Goal: Task Accomplishment & Management: Manage account settings

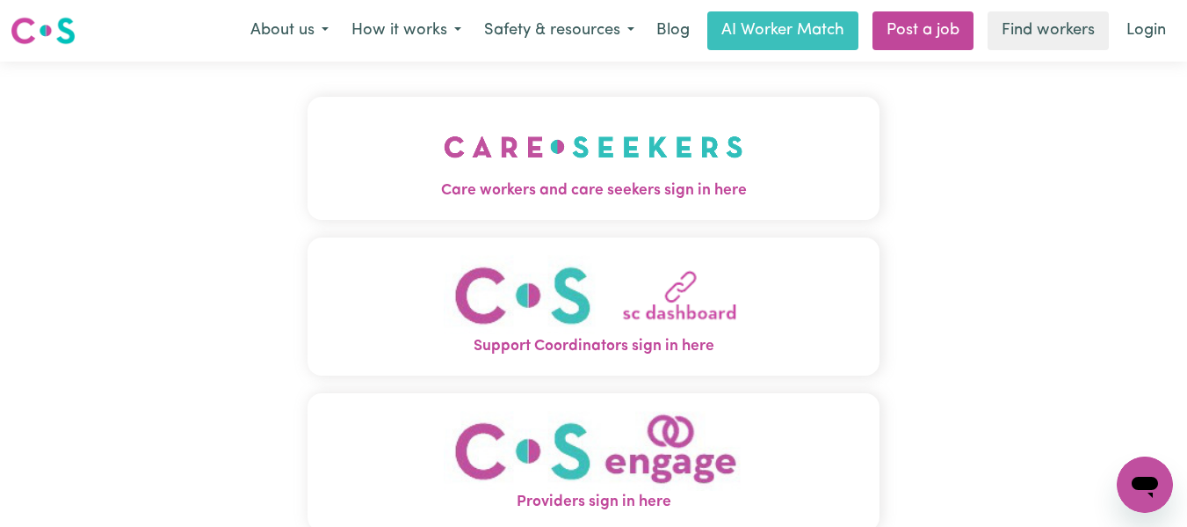
click at [745, 166] on button "Care workers and care seekers sign in here" at bounding box center [594, 158] width 573 height 123
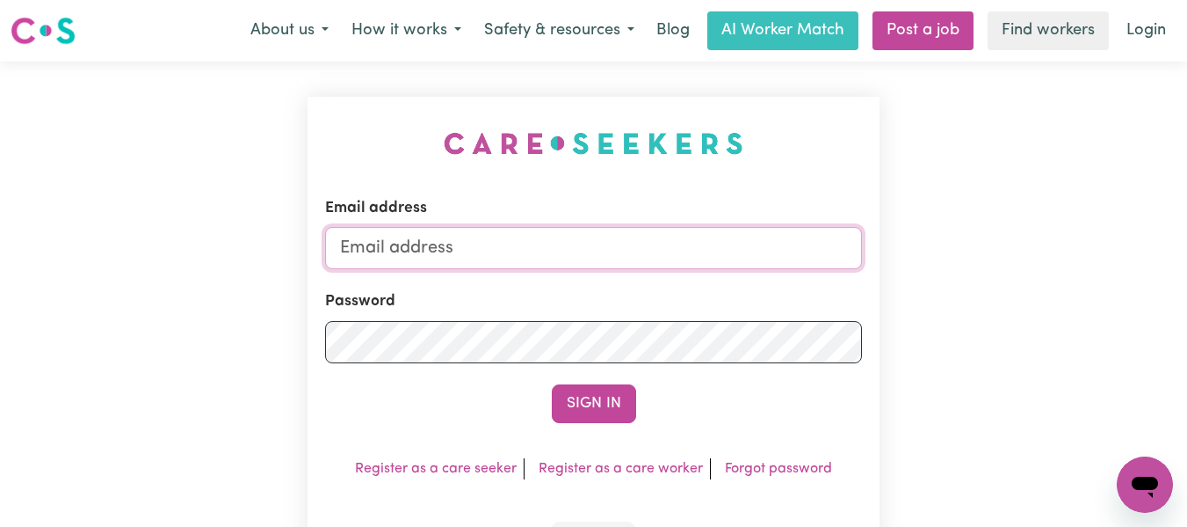
type input "[EMAIL_ADDRESS][DOMAIN_NAME]"
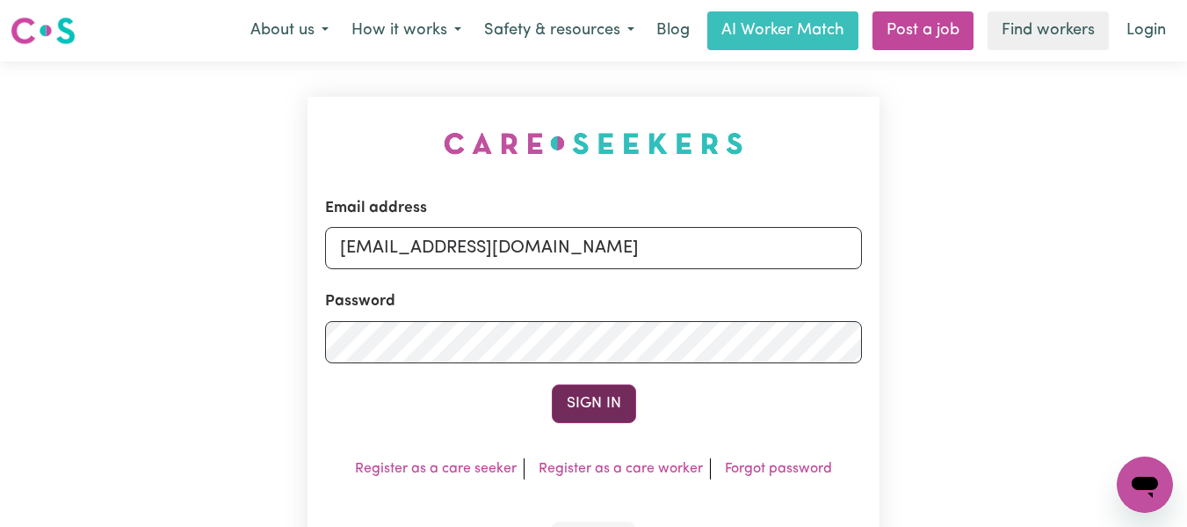
click at [607, 407] on button "Sign In" at bounding box center [594, 403] width 84 height 39
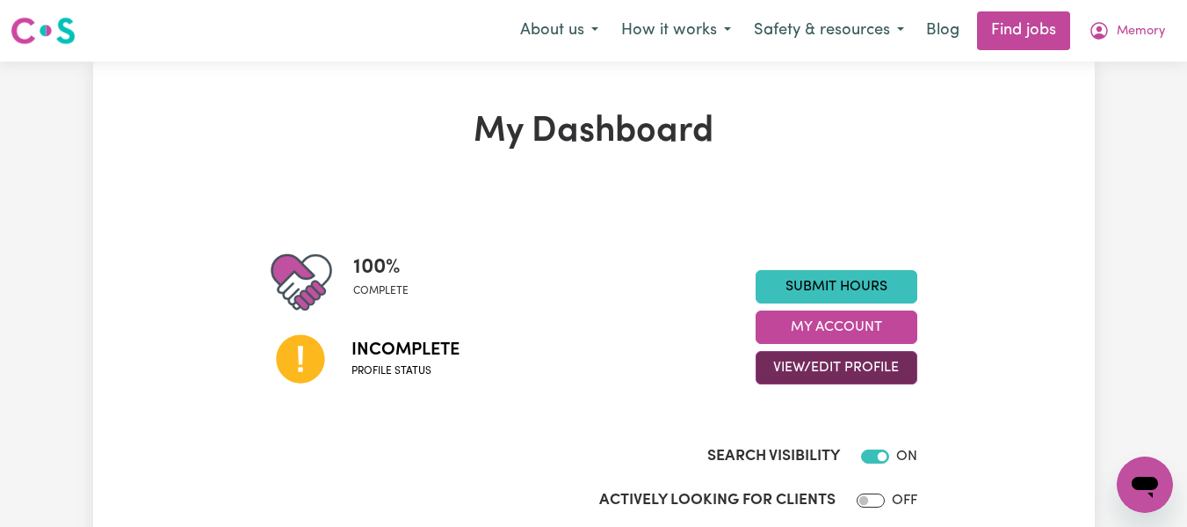
click at [882, 369] on button "View/Edit Profile" at bounding box center [837, 367] width 162 height 33
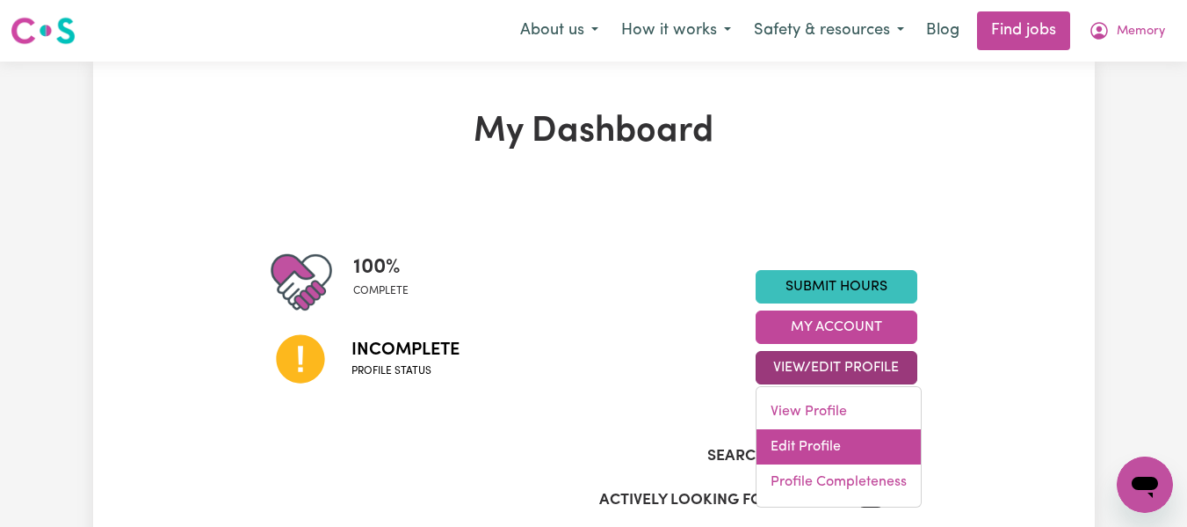
click at [860, 439] on link "Edit Profile" at bounding box center [839, 446] width 164 height 35
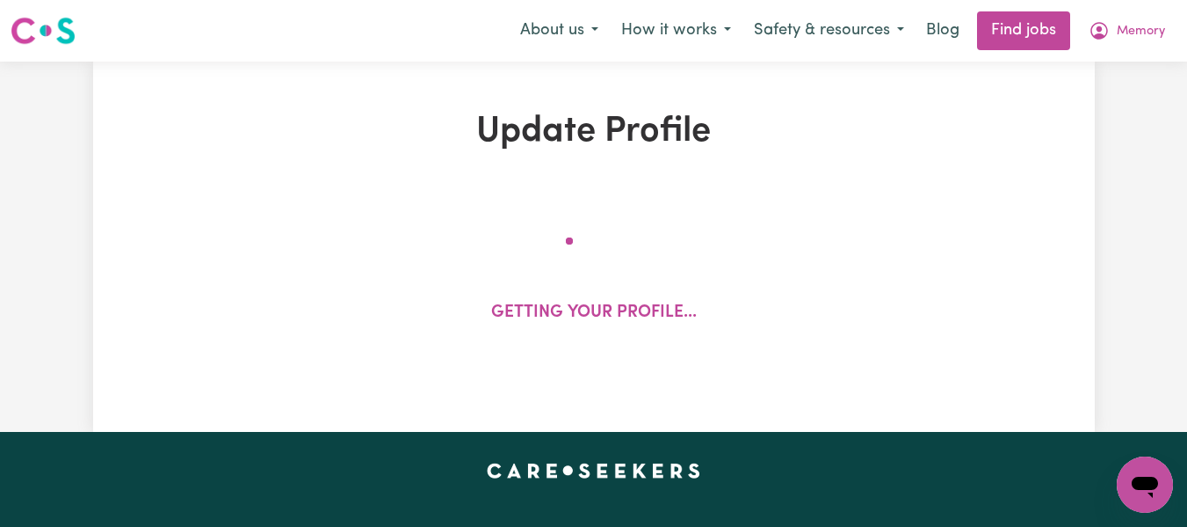
select select "[DEMOGRAPHIC_DATA]"
select select "[DEMOGRAPHIC_DATA] Work Visa"
select select "Studying a healthcare related degree or qualification"
select select "45"
select select "62"
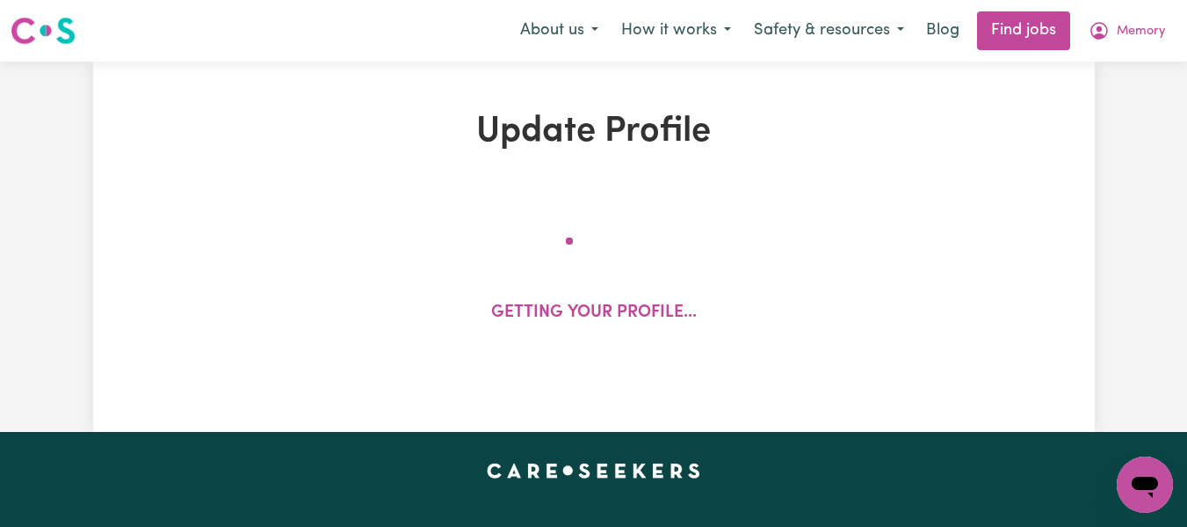
select select "67"
select select "76"
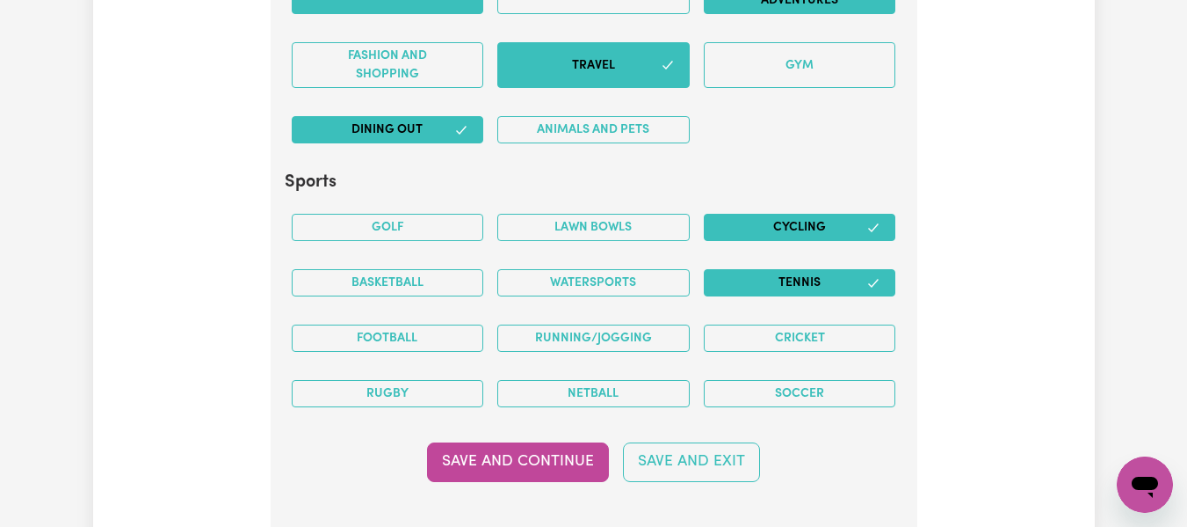
scroll to position [3606, 0]
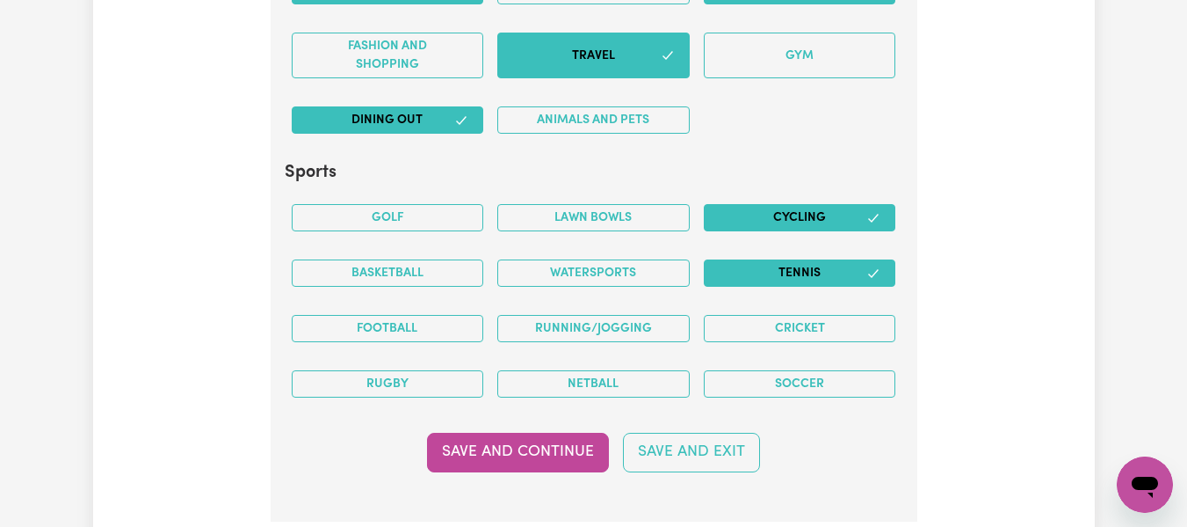
click at [836, 275] on button "Tennis" at bounding box center [800, 272] width 192 height 27
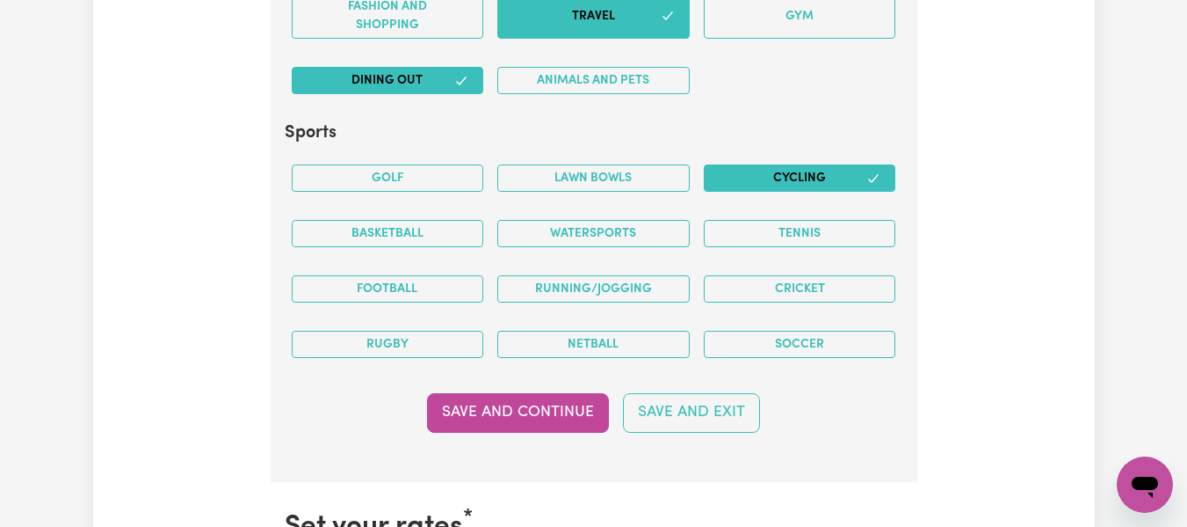
scroll to position [3665, 0]
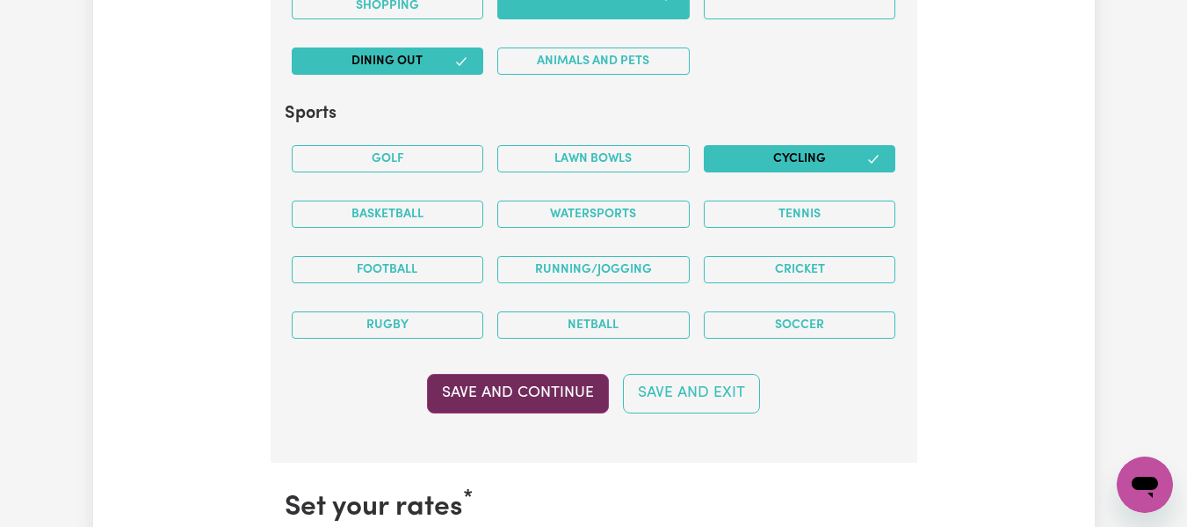
click at [505, 397] on button "Save and Continue" at bounding box center [518, 393] width 182 height 39
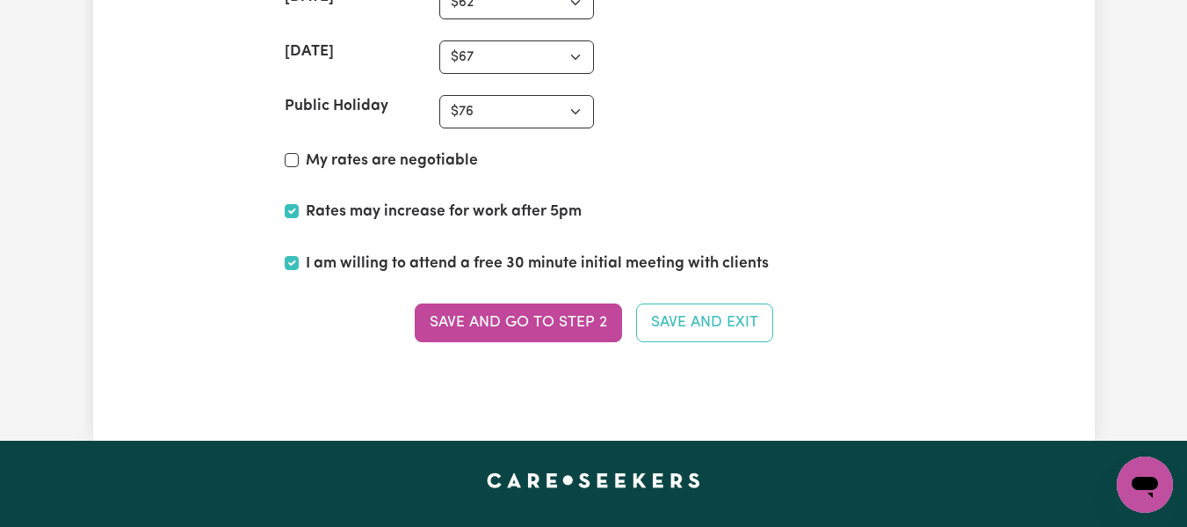
scroll to position [4344, 0]
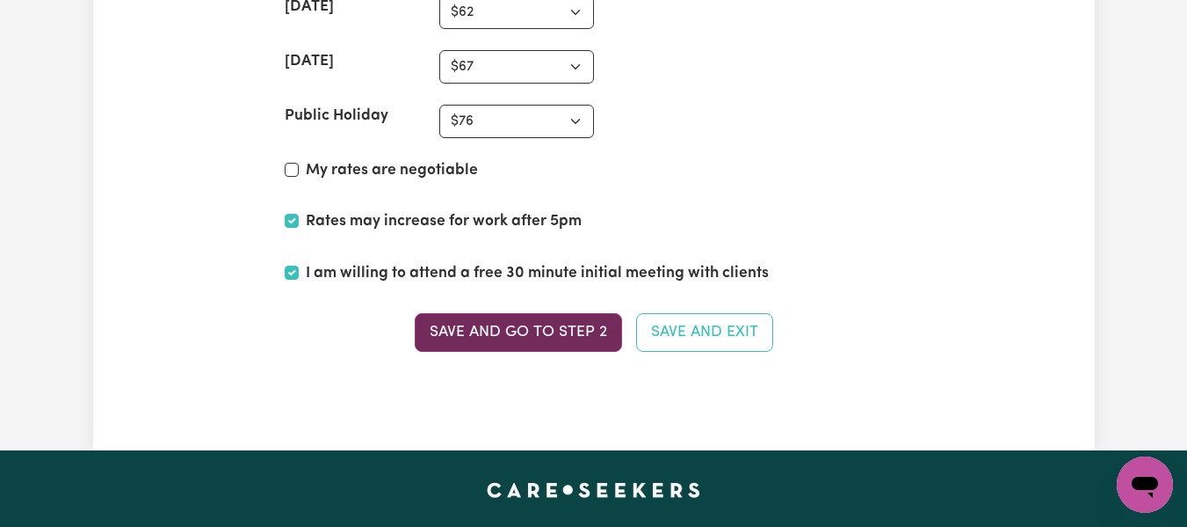
click at [525, 338] on button "Save and go to Step 2" at bounding box center [518, 332] width 207 height 39
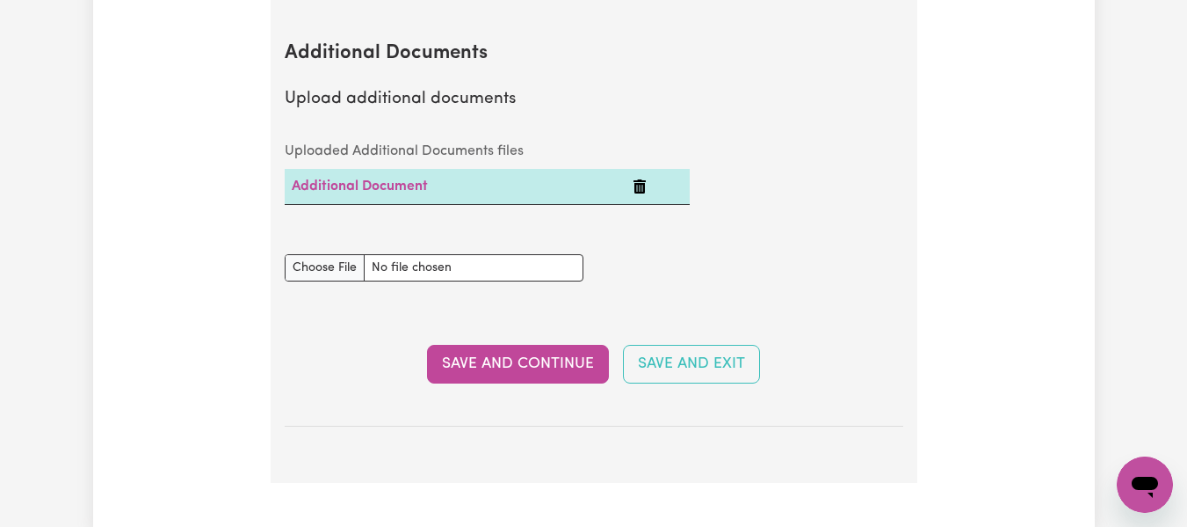
scroll to position [3475, 0]
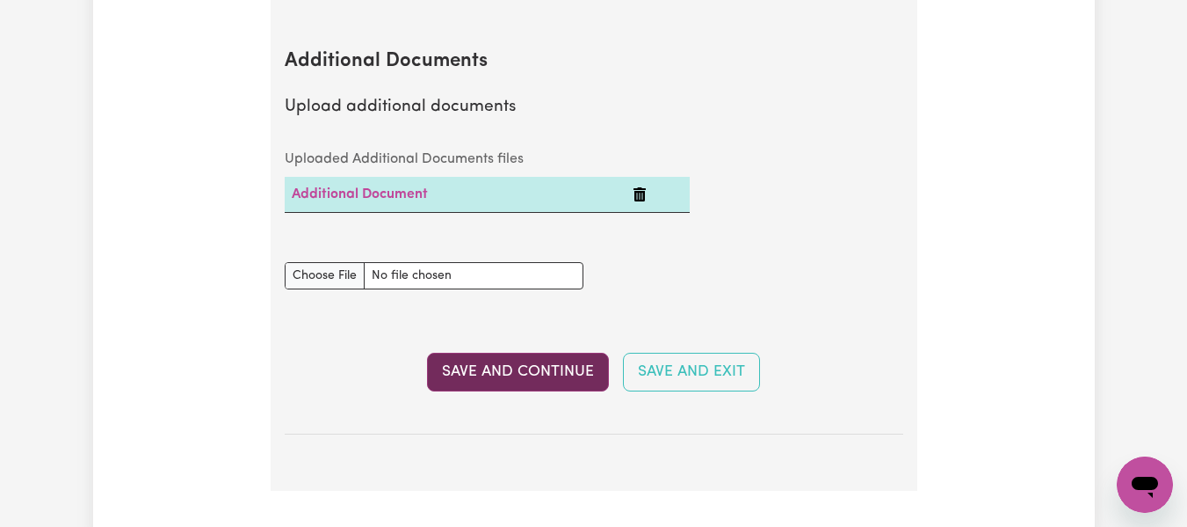
click at [500, 376] on button "Save and Continue" at bounding box center [518, 371] width 182 height 39
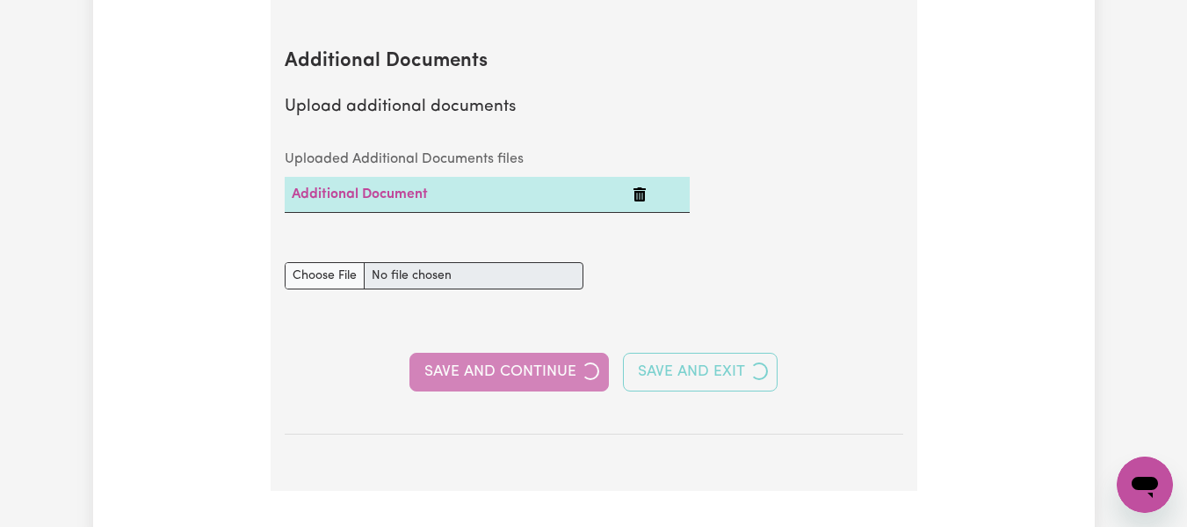
select select "2024"
select select "2025"
select select "Certificate III (Individual Support)"
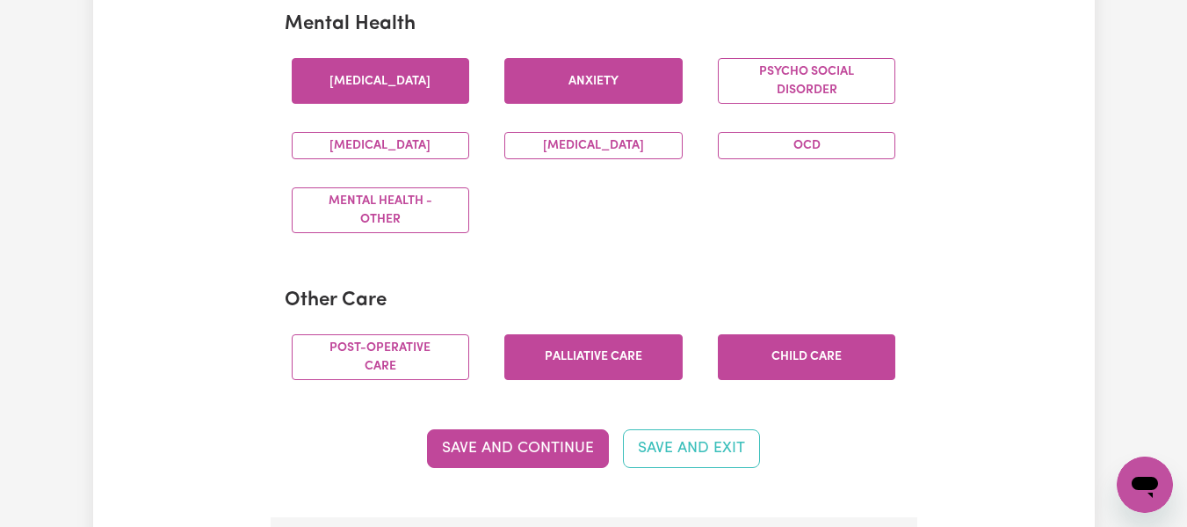
scroll to position [1141, 0]
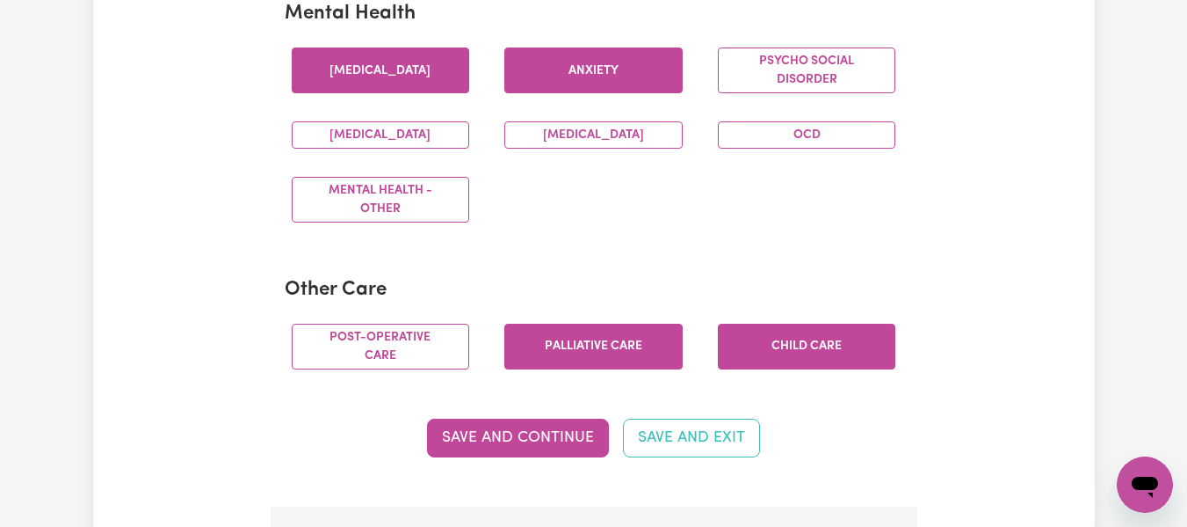
click at [626, 366] on button "Palliative care" at bounding box center [594, 346] width 178 height 46
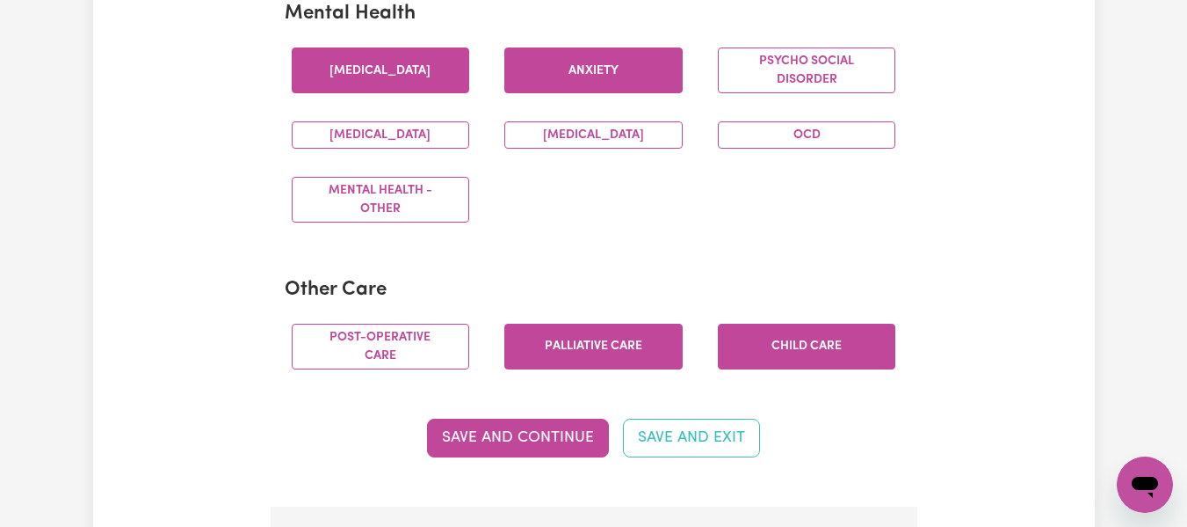
click at [626, 366] on button "Palliative care" at bounding box center [594, 346] width 178 height 46
click at [595, 365] on button "Palliative care" at bounding box center [594, 346] width 178 height 46
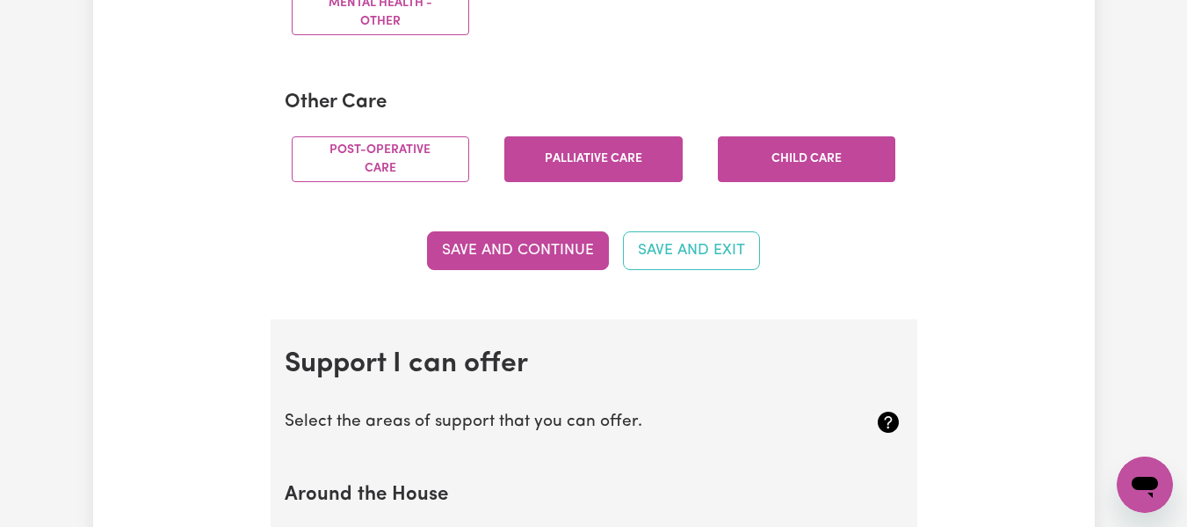
scroll to position [1339, 0]
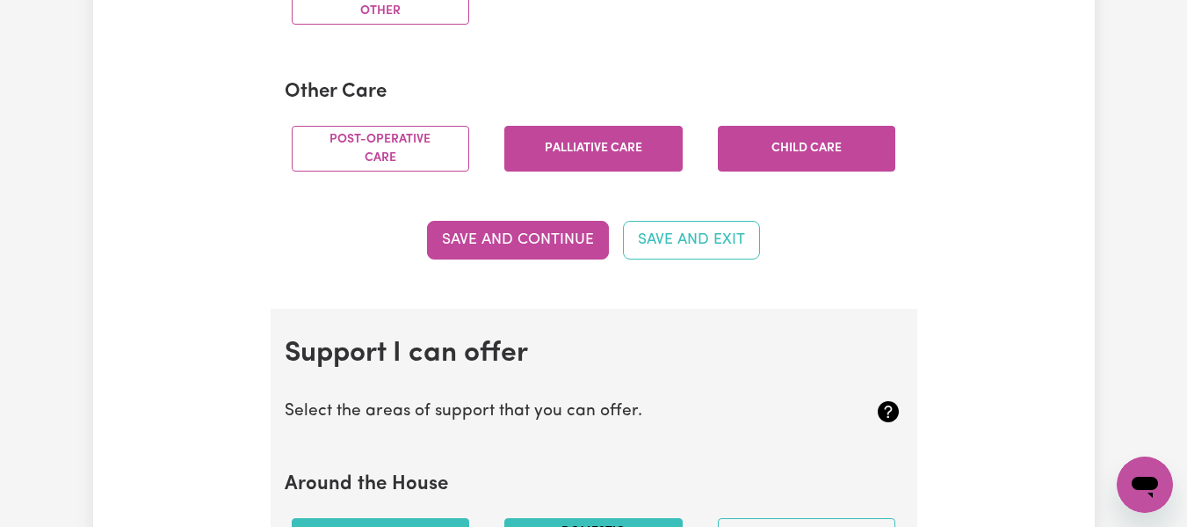
click at [560, 171] on button "Palliative care" at bounding box center [594, 149] width 178 height 46
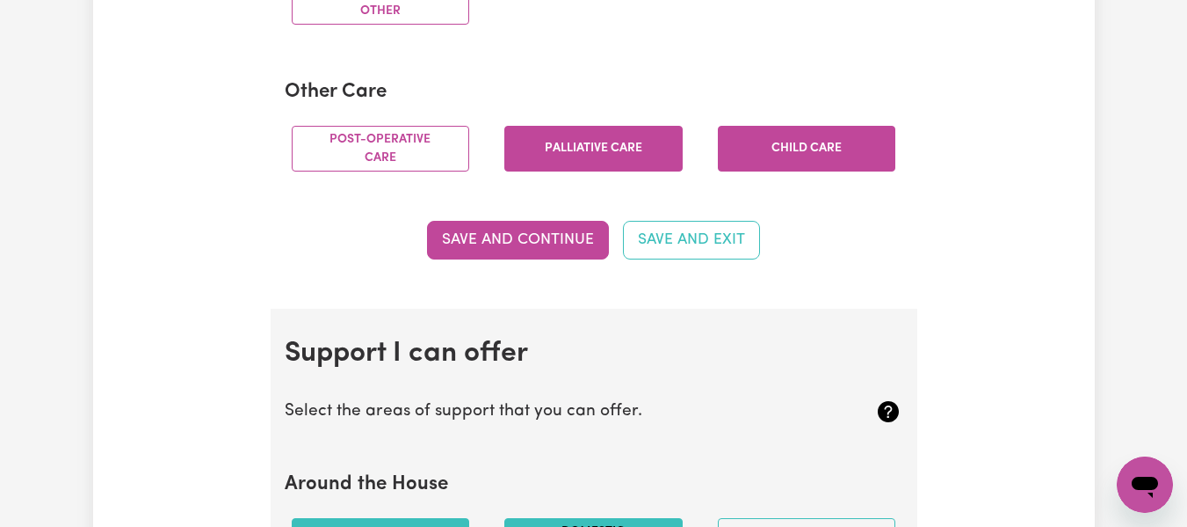
click at [560, 171] on button "Palliative care" at bounding box center [594, 149] width 178 height 46
click at [561, 171] on button "Palliative care" at bounding box center [594, 149] width 178 height 46
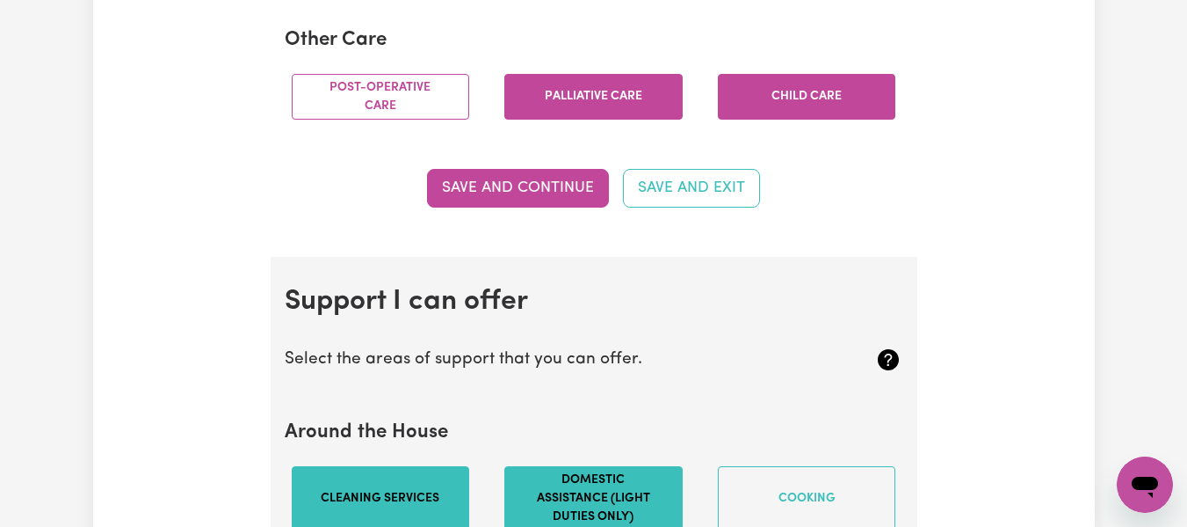
scroll to position [1380, 0]
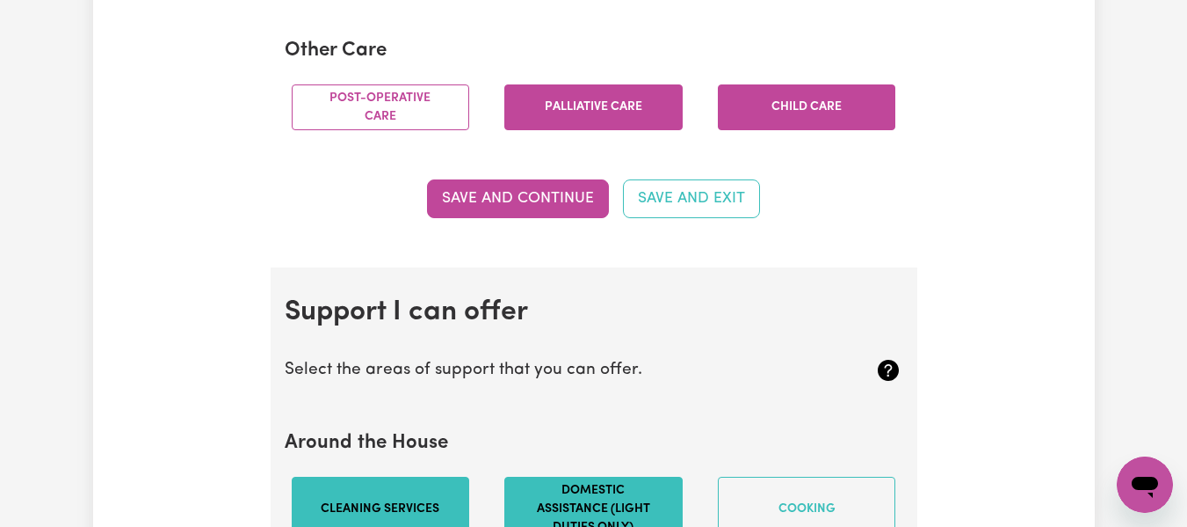
click at [563, 121] on button "Palliative care" at bounding box center [594, 107] width 178 height 46
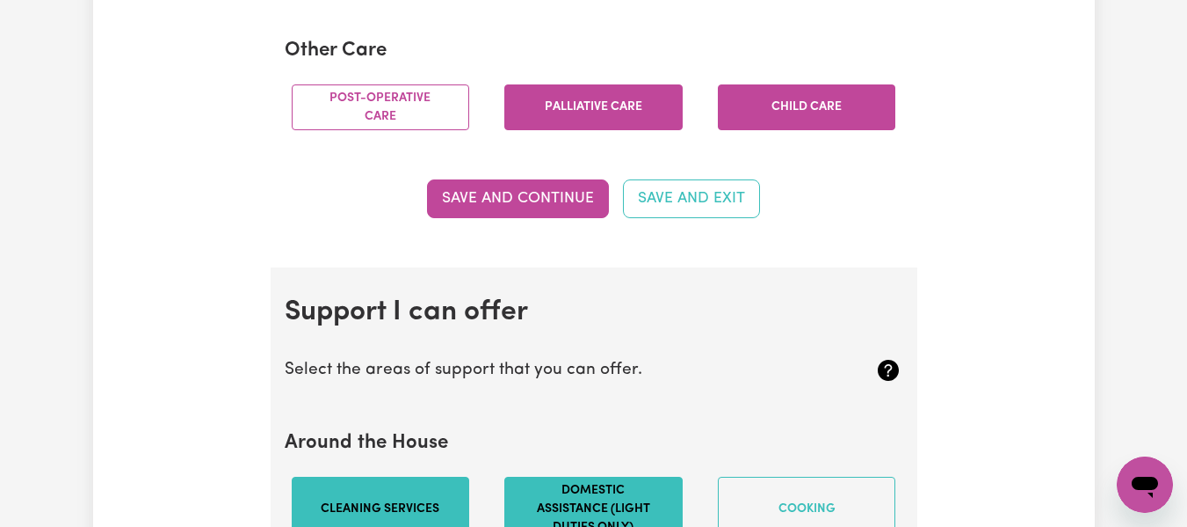
click at [563, 121] on button "Palliative care" at bounding box center [594, 107] width 178 height 46
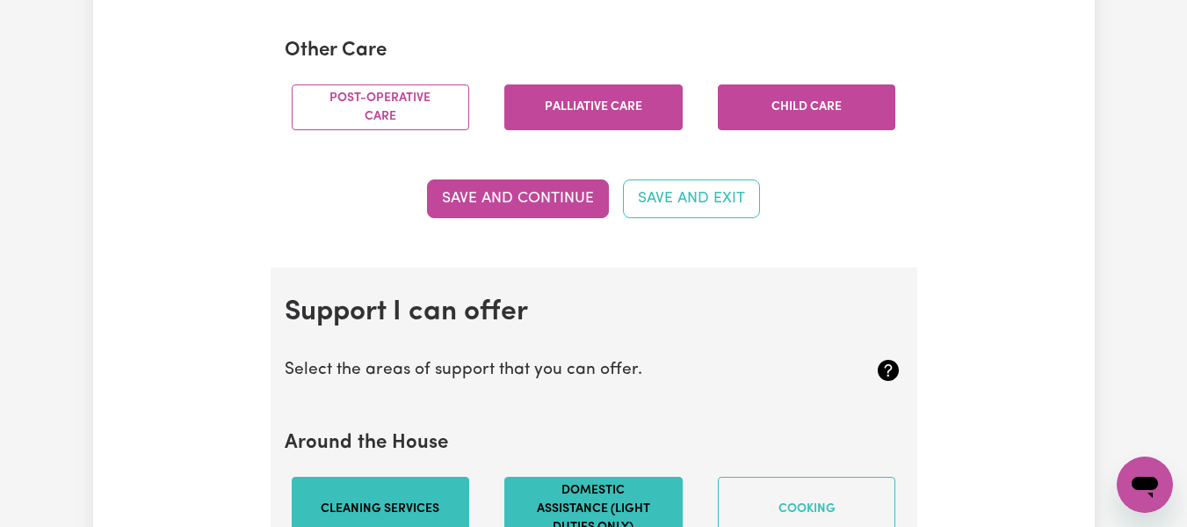
click at [563, 121] on button "Palliative care" at bounding box center [594, 107] width 178 height 46
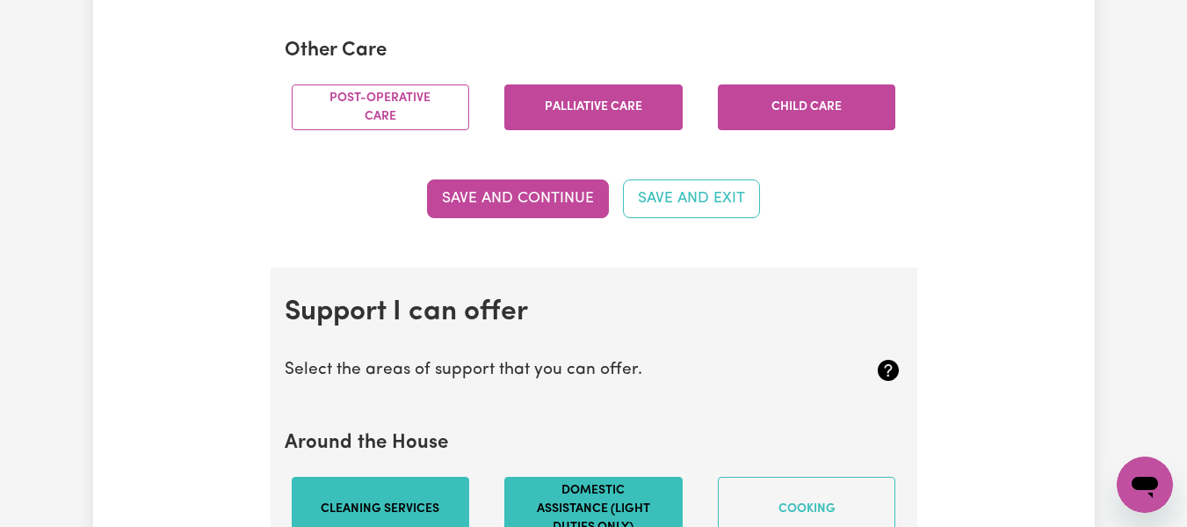
click at [563, 121] on button "Palliative care" at bounding box center [594, 107] width 178 height 46
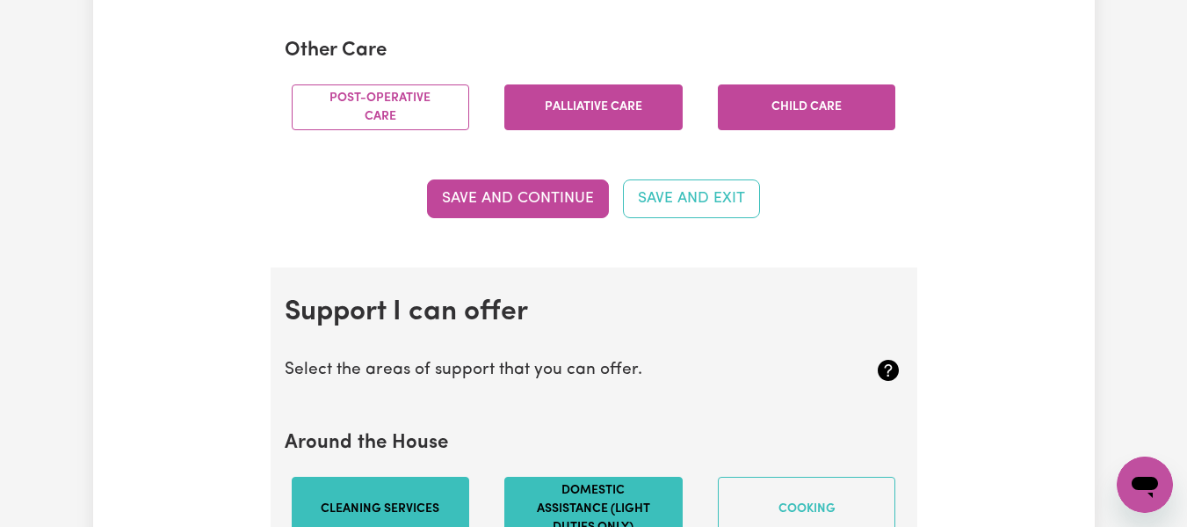
click at [563, 121] on button "Palliative care" at bounding box center [594, 107] width 178 height 46
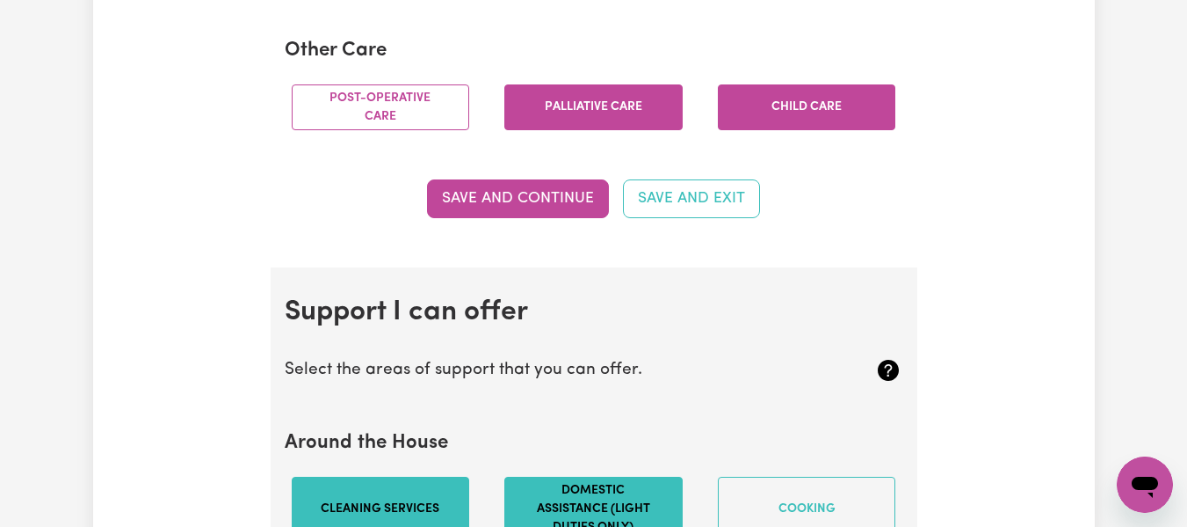
click at [563, 121] on button "Palliative care" at bounding box center [594, 107] width 178 height 46
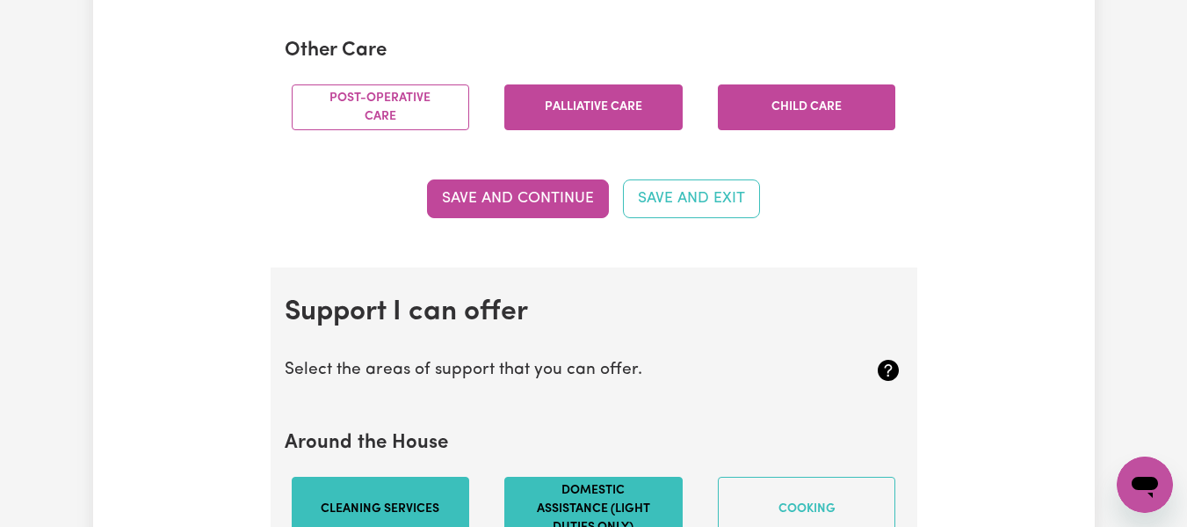
click at [563, 121] on button "Palliative care" at bounding box center [594, 107] width 178 height 46
click at [660, 130] on button "Palliative care" at bounding box center [594, 107] width 178 height 46
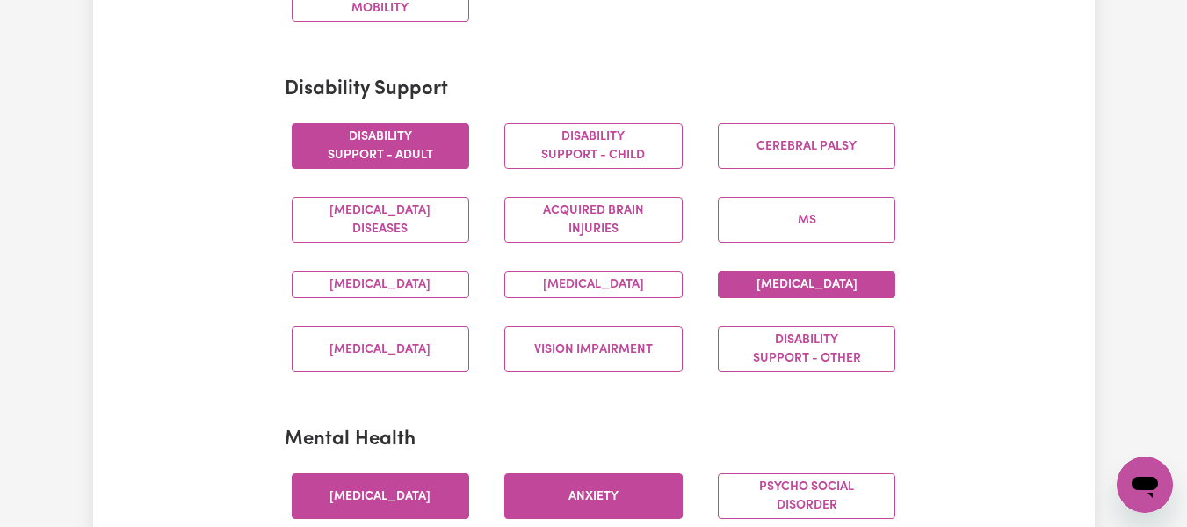
scroll to position [726, 0]
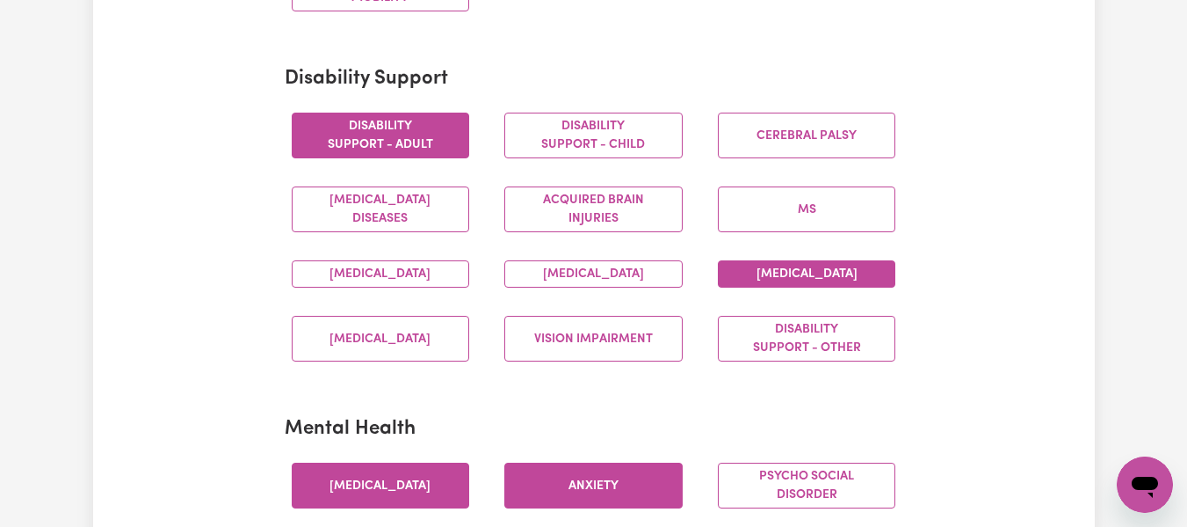
click at [811, 274] on button "[MEDICAL_DATA]" at bounding box center [807, 273] width 178 height 27
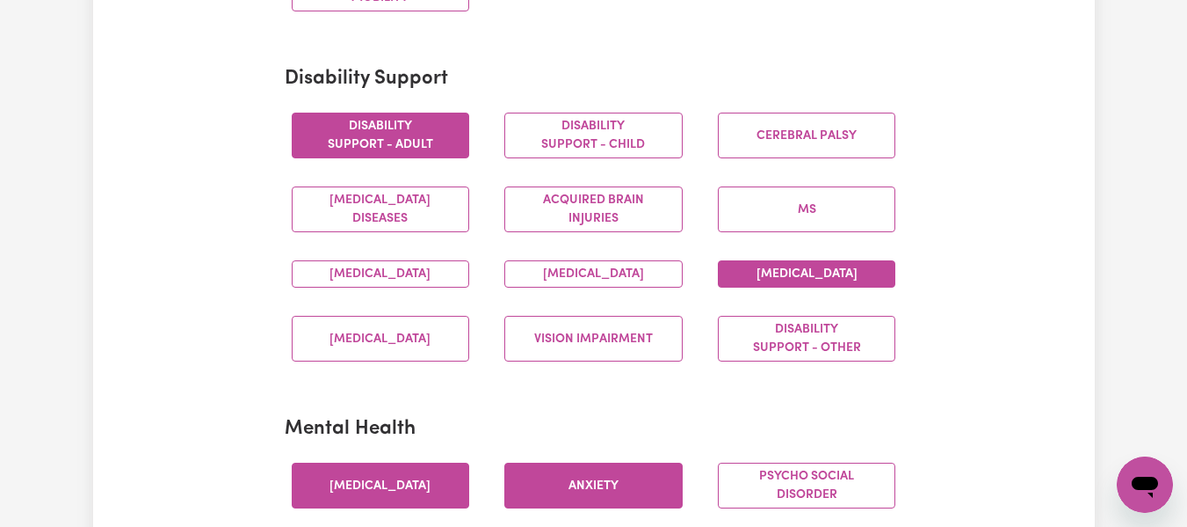
click at [811, 274] on button "[MEDICAL_DATA]" at bounding box center [807, 273] width 178 height 27
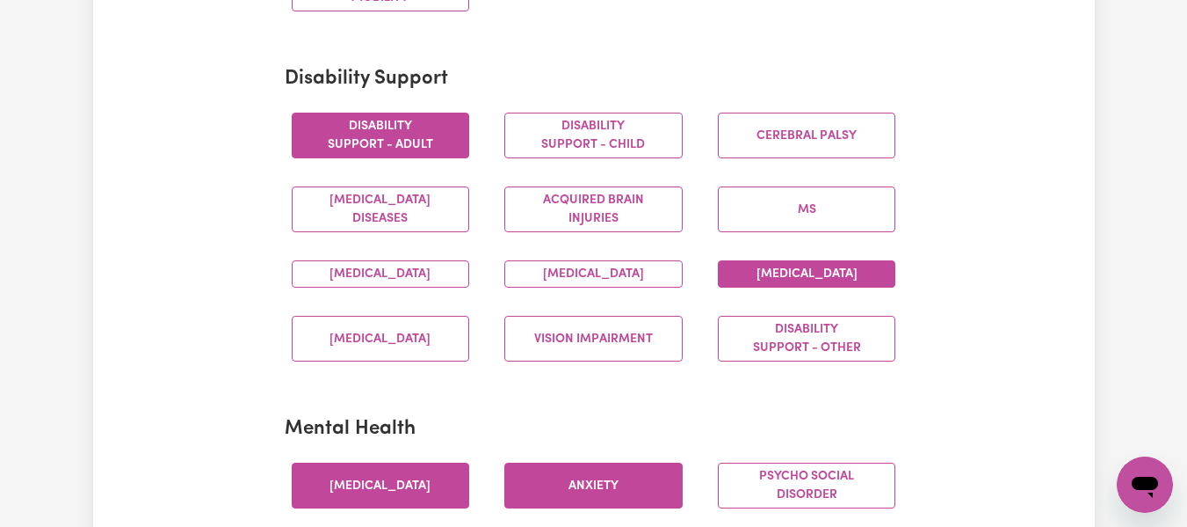
click at [811, 274] on button "[MEDICAL_DATA]" at bounding box center [807, 273] width 178 height 27
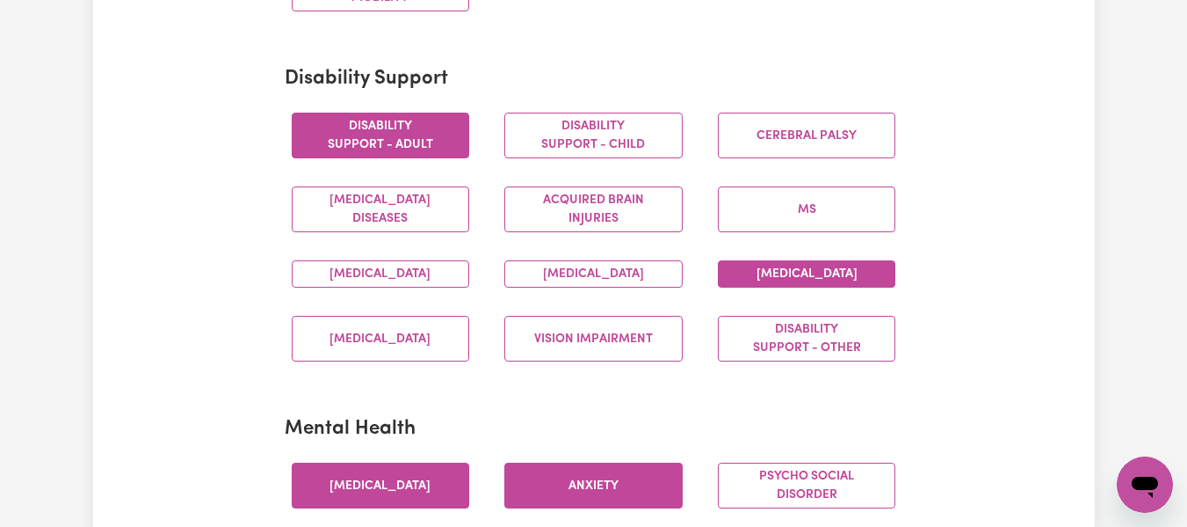
click at [811, 274] on button "[MEDICAL_DATA]" at bounding box center [807, 273] width 178 height 27
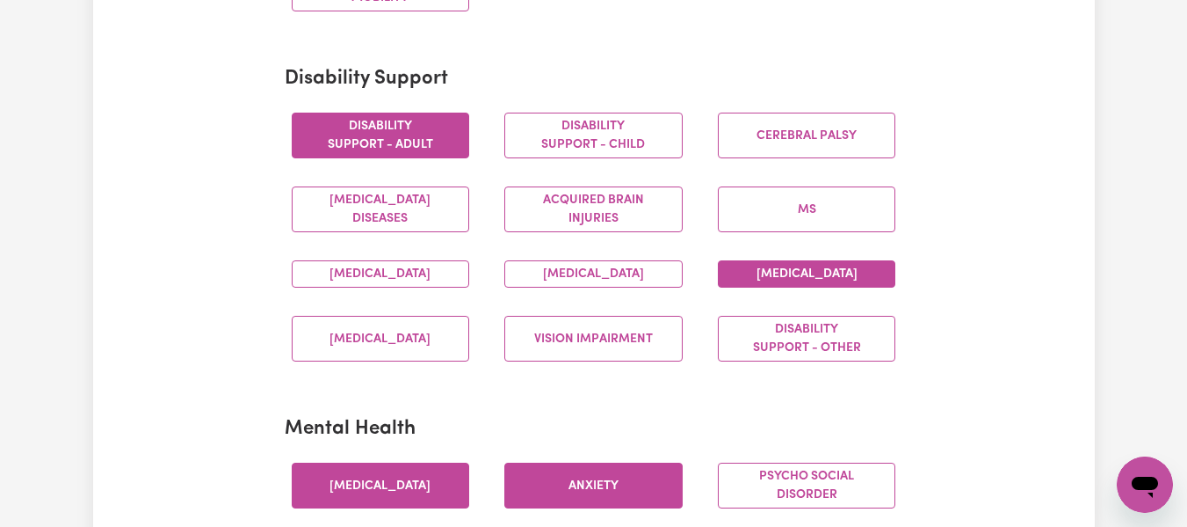
click at [811, 274] on button "[MEDICAL_DATA]" at bounding box center [807, 273] width 178 height 27
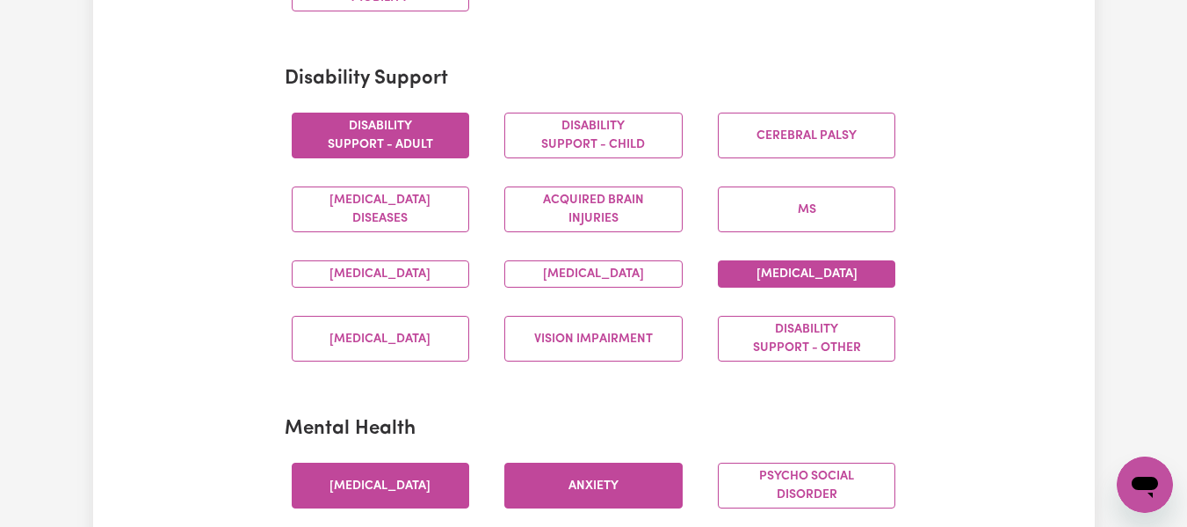
click at [811, 274] on button "[MEDICAL_DATA]" at bounding box center [807, 273] width 178 height 27
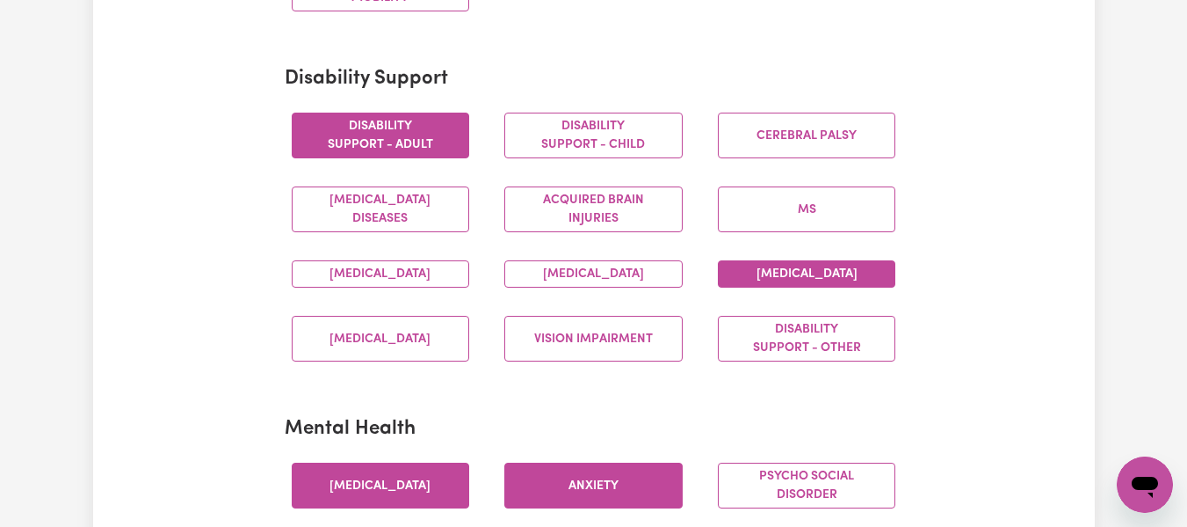
click at [851, 285] on button "[MEDICAL_DATA]" at bounding box center [807, 273] width 178 height 27
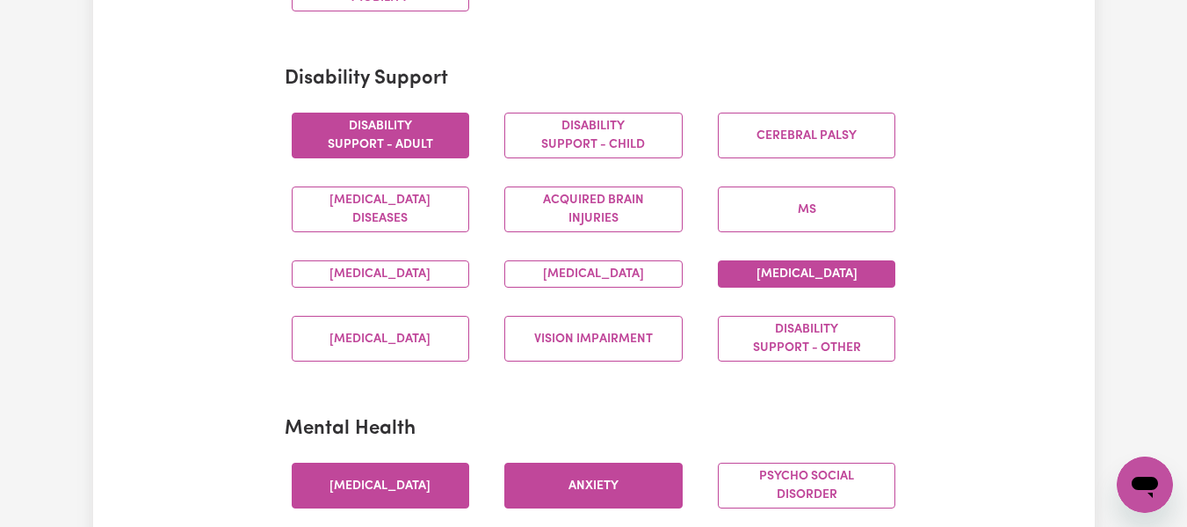
click at [851, 285] on button "[MEDICAL_DATA]" at bounding box center [807, 273] width 178 height 27
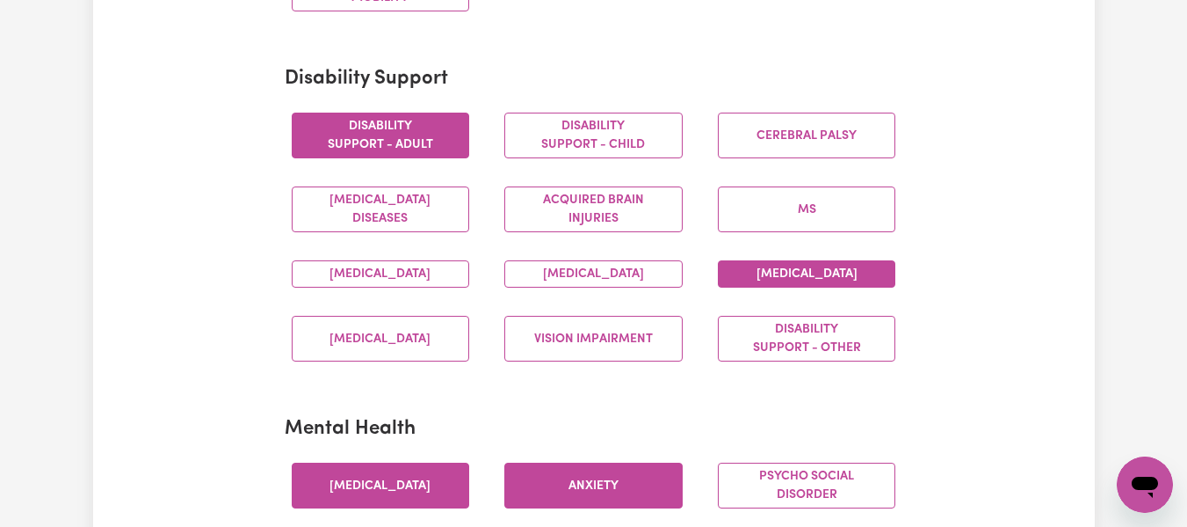
click at [851, 285] on button "[MEDICAL_DATA]" at bounding box center [807, 273] width 178 height 27
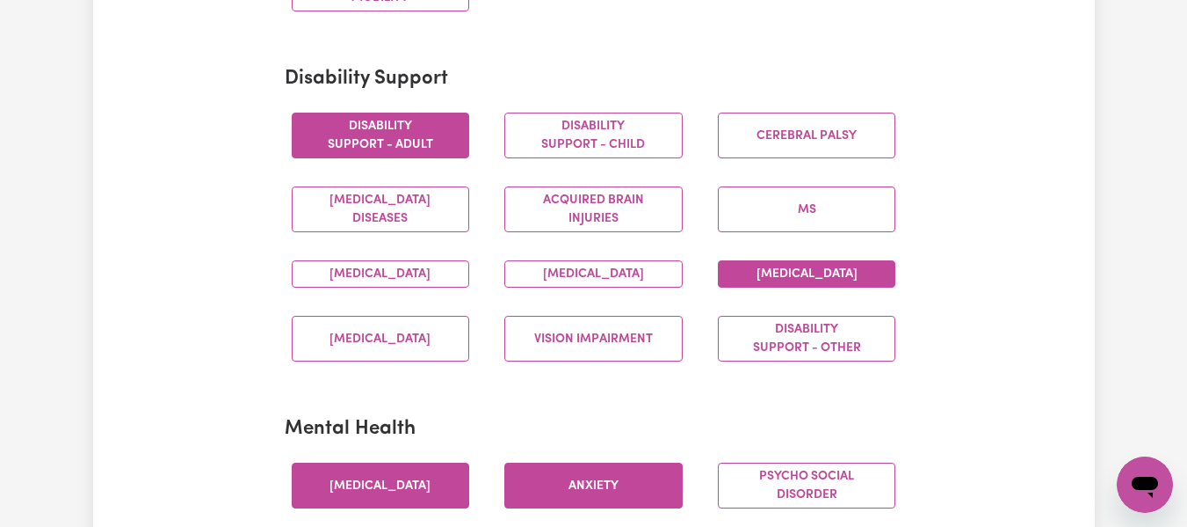
click at [851, 285] on button "[MEDICAL_DATA]" at bounding box center [807, 273] width 178 height 27
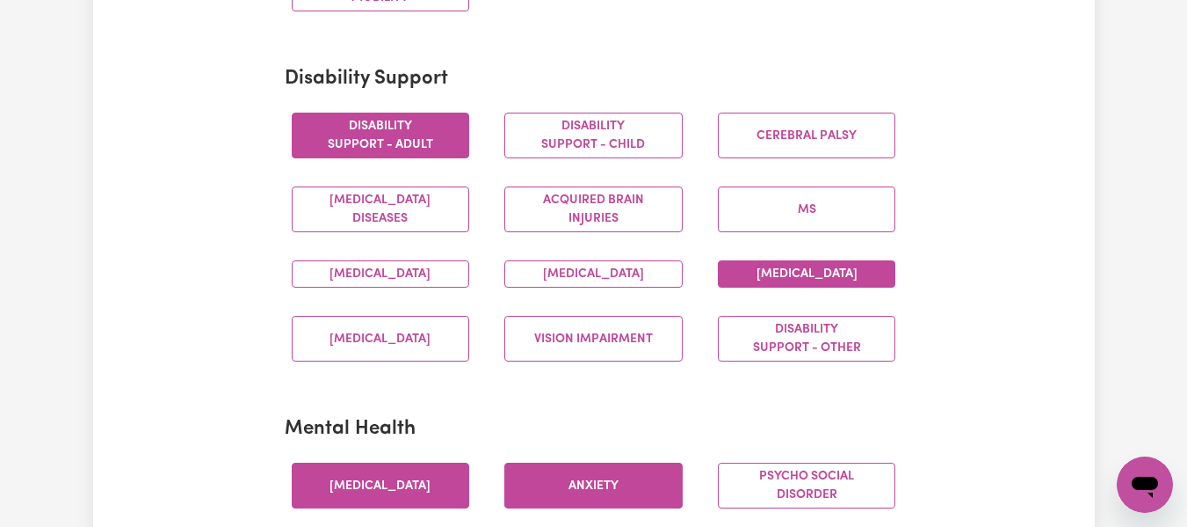
click at [851, 285] on button "[MEDICAL_DATA]" at bounding box center [807, 273] width 178 height 27
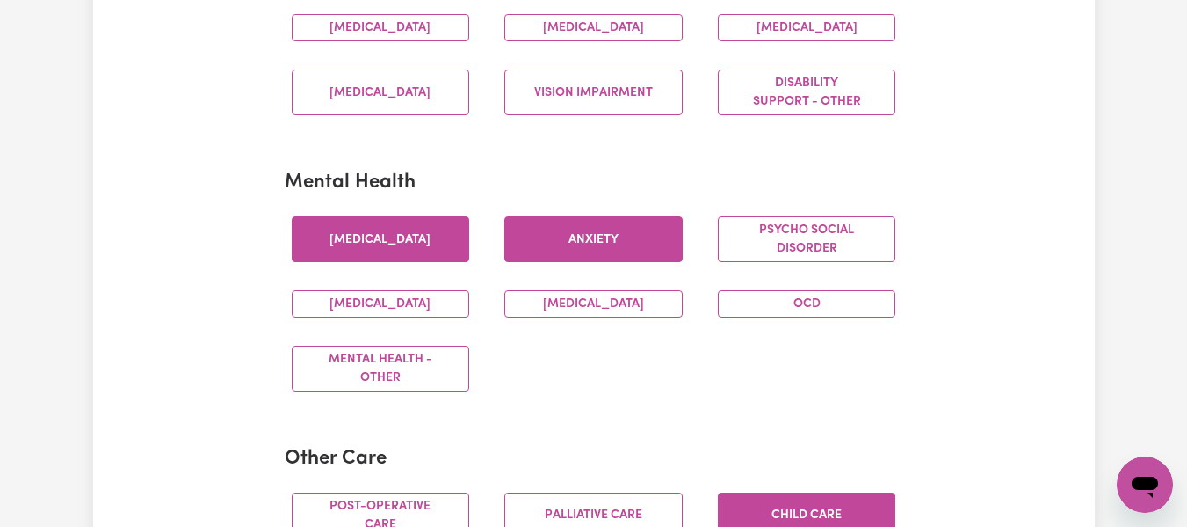
scroll to position [1007, 0]
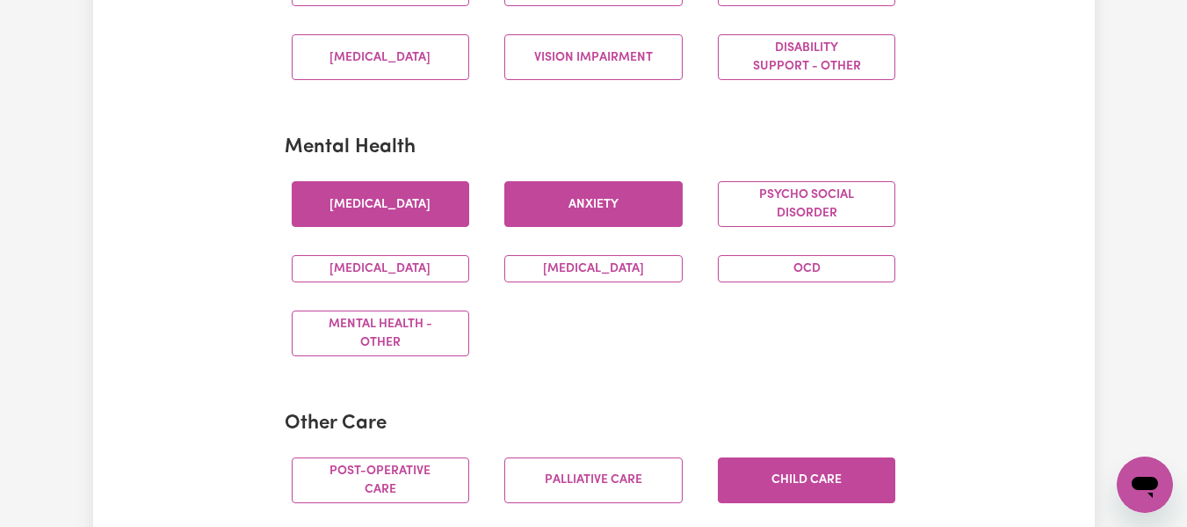
click at [601, 215] on button "Anxiety" at bounding box center [594, 204] width 178 height 46
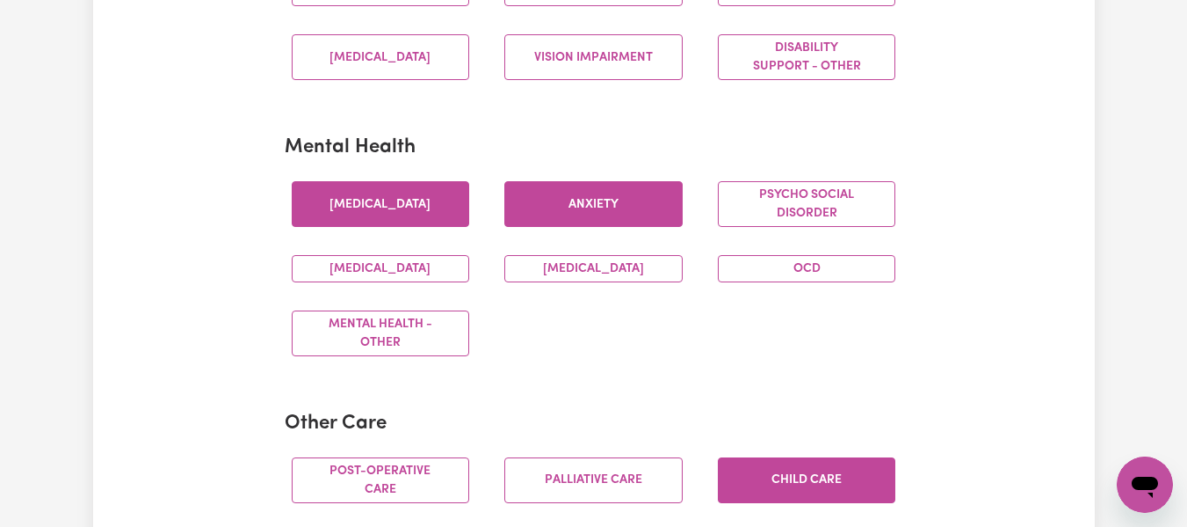
click at [601, 215] on button "Anxiety" at bounding box center [594, 204] width 178 height 46
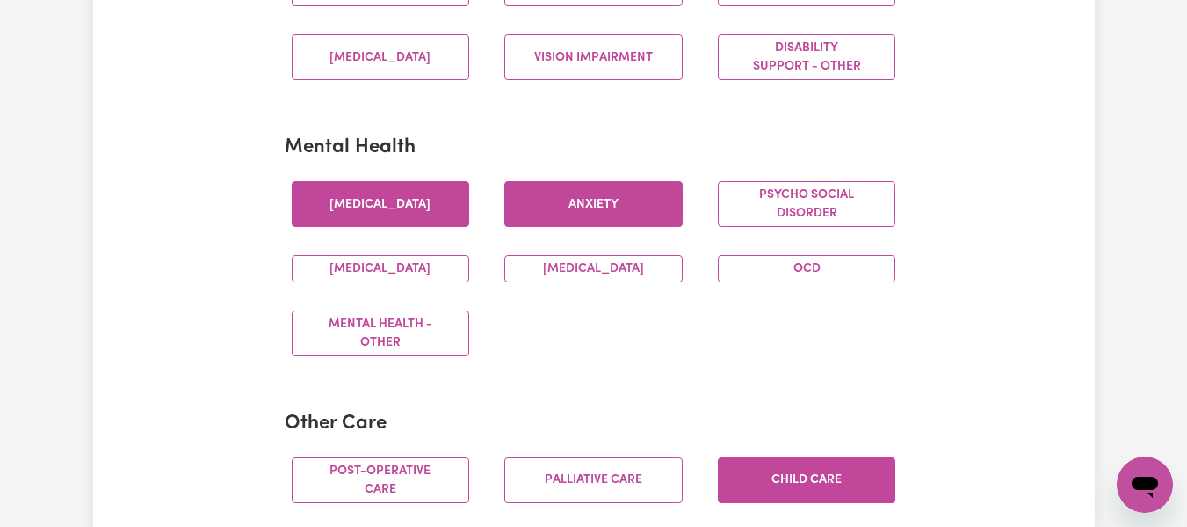
click at [601, 215] on button "Anxiety" at bounding box center [594, 204] width 178 height 46
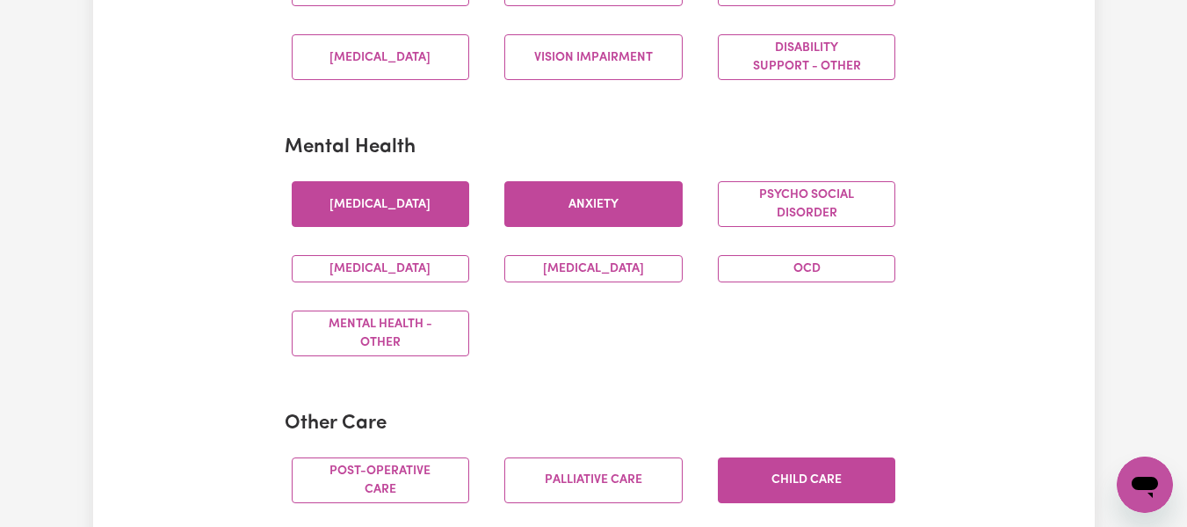
click at [601, 215] on button "Anxiety" at bounding box center [594, 204] width 178 height 46
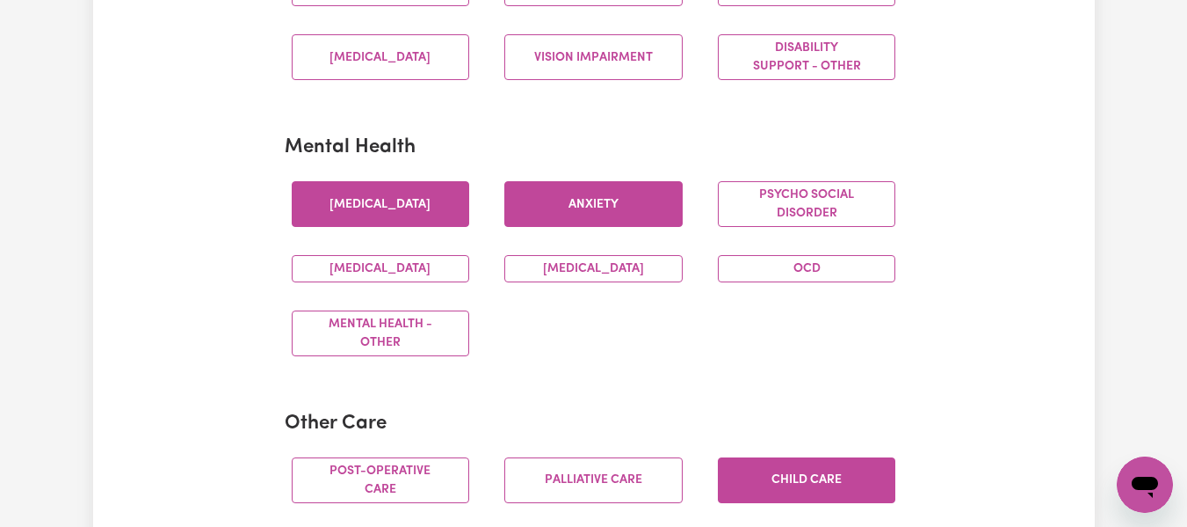
click at [601, 215] on button "Anxiety" at bounding box center [594, 204] width 178 height 46
click at [650, 224] on button "Anxiety" at bounding box center [594, 204] width 178 height 46
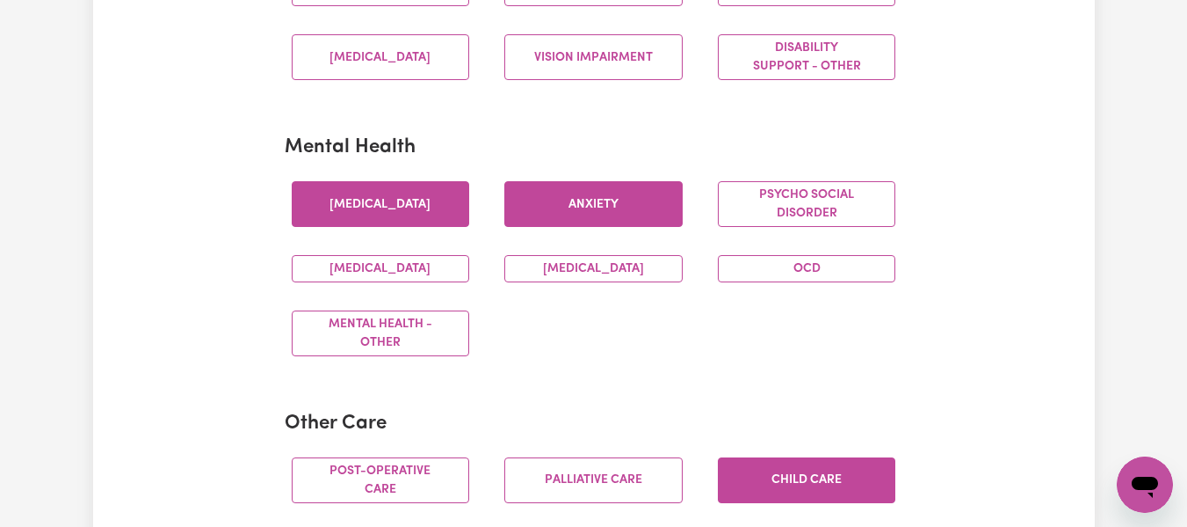
click at [650, 224] on button "Anxiety" at bounding box center [594, 204] width 178 height 46
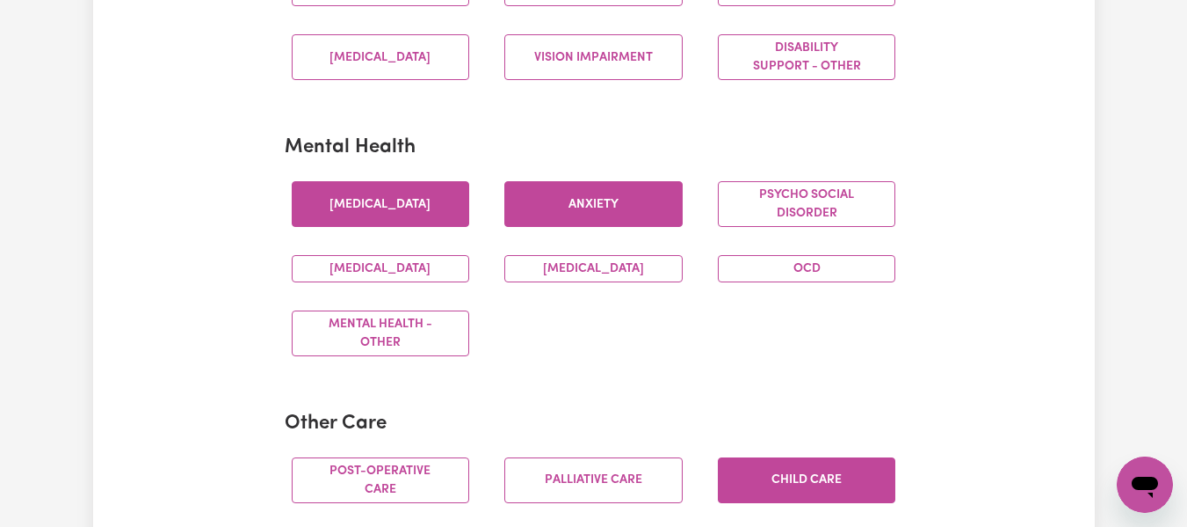
click at [650, 224] on button "Anxiety" at bounding box center [594, 204] width 178 height 46
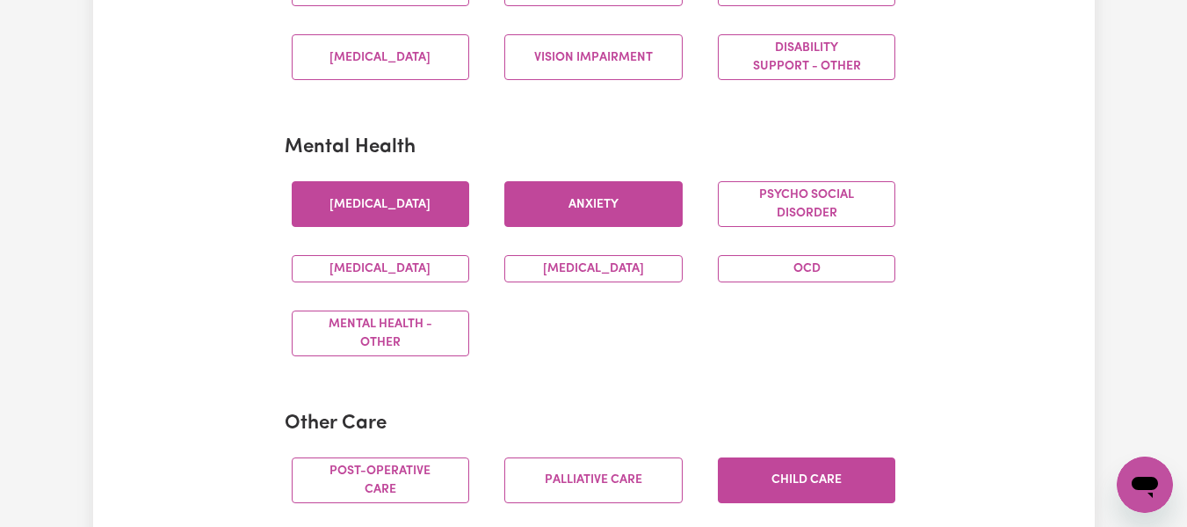
click at [650, 224] on button "Anxiety" at bounding box center [594, 204] width 178 height 46
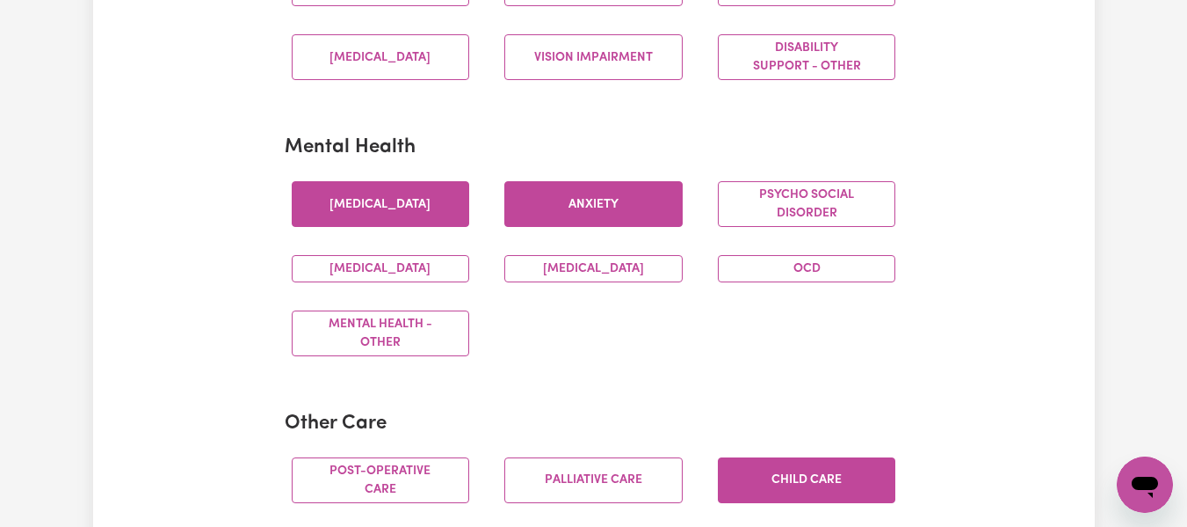
click at [650, 224] on button "Anxiety" at bounding box center [594, 204] width 178 height 46
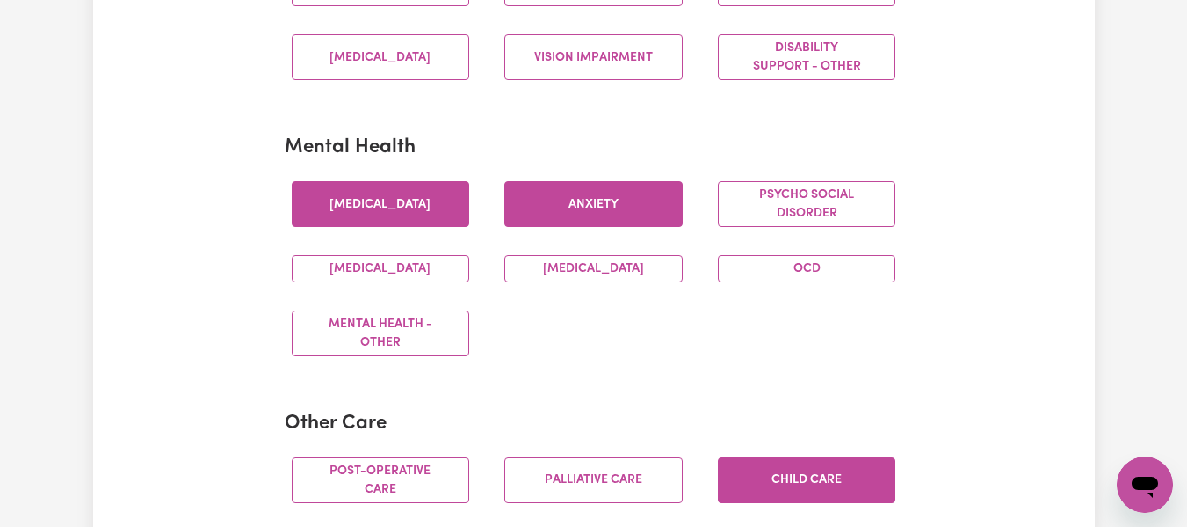
click at [650, 224] on button "Anxiety" at bounding box center [594, 204] width 178 height 46
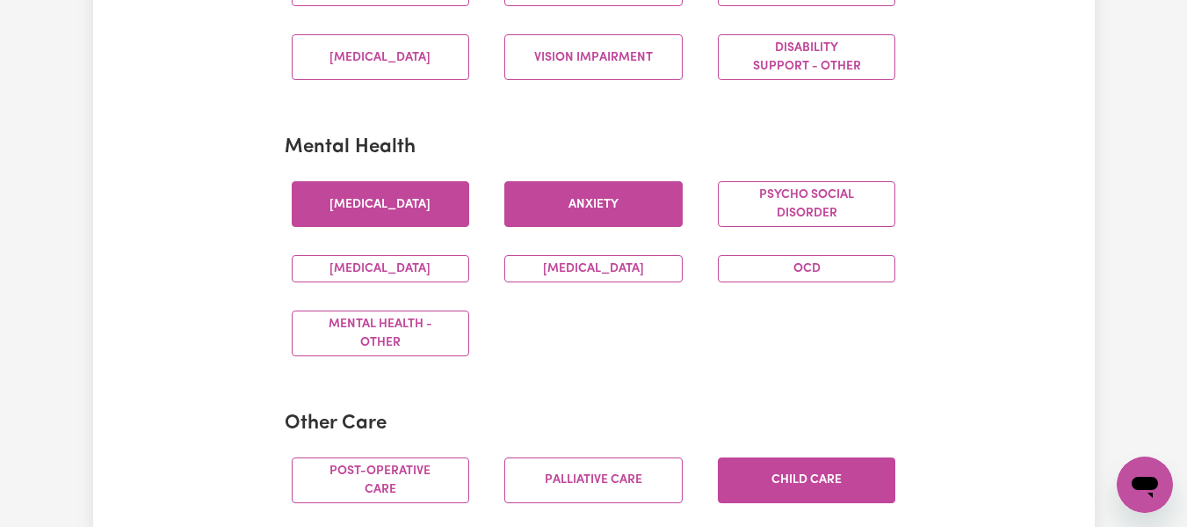
click at [650, 224] on button "Anxiety" at bounding box center [594, 204] width 178 height 46
click at [654, 219] on button "Anxiety" at bounding box center [594, 204] width 178 height 46
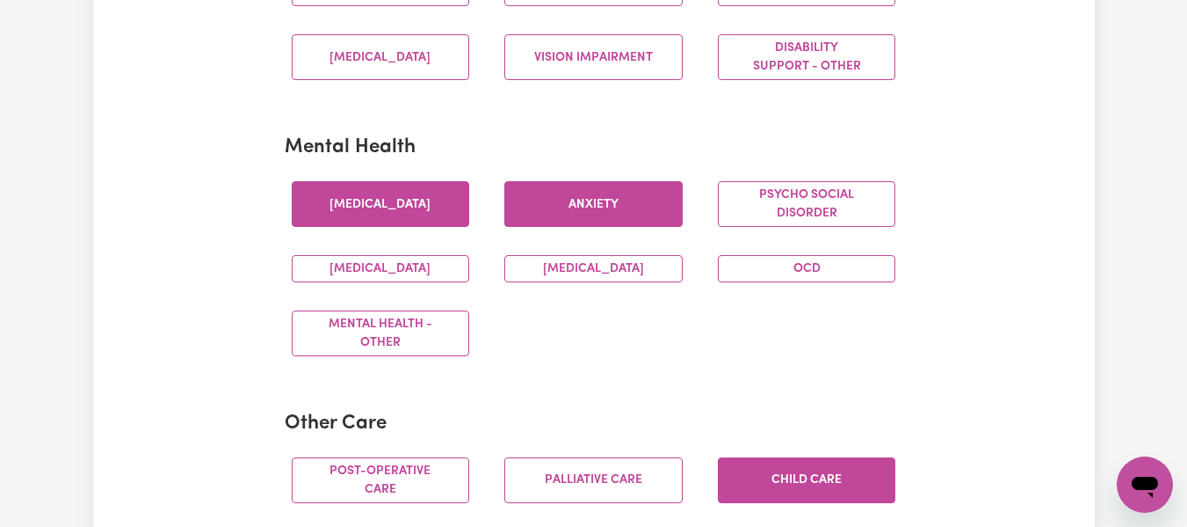
click at [654, 219] on button "Anxiety" at bounding box center [594, 204] width 178 height 46
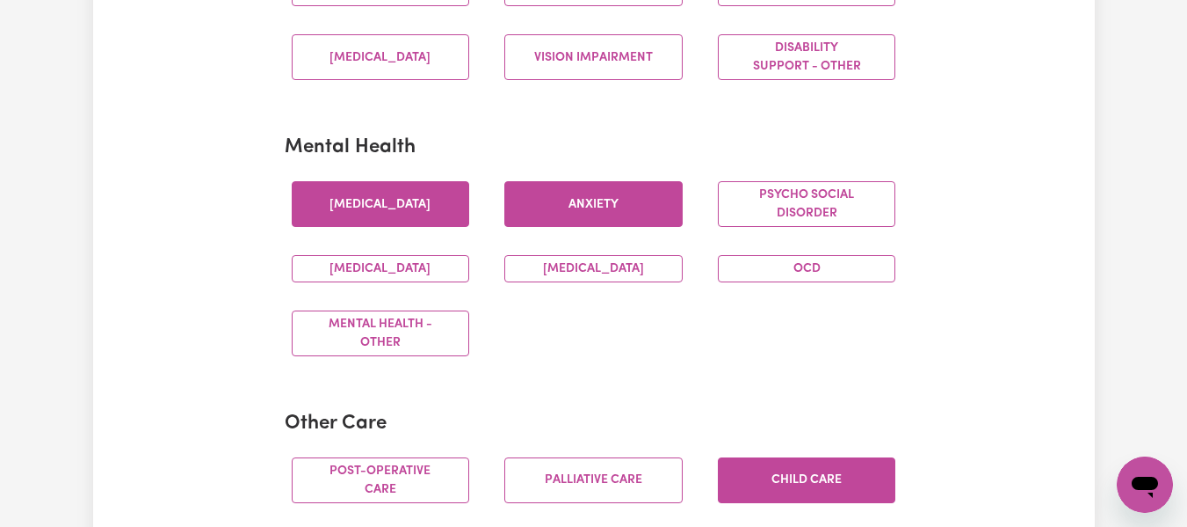
click at [654, 219] on button "Anxiety" at bounding box center [594, 204] width 178 height 46
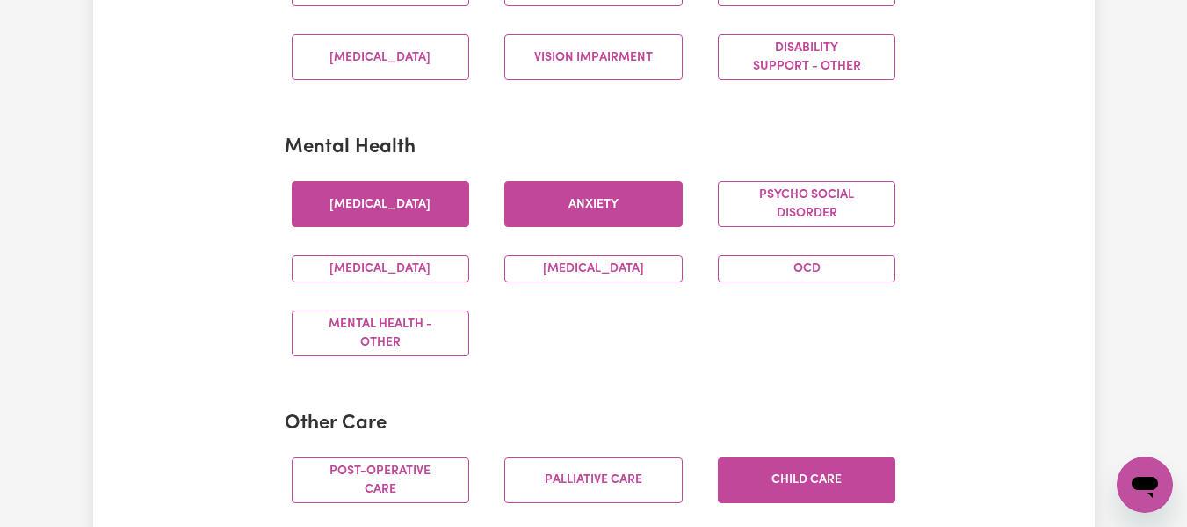
click at [654, 219] on button "Anxiety" at bounding box center [594, 204] width 178 height 46
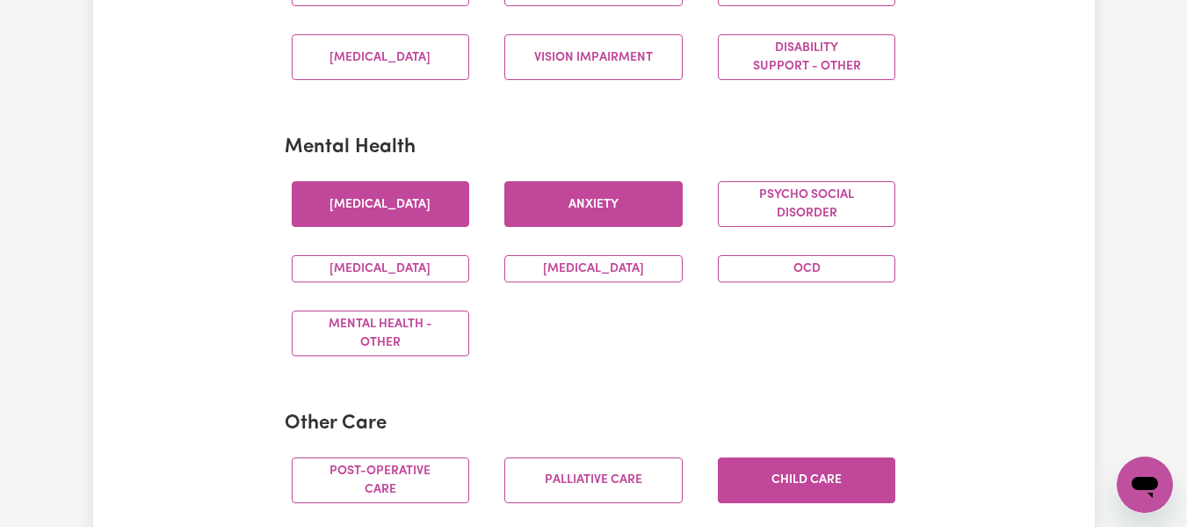
click at [654, 219] on button "Anxiety" at bounding box center [594, 204] width 178 height 46
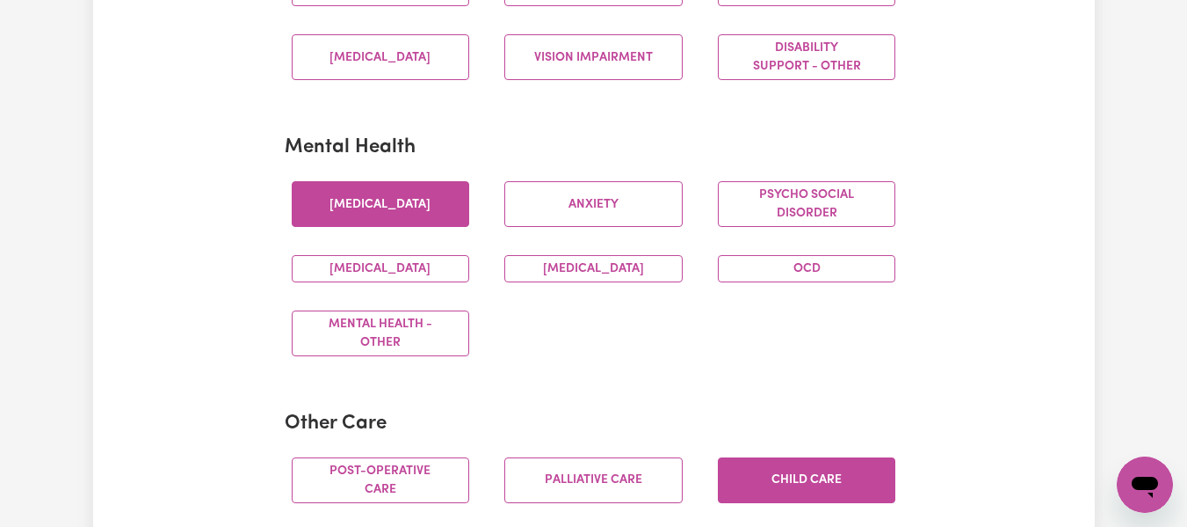
click at [435, 218] on button "[MEDICAL_DATA]" at bounding box center [381, 204] width 178 height 46
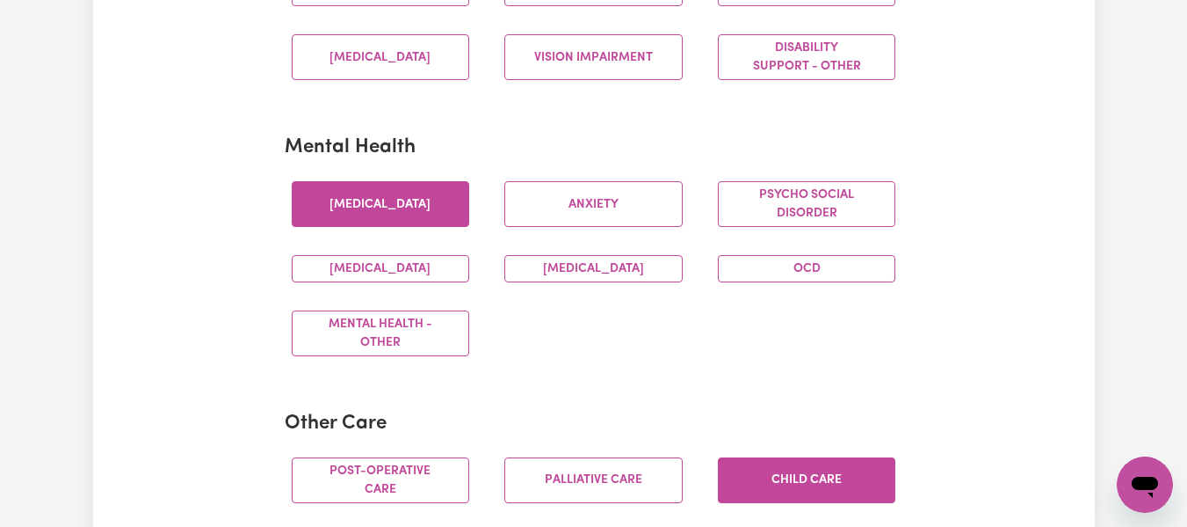
click at [435, 218] on button "[MEDICAL_DATA]" at bounding box center [381, 204] width 178 height 46
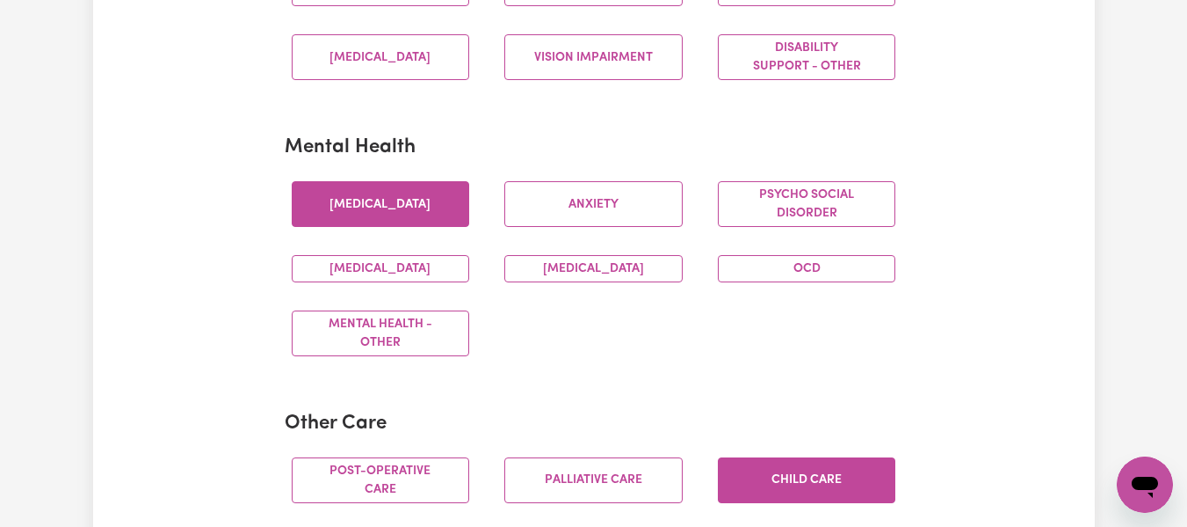
click at [435, 218] on button "[MEDICAL_DATA]" at bounding box center [381, 204] width 178 height 46
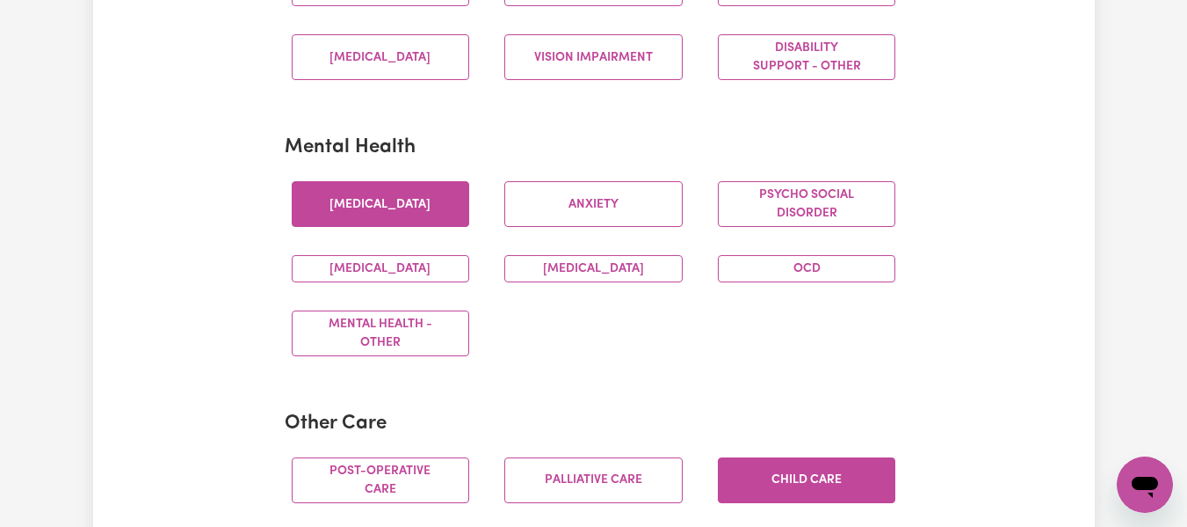
click at [435, 218] on button "[MEDICAL_DATA]" at bounding box center [381, 204] width 178 height 46
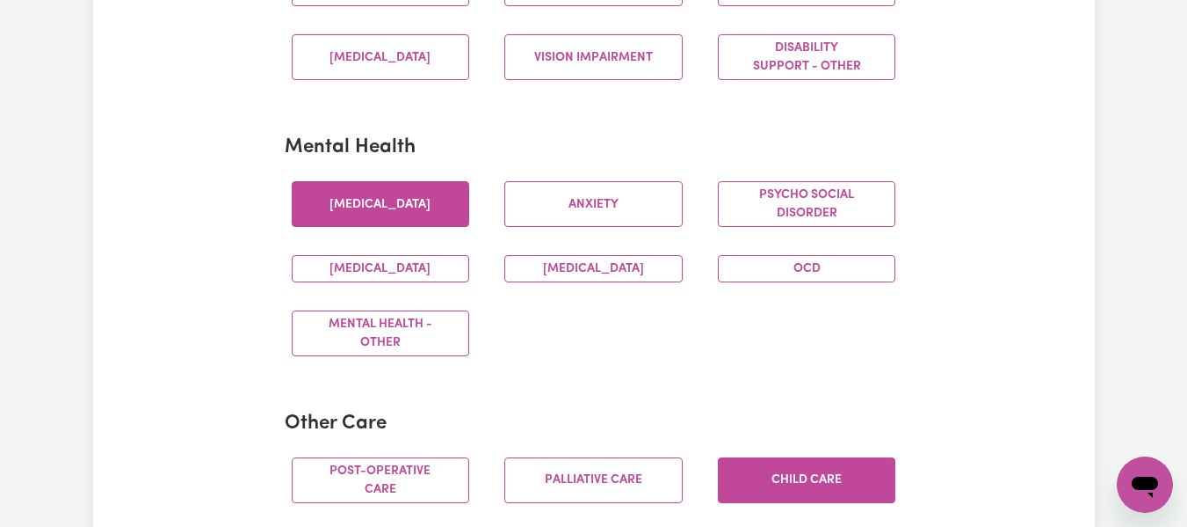
click at [435, 218] on button "[MEDICAL_DATA]" at bounding box center [381, 204] width 178 height 46
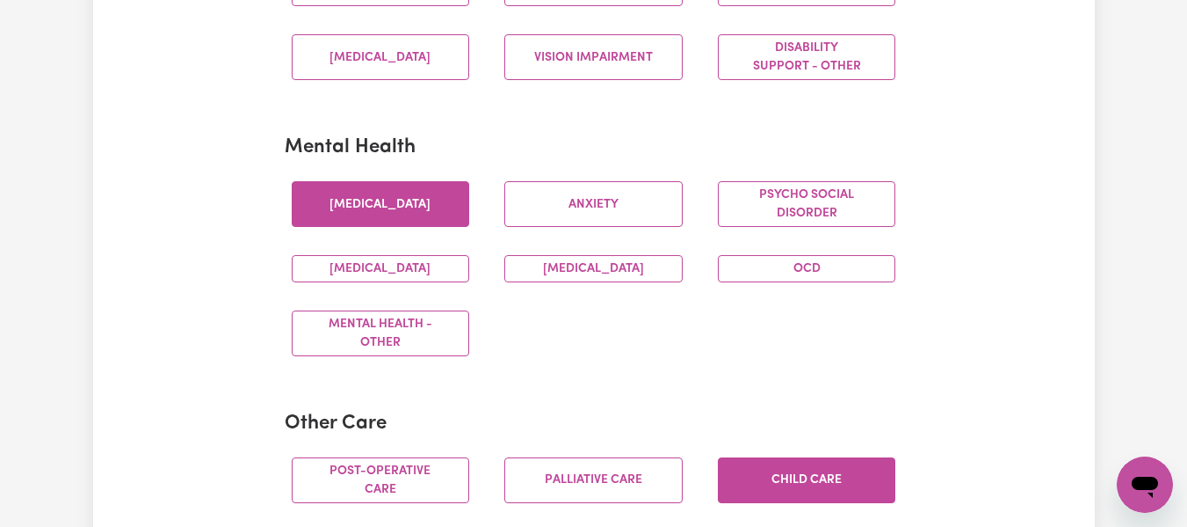
click at [435, 218] on button "[MEDICAL_DATA]" at bounding box center [381, 204] width 178 height 46
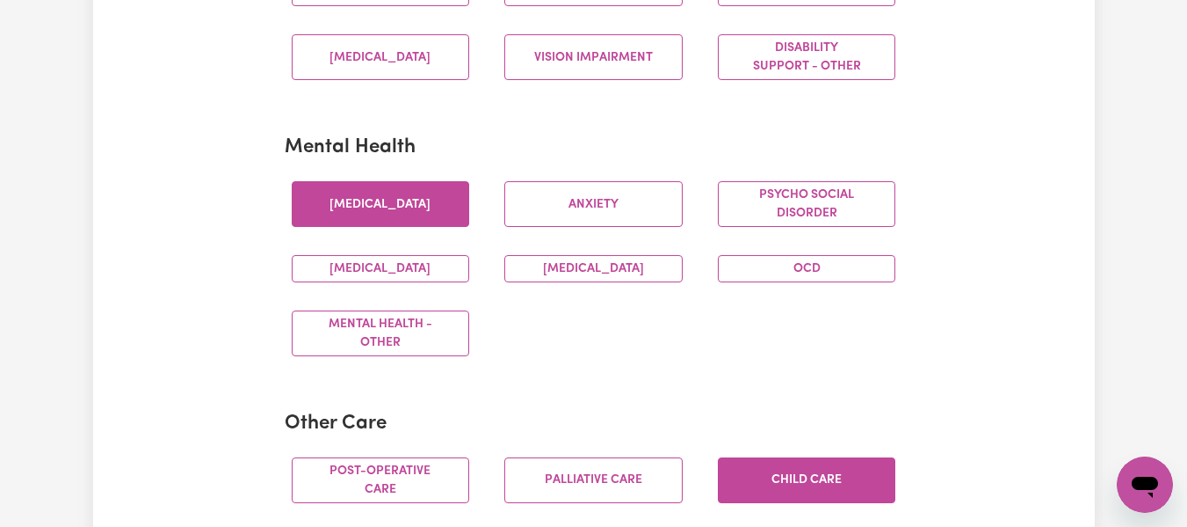
click at [435, 218] on button "[MEDICAL_DATA]" at bounding box center [381, 204] width 178 height 46
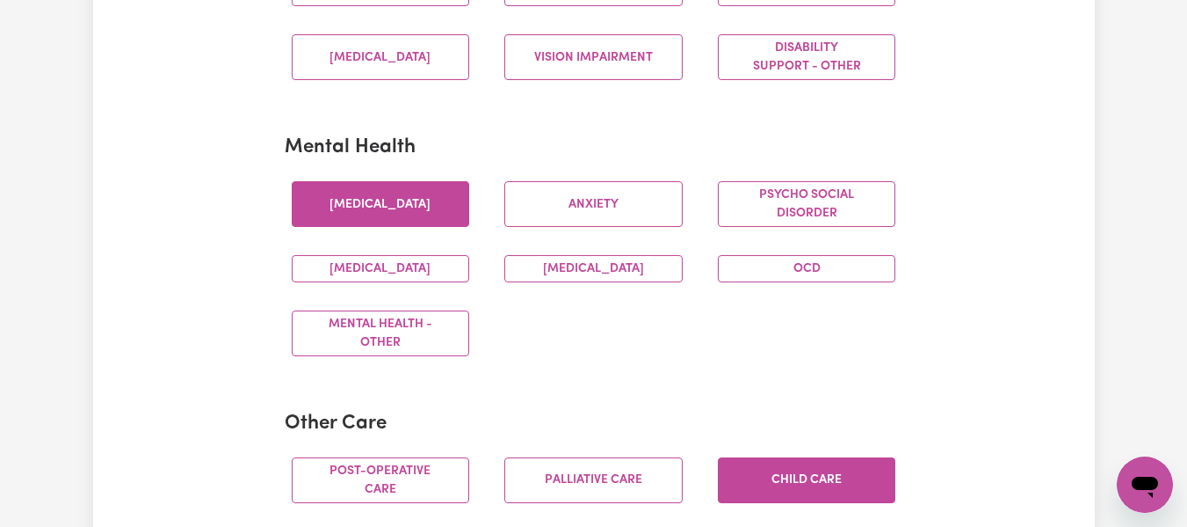
click at [435, 218] on button "[MEDICAL_DATA]" at bounding box center [381, 204] width 178 height 46
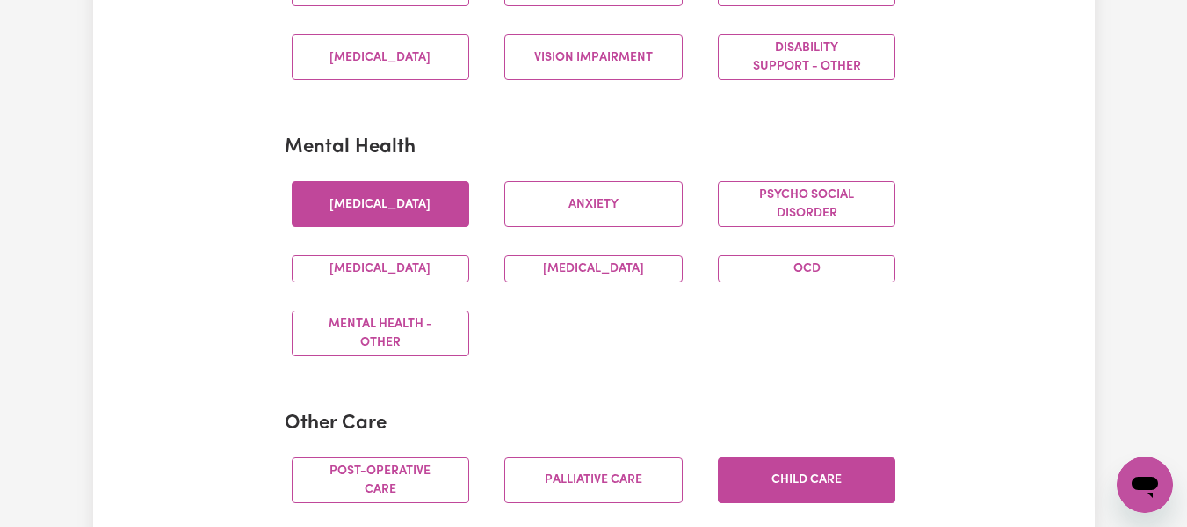
click at [435, 218] on button "[MEDICAL_DATA]" at bounding box center [381, 204] width 178 height 46
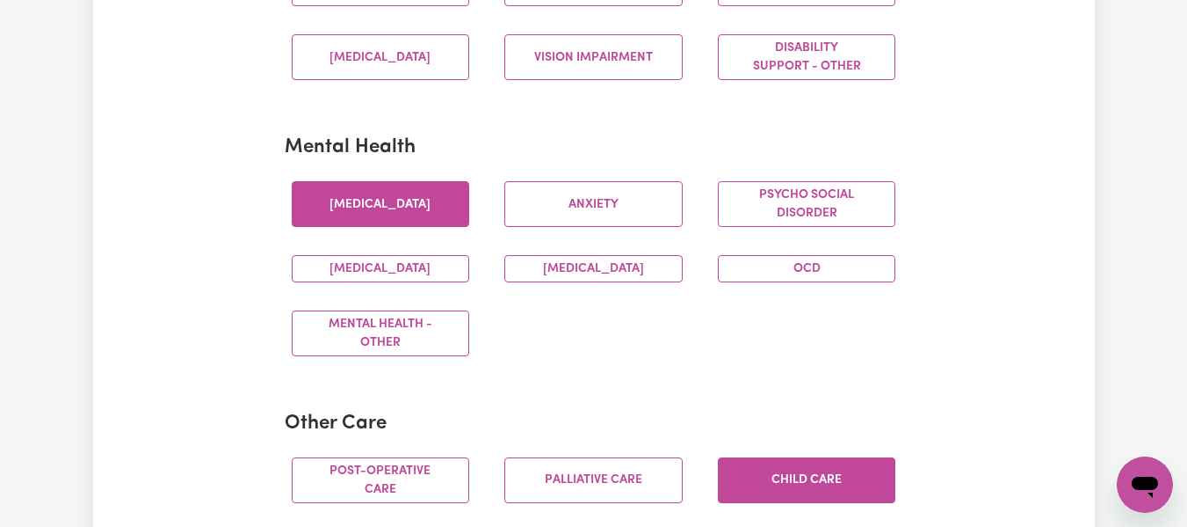
click at [435, 218] on button "[MEDICAL_DATA]" at bounding box center [381, 204] width 178 height 46
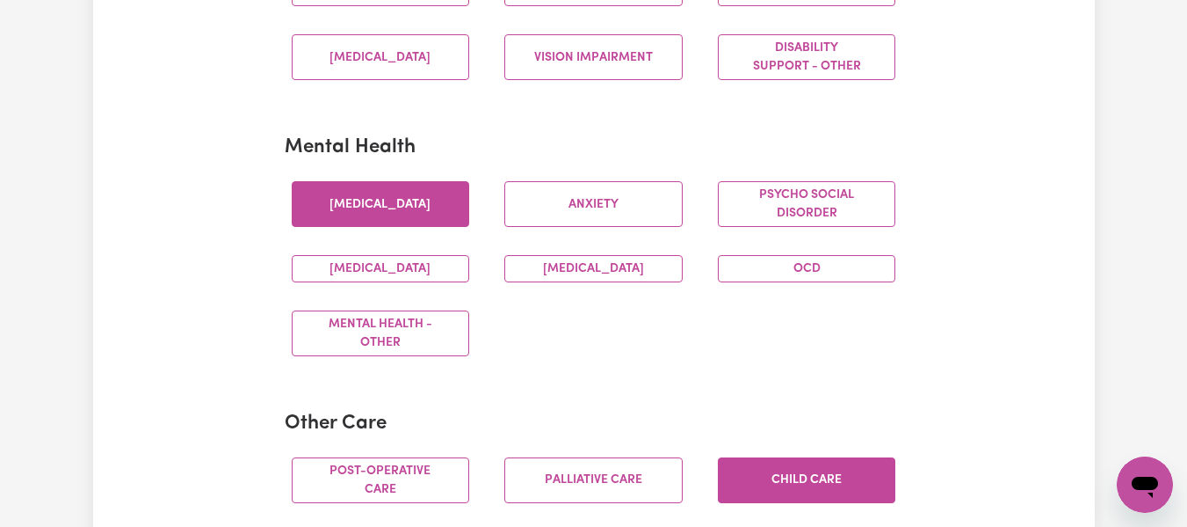
click at [435, 218] on button "[MEDICAL_DATA]" at bounding box center [381, 204] width 178 height 46
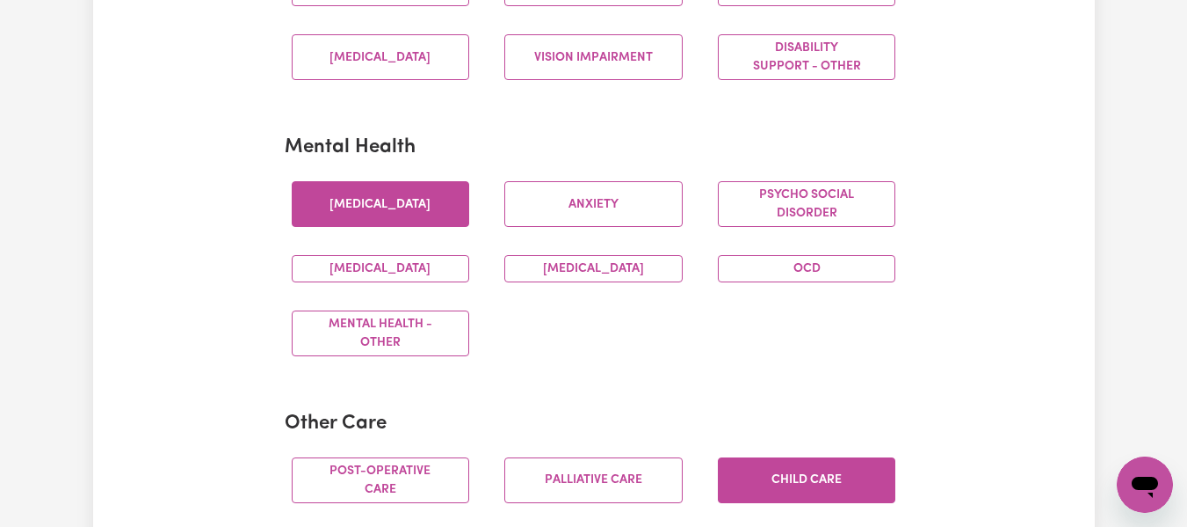
click at [435, 218] on button "[MEDICAL_DATA]" at bounding box center [381, 204] width 178 height 46
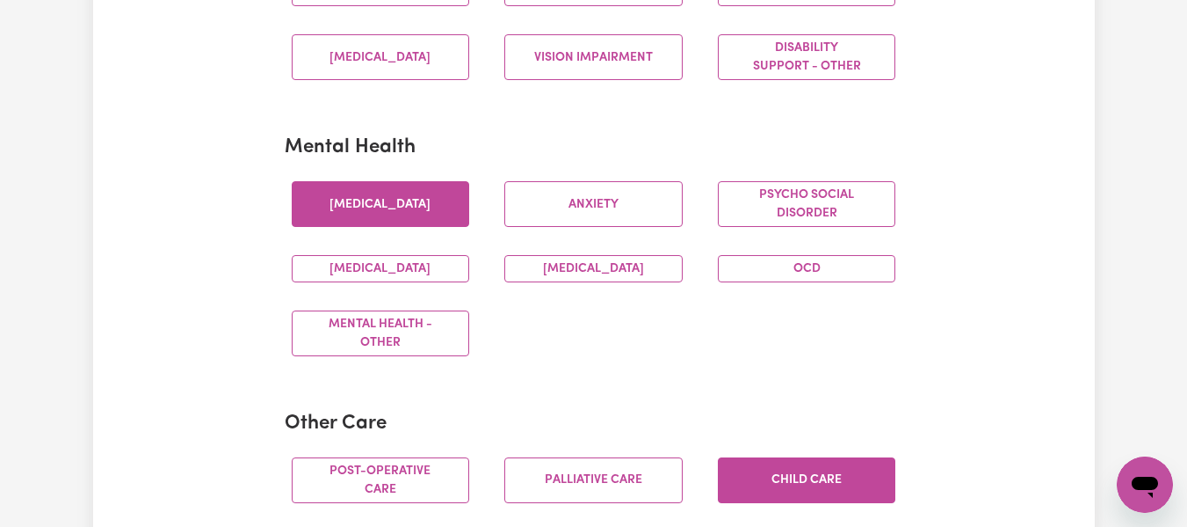
click at [435, 218] on button "[MEDICAL_DATA]" at bounding box center [381, 204] width 178 height 46
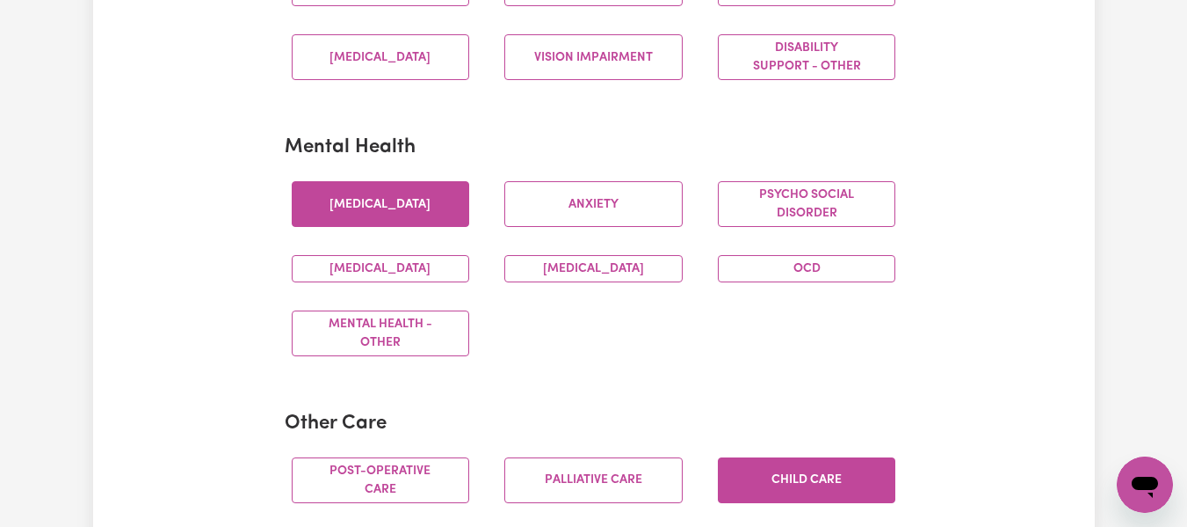
click at [435, 218] on button "[MEDICAL_DATA]" at bounding box center [381, 204] width 178 height 46
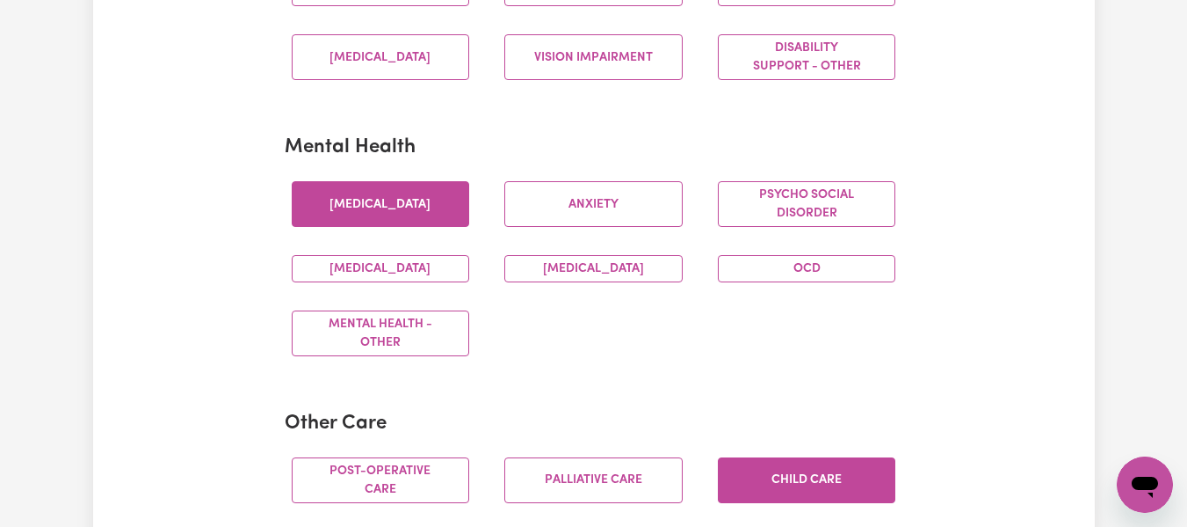
click at [435, 218] on button "[MEDICAL_DATA]" at bounding box center [381, 204] width 178 height 46
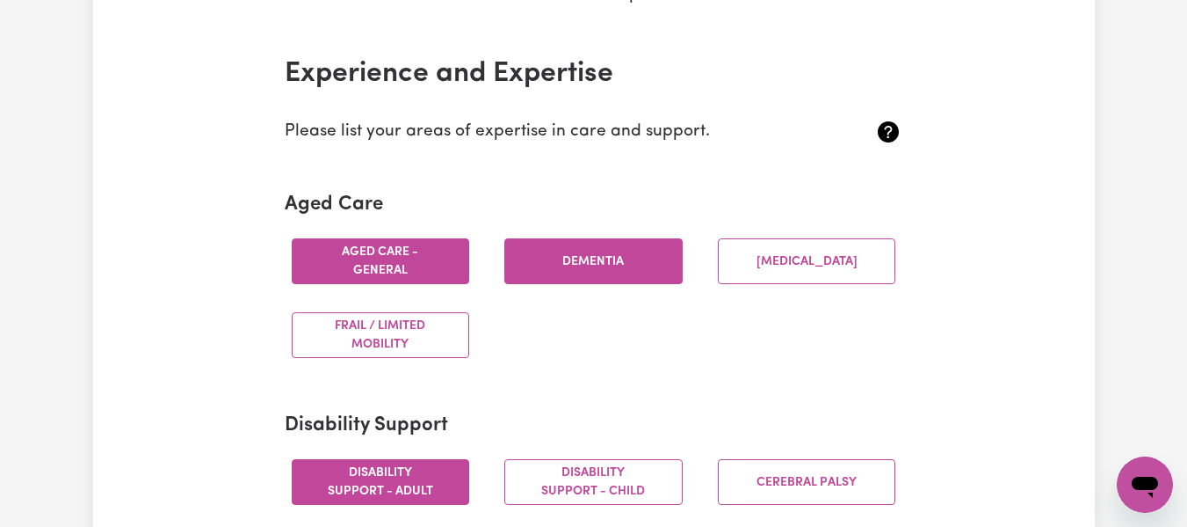
scroll to position [359, 0]
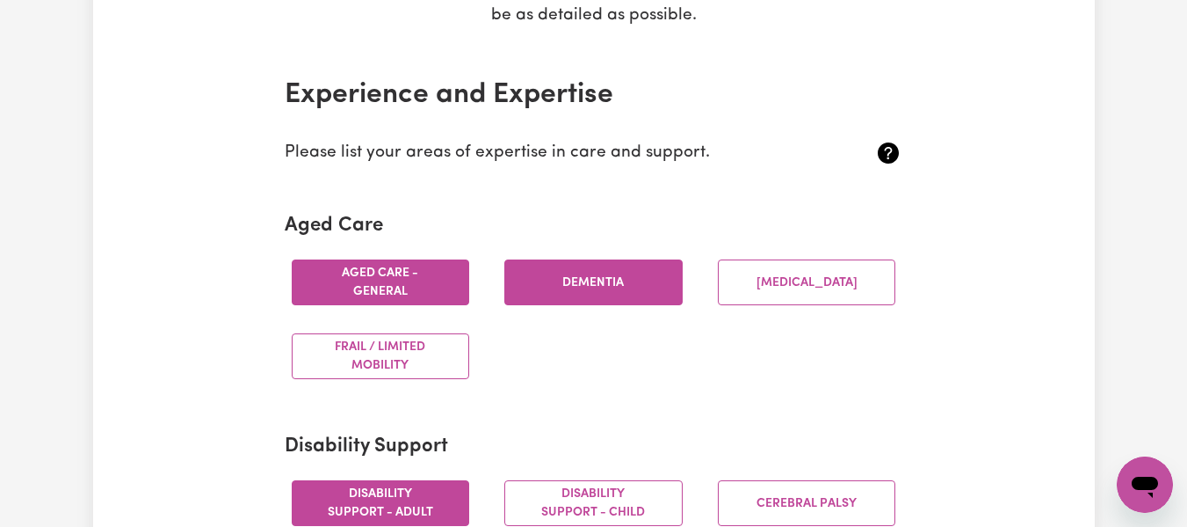
click at [612, 285] on button "Dementia" at bounding box center [594, 282] width 178 height 46
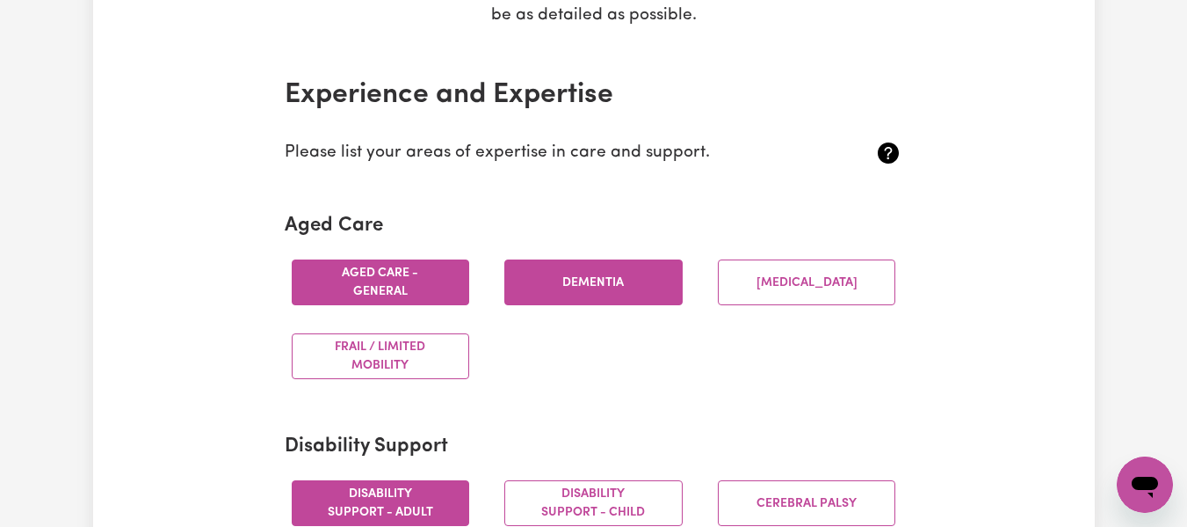
click at [612, 285] on button "Dementia" at bounding box center [594, 282] width 178 height 46
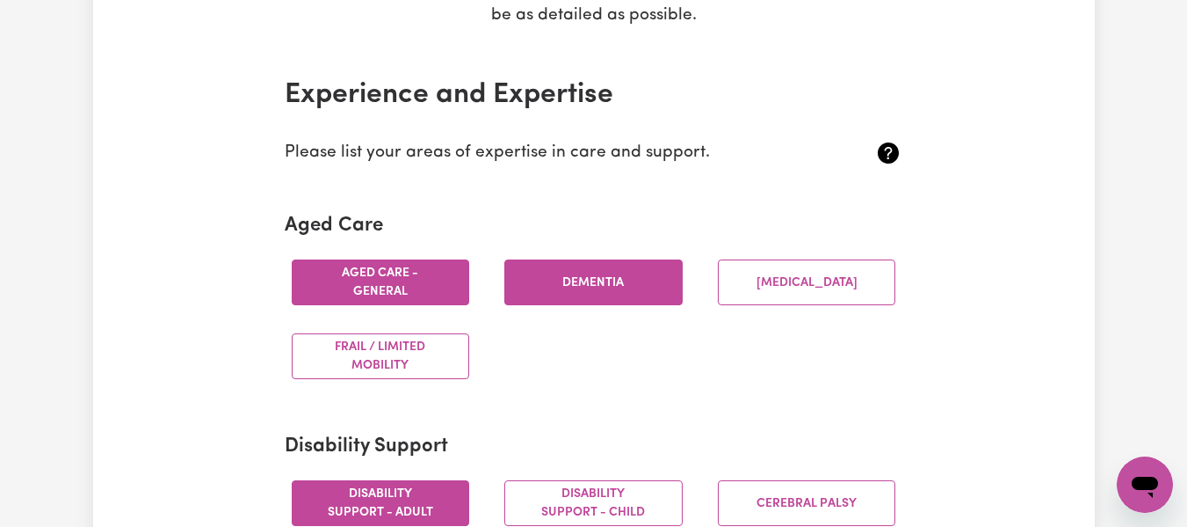
click at [650, 284] on button "Dementia" at bounding box center [594, 282] width 178 height 46
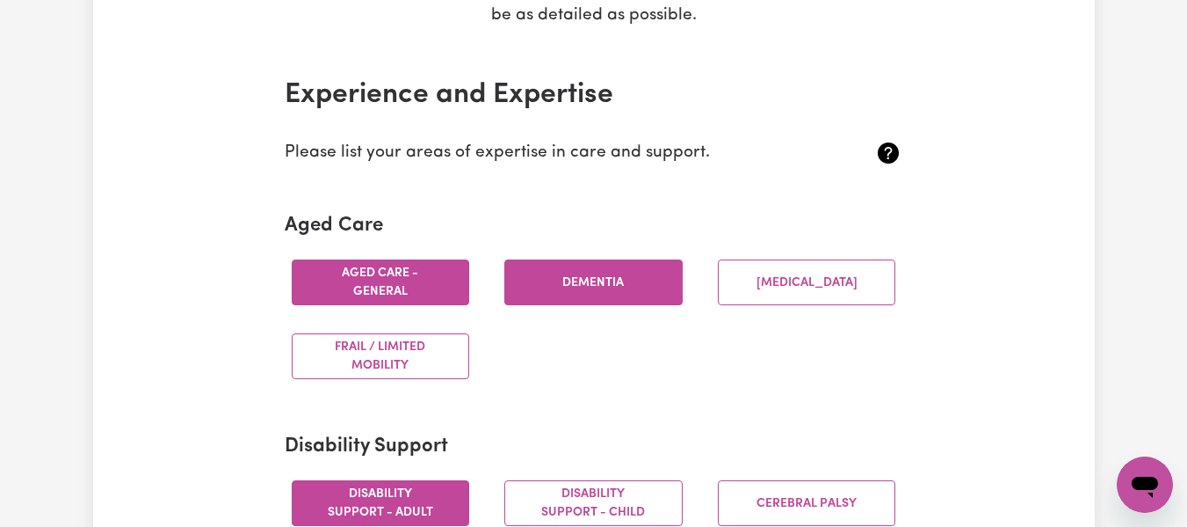
click at [650, 284] on button "Dementia" at bounding box center [594, 282] width 178 height 46
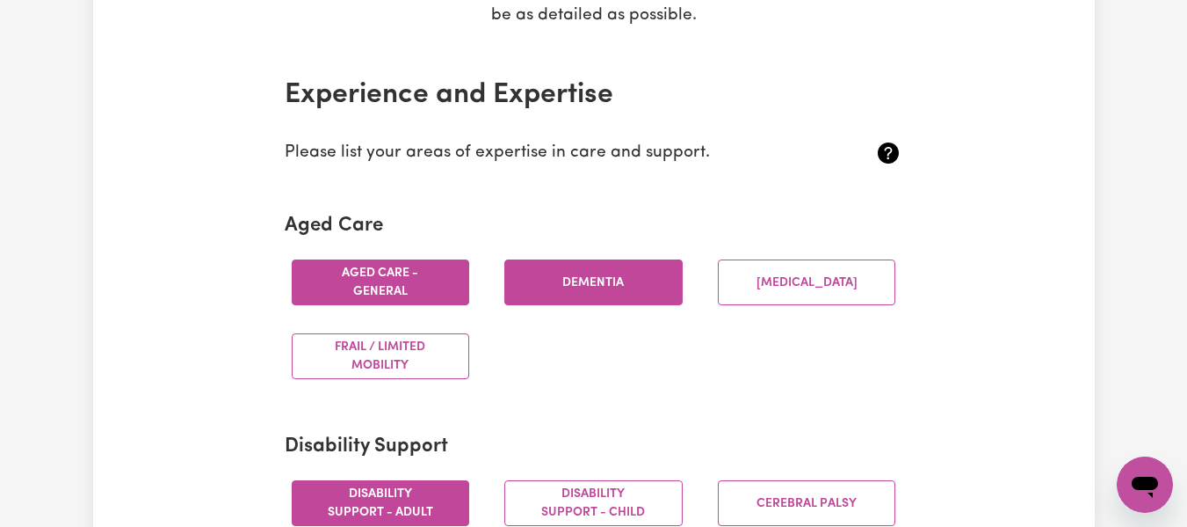
click at [650, 284] on button "Dementia" at bounding box center [594, 282] width 178 height 46
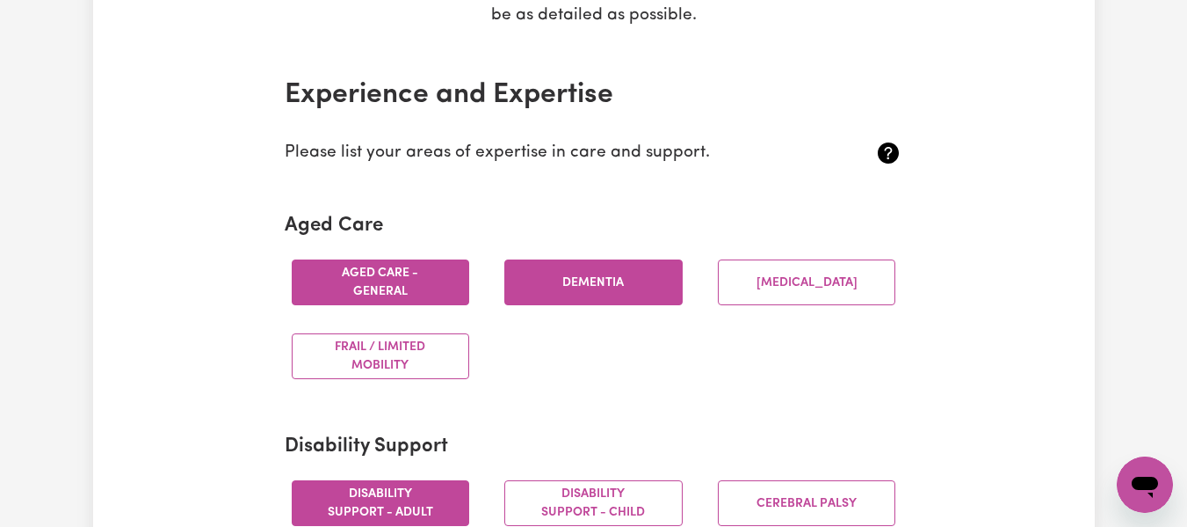
click at [650, 284] on button "Dementia" at bounding box center [594, 282] width 178 height 46
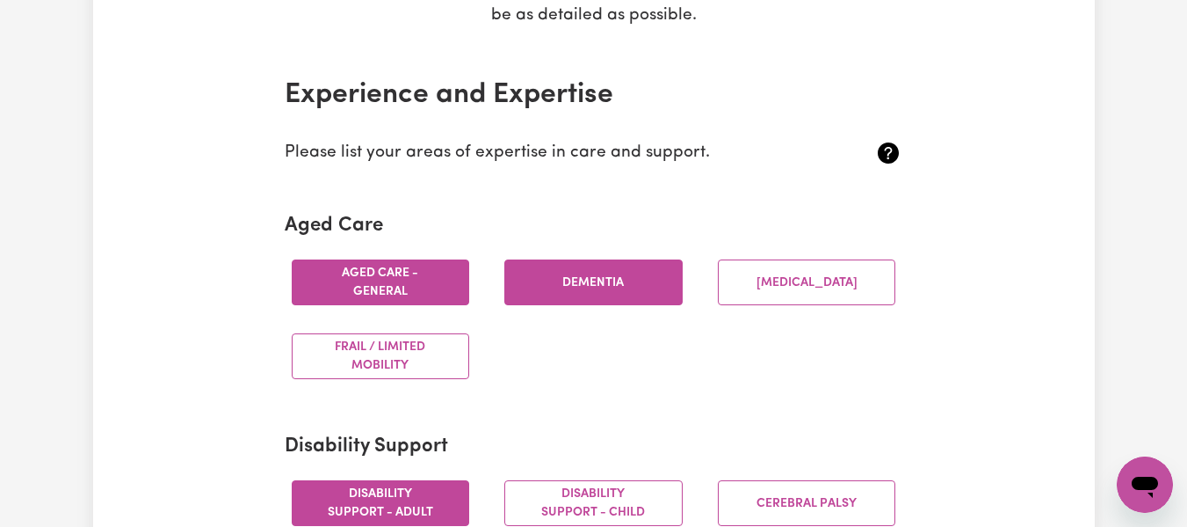
click at [650, 284] on button "Dementia" at bounding box center [594, 282] width 178 height 46
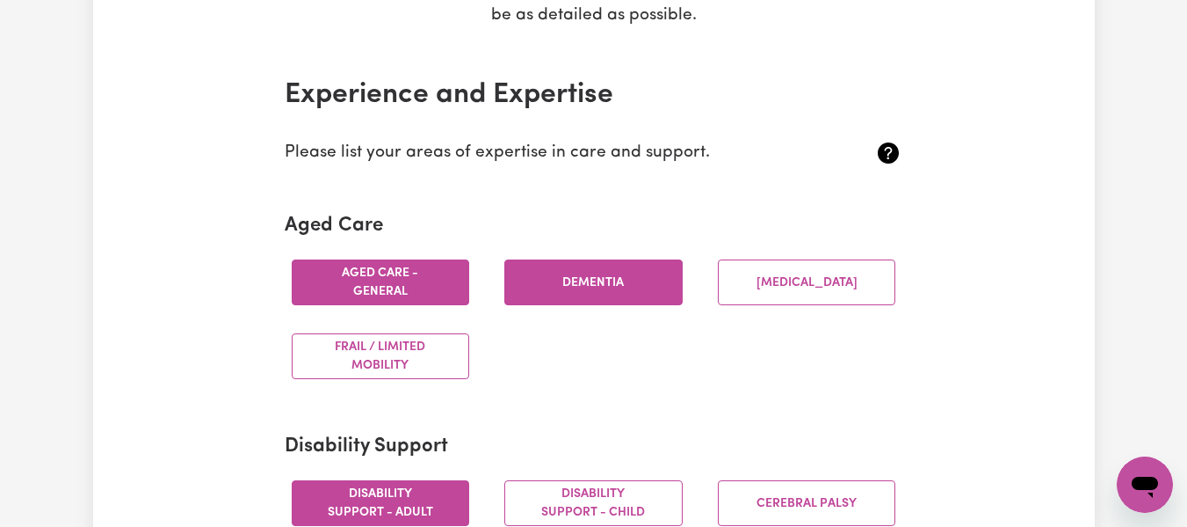
click at [650, 284] on button "Dementia" at bounding box center [594, 282] width 178 height 46
click at [650, 276] on button "Dementia" at bounding box center [594, 282] width 178 height 46
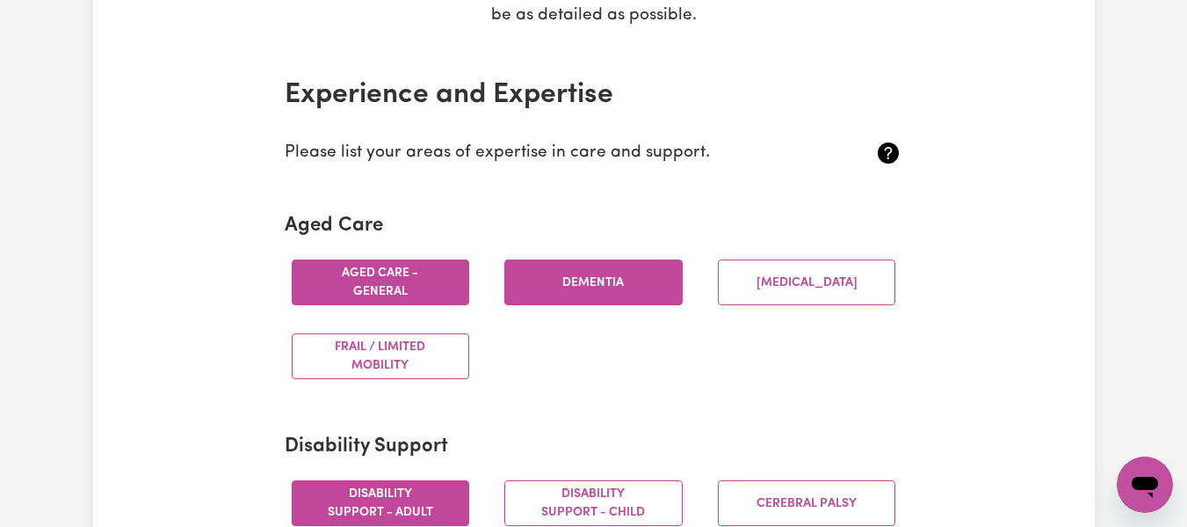
click at [650, 276] on button "Dementia" at bounding box center [594, 282] width 178 height 46
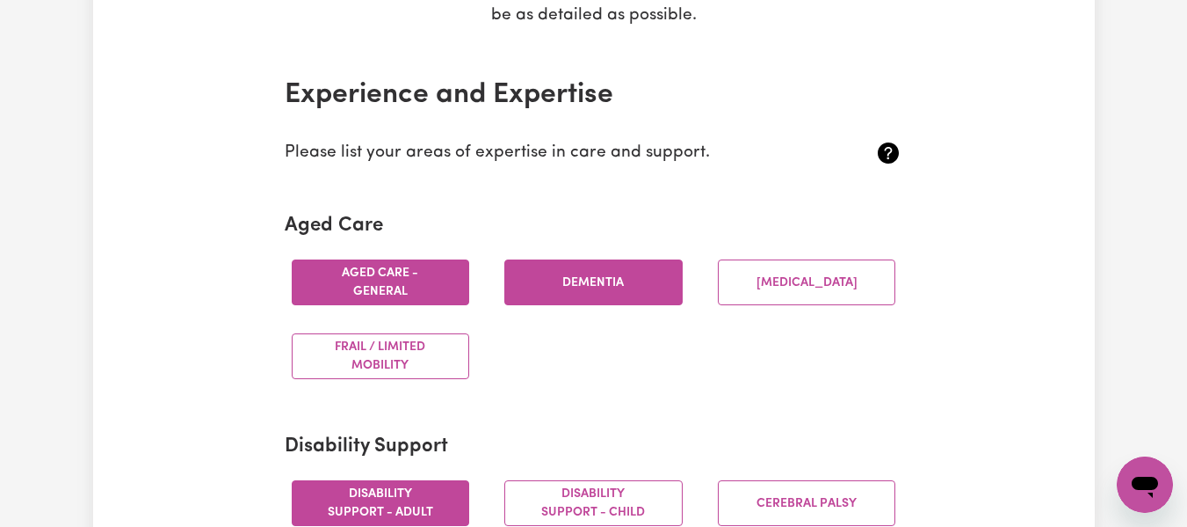
click at [650, 276] on button "Dementia" at bounding box center [594, 282] width 178 height 46
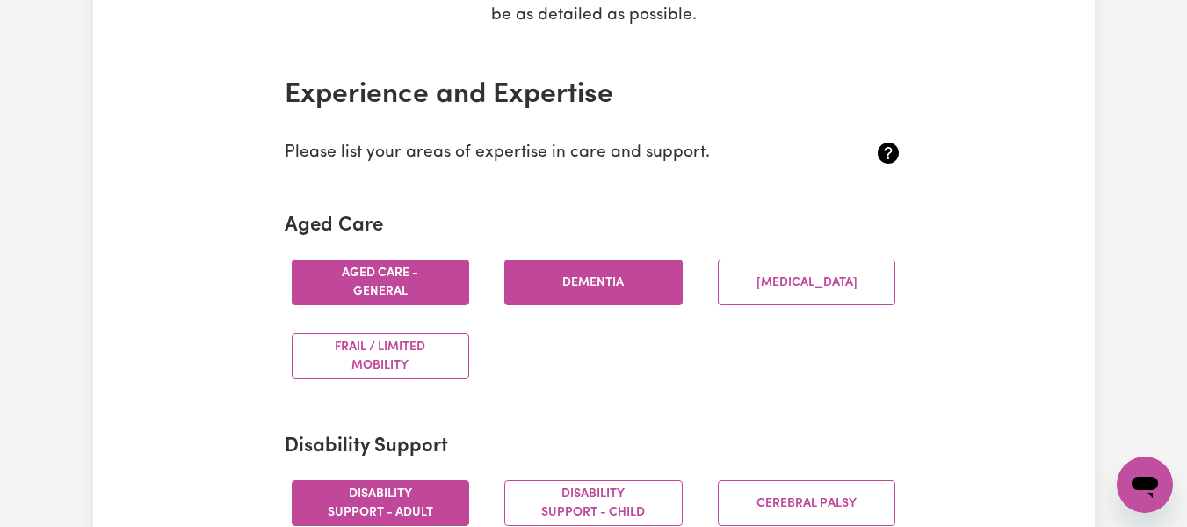
click at [650, 276] on button "Dementia" at bounding box center [594, 282] width 178 height 46
click at [643, 289] on button "Dementia" at bounding box center [594, 282] width 178 height 46
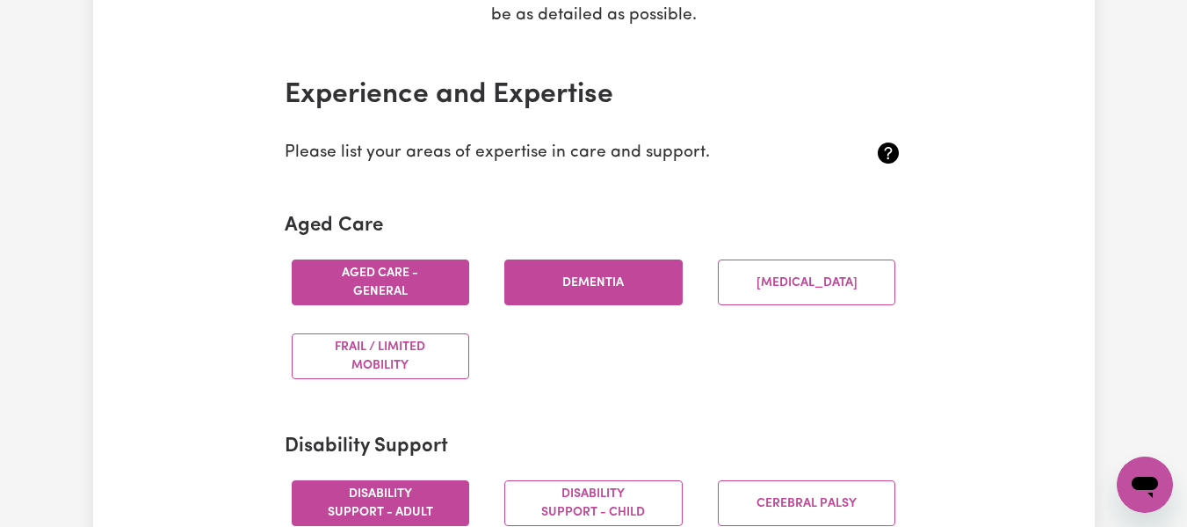
click at [643, 289] on button "Dementia" at bounding box center [594, 282] width 178 height 46
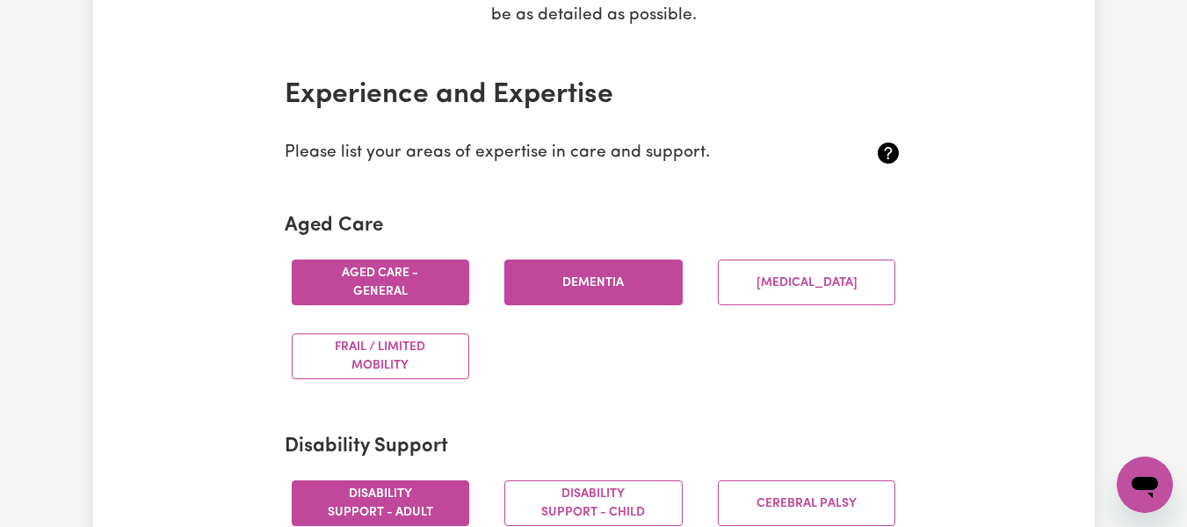
click at [643, 289] on button "Dementia" at bounding box center [594, 282] width 178 height 46
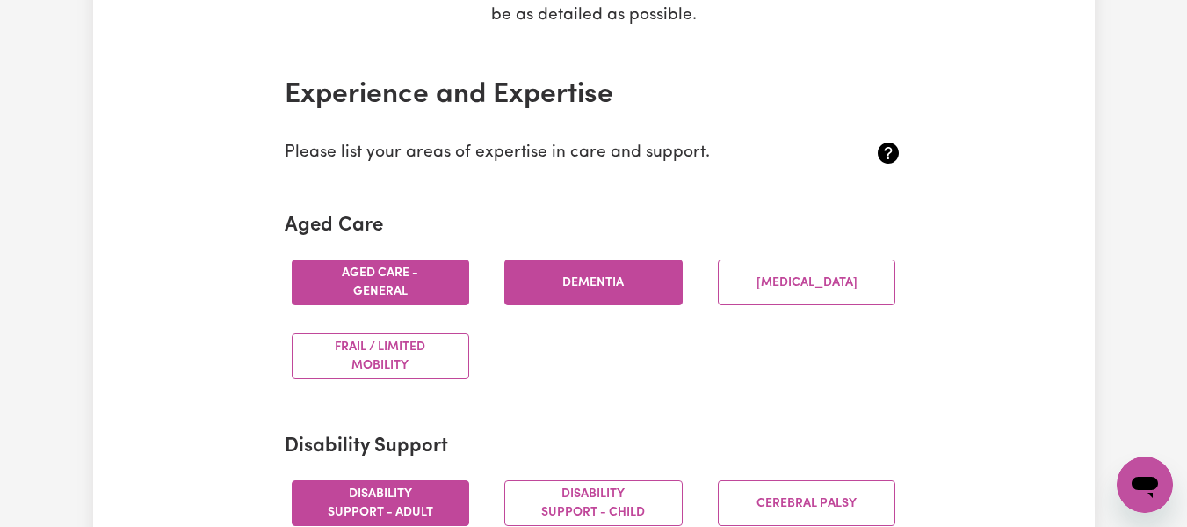
click at [643, 289] on button "Dementia" at bounding box center [594, 282] width 178 height 46
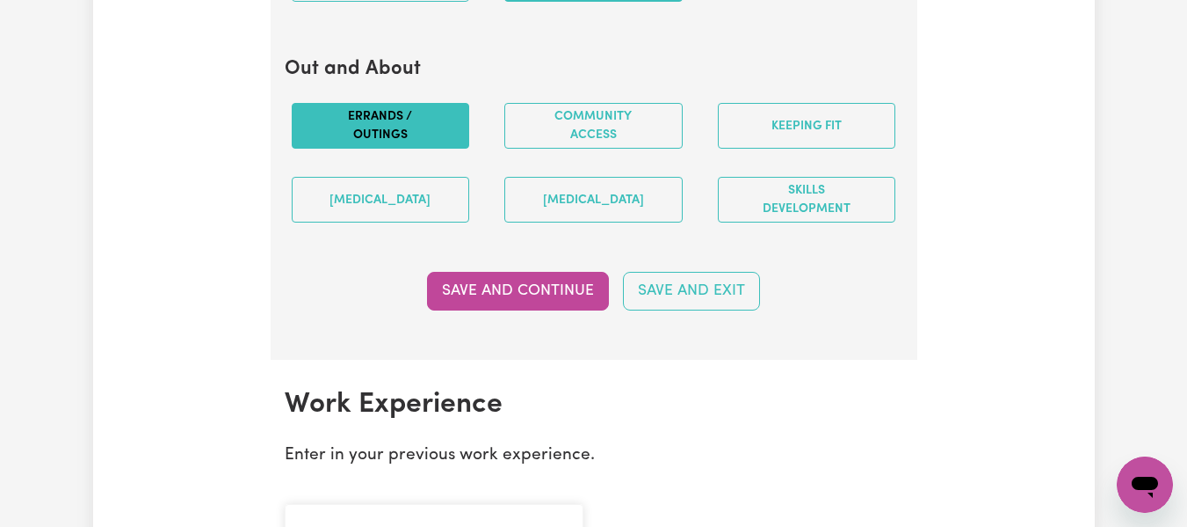
scroll to position [2341, 0]
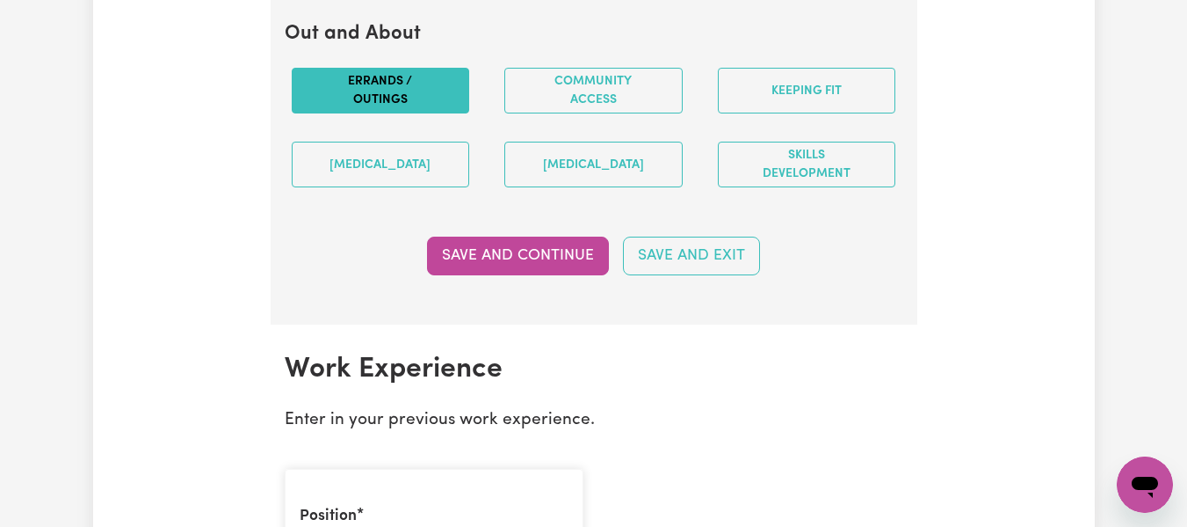
click at [376, 107] on button "Errands / Outings" at bounding box center [381, 91] width 178 height 46
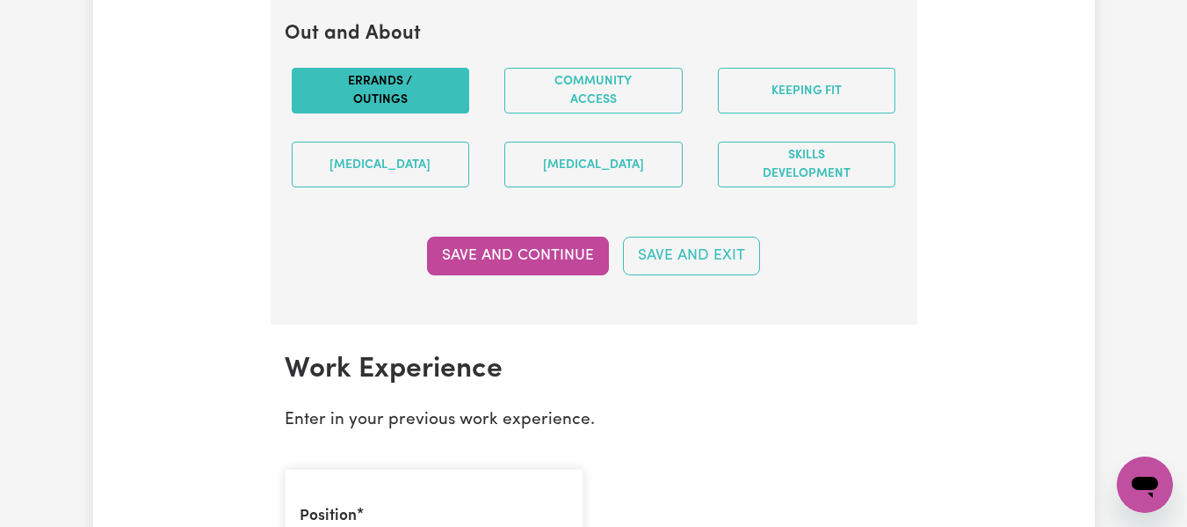
click at [376, 107] on button "Errands / Outings" at bounding box center [381, 91] width 178 height 46
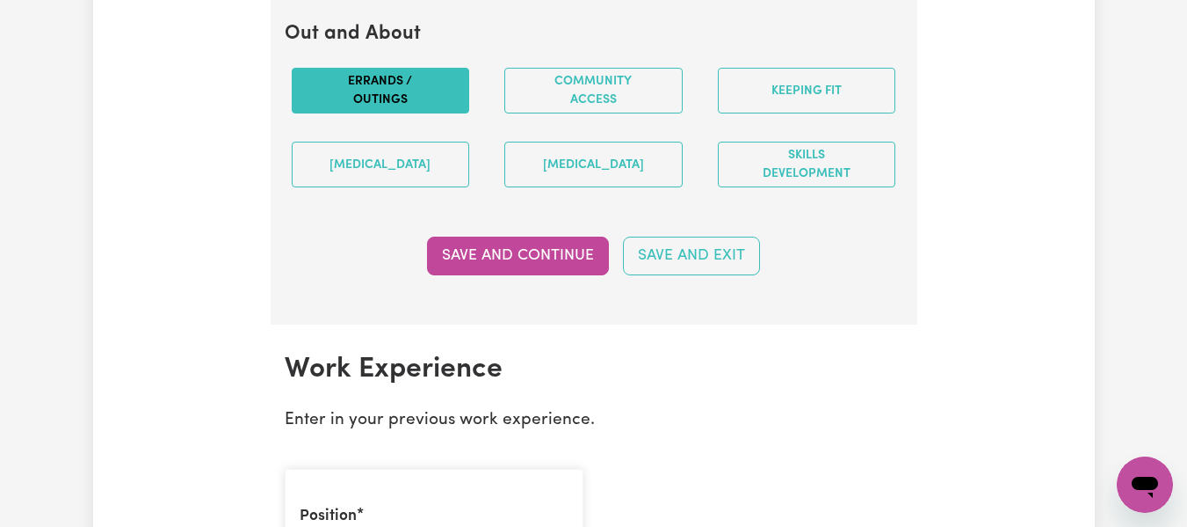
click at [376, 107] on button "Errands / Outings" at bounding box center [381, 91] width 178 height 46
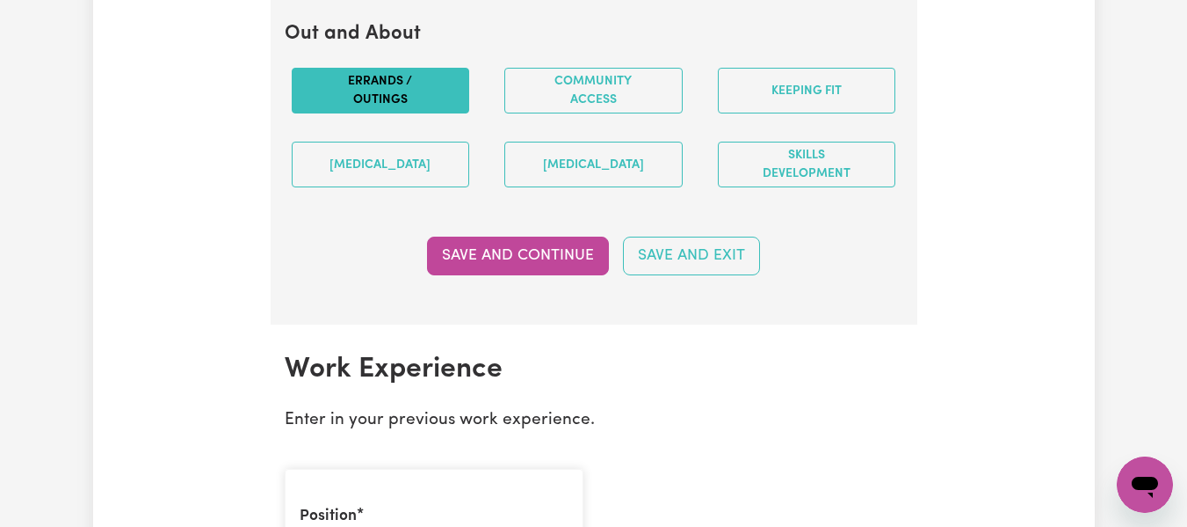
click at [376, 107] on button "Errands / Outings" at bounding box center [381, 91] width 178 height 46
click at [443, 112] on button "Errands / Outings" at bounding box center [381, 91] width 178 height 46
click at [442, 112] on button "Errands / Outings" at bounding box center [381, 91] width 178 height 46
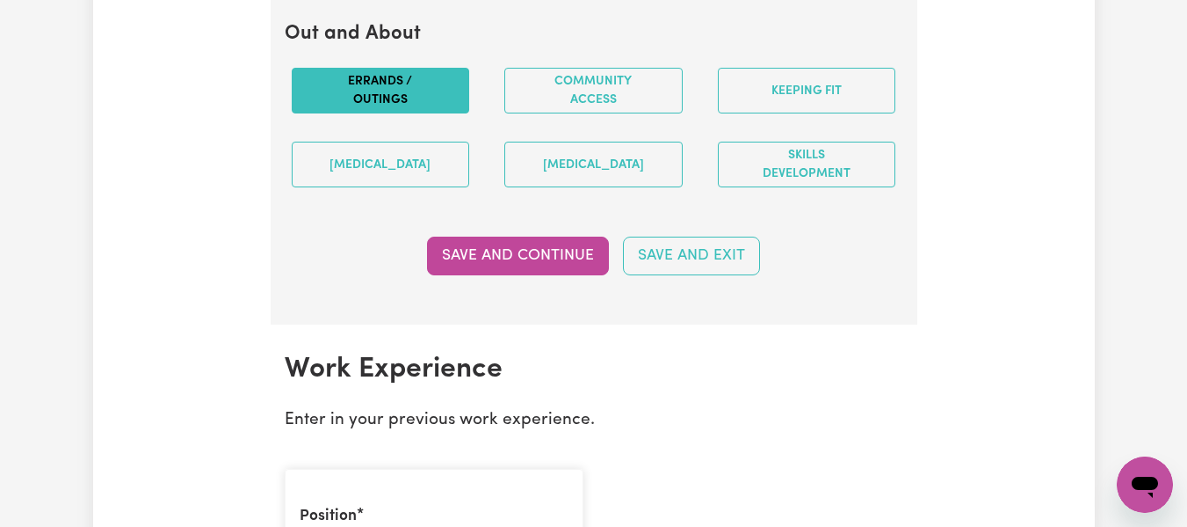
click at [442, 112] on button "Errands / Outings" at bounding box center [381, 91] width 178 height 46
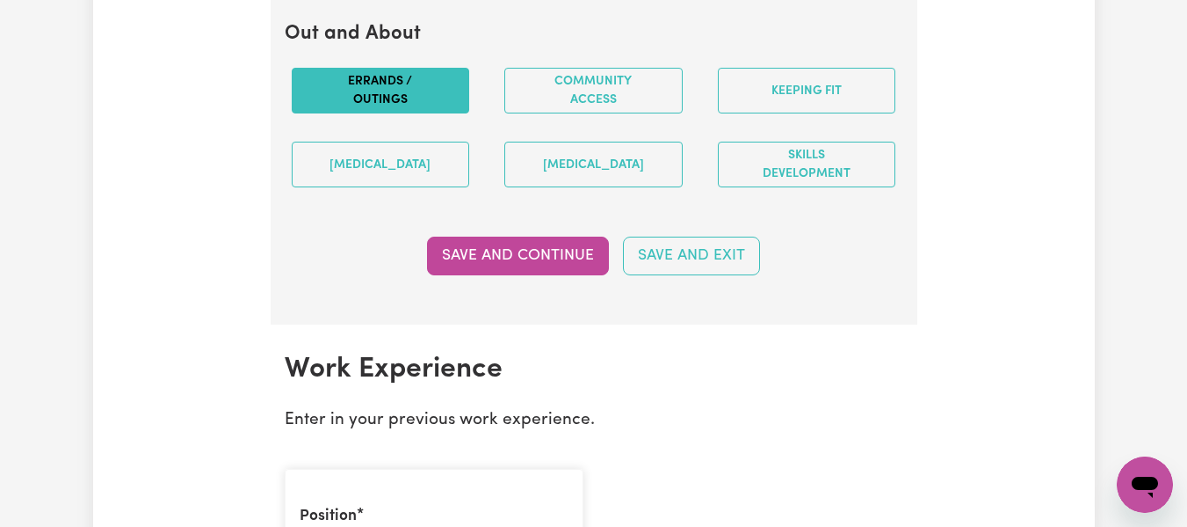
click at [442, 112] on button "Errands / Outings" at bounding box center [381, 91] width 178 height 46
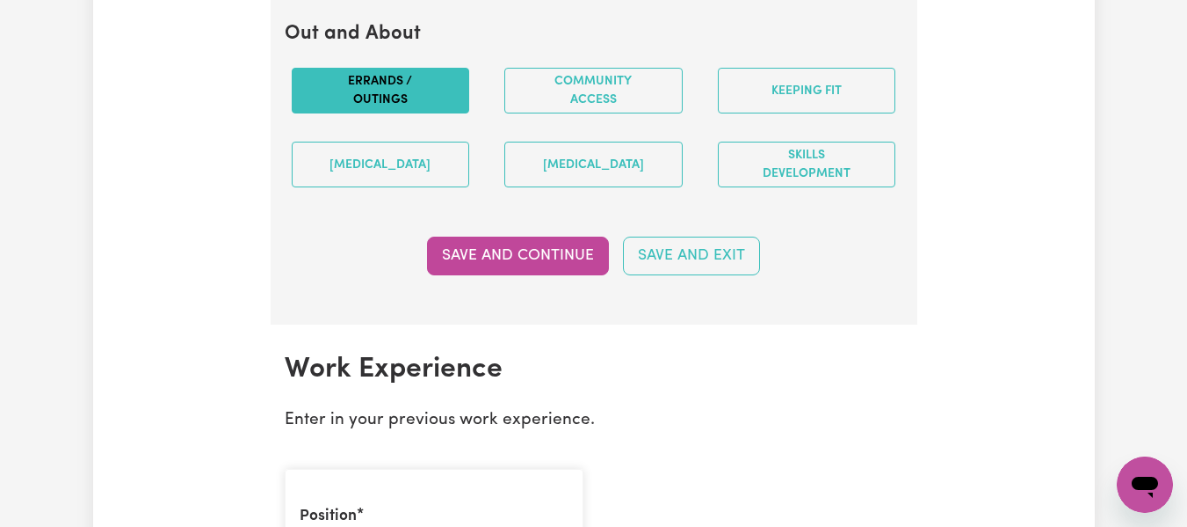
click at [442, 112] on button "Errands / Outings" at bounding box center [381, 91] width 178 height 46
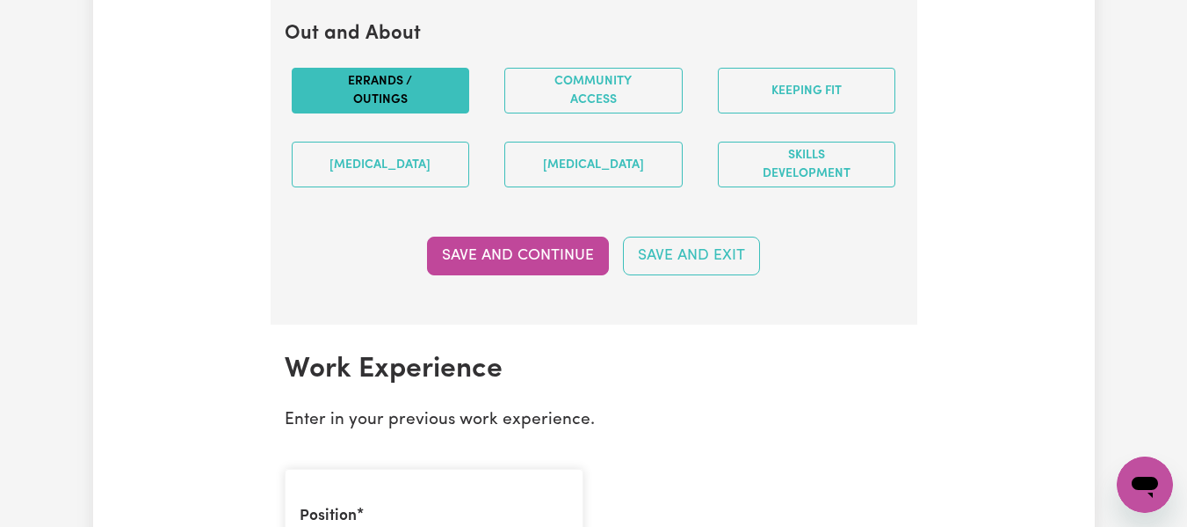
click at [442, 112] on button "Errands / Outings" at bounding box center [381, 91] width 178 height 46
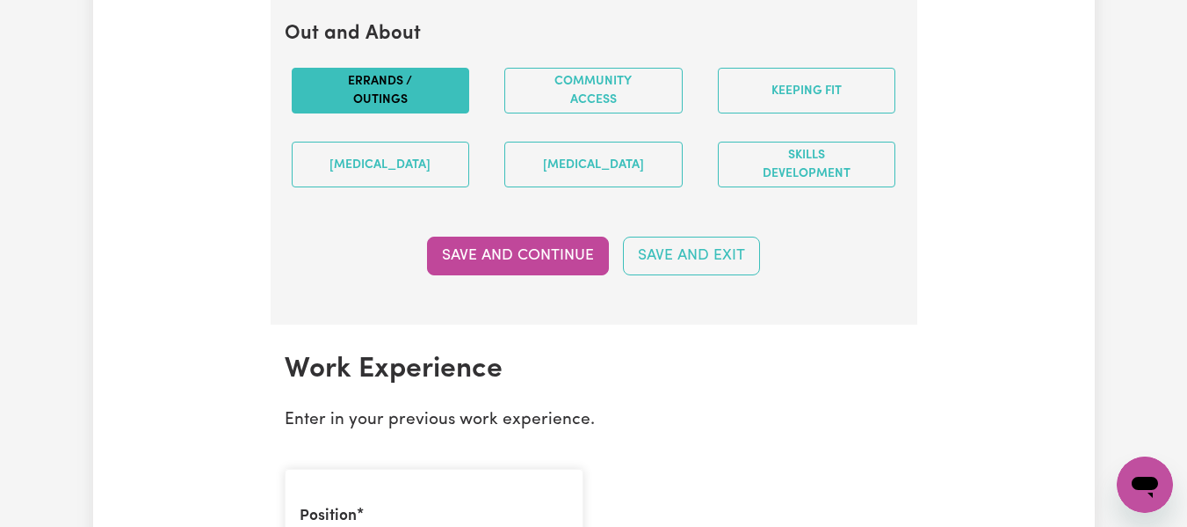
click at [442, 112] on button "Errands / Outings" at bounding box center [381, 91] width 178 height 46
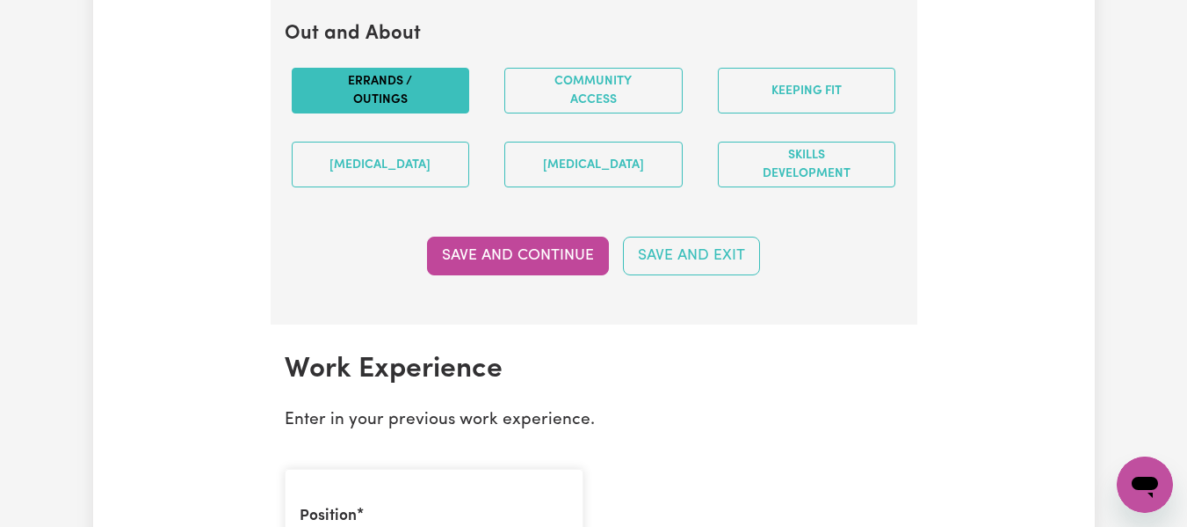
click at [442, 112] on button "Errands / Outings" at bounding box center [381, 91] width 178 height 46
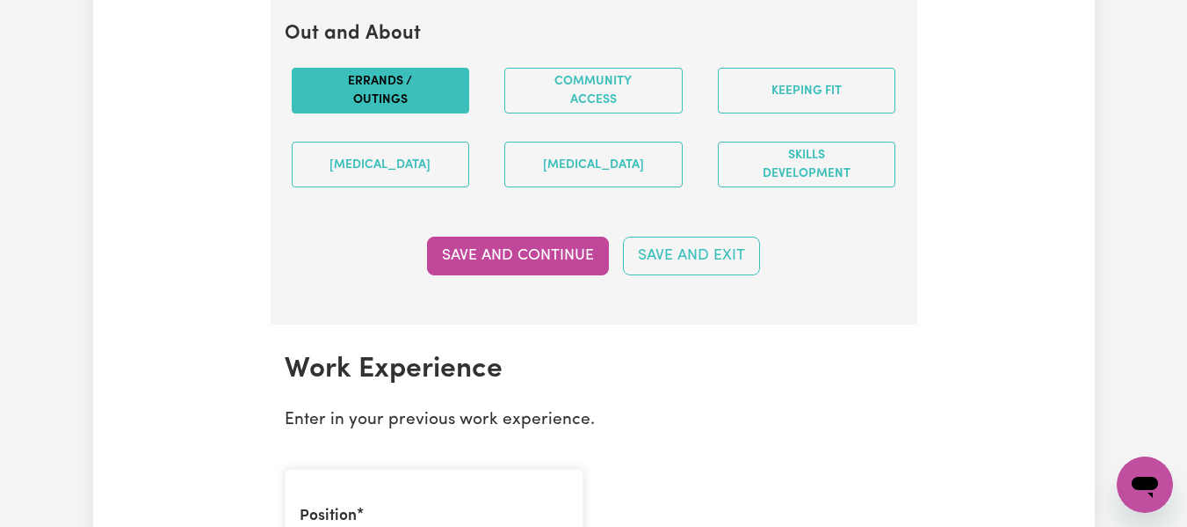
click at [442, 112] on button "Errands / Outings" at bounding box center [381, 91] width 178 height 46
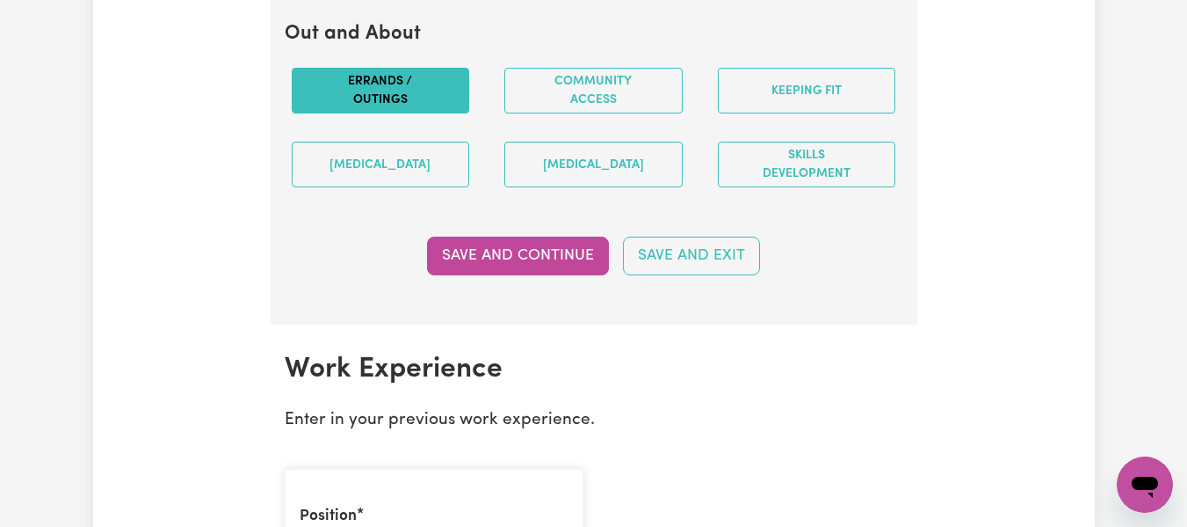
click at [442, 112] on button "Errands / Outings" at bounding box center [381, 91] width 178 height 46
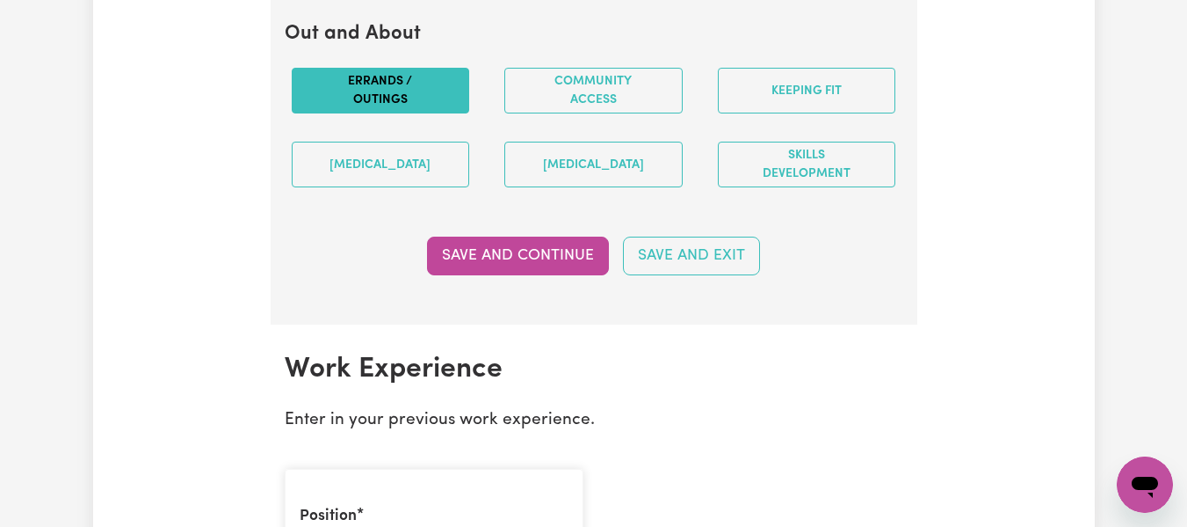
click at [442, 112] on button "Errands / Outings" at bounding box center [381, 91] width 178 height 46
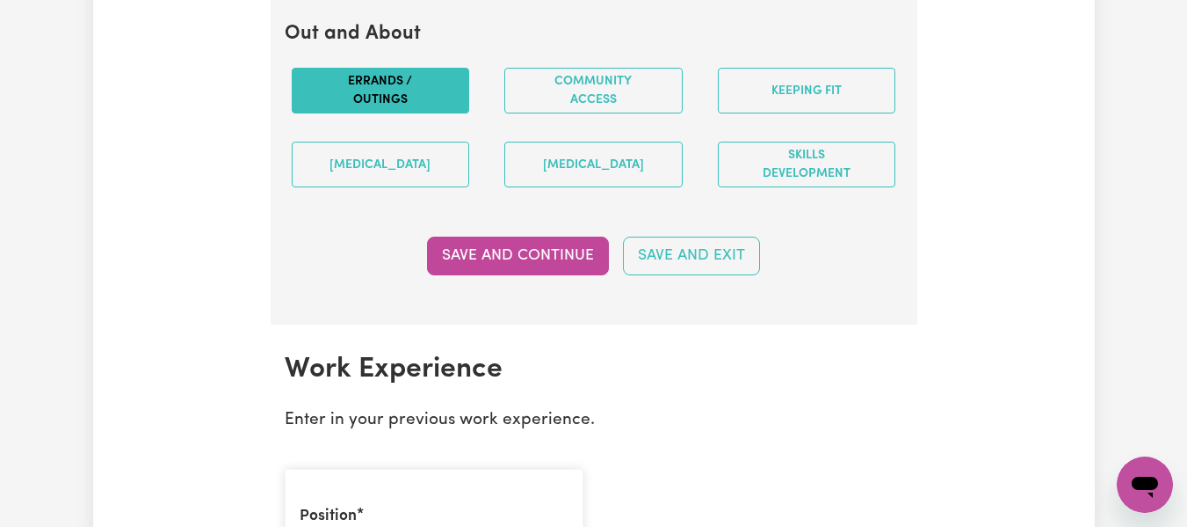
click at [442, 112] on button "Errands / Outings" at bounding box center [381, 91] width 178 height 46
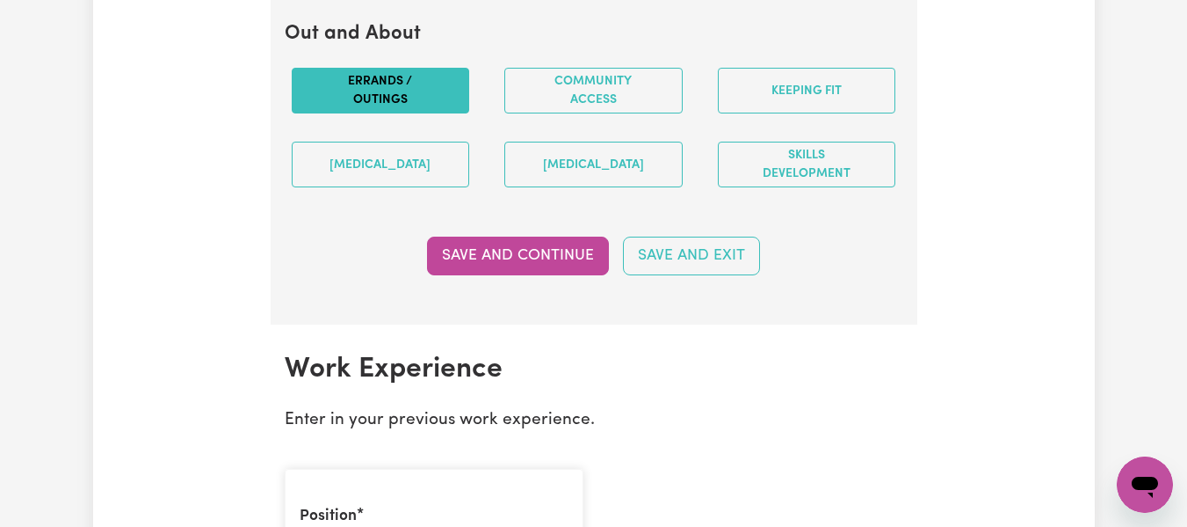
click at [442, 112] on button "Errands / Outings" at bounding box center [381, 91] width 178 height 46
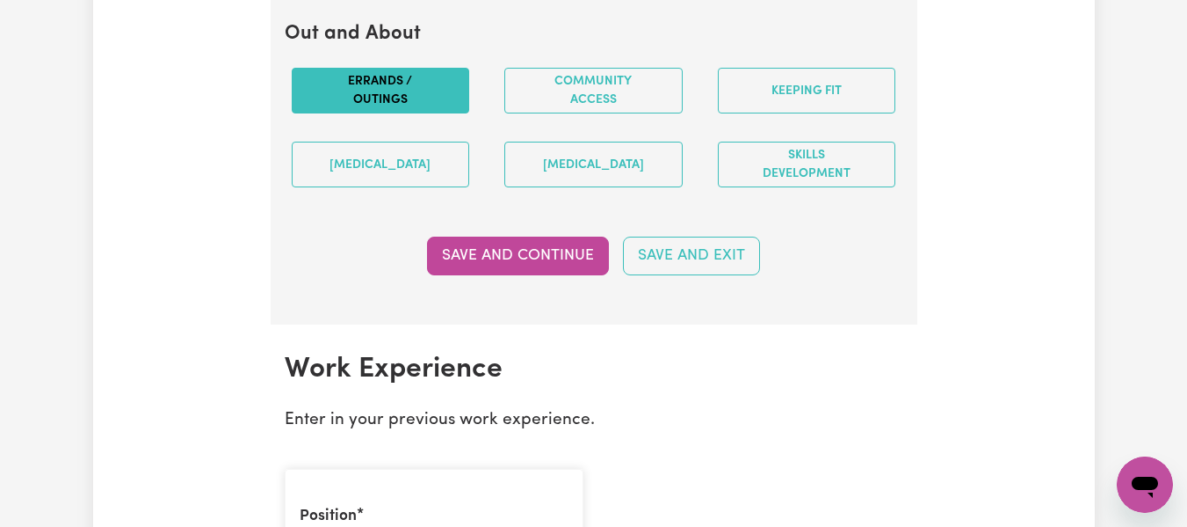
click at [446, 103] on button "Errands / Outings" at bounding box center [381, 91] width 178 height 46
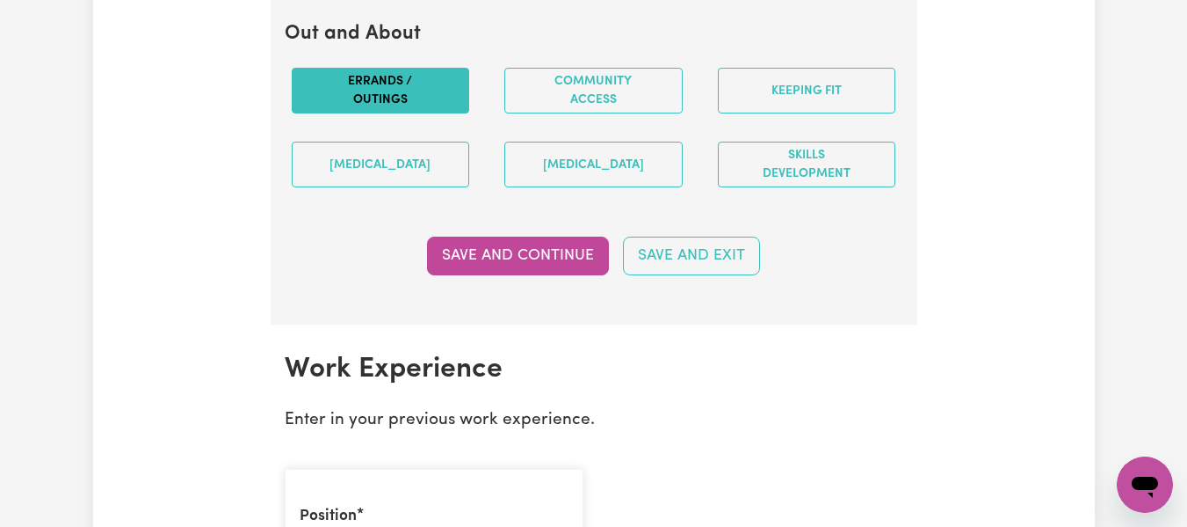
click at [446, 103] on button "Errands / Outings" at bounding box center [381, 91] width 178 height 46
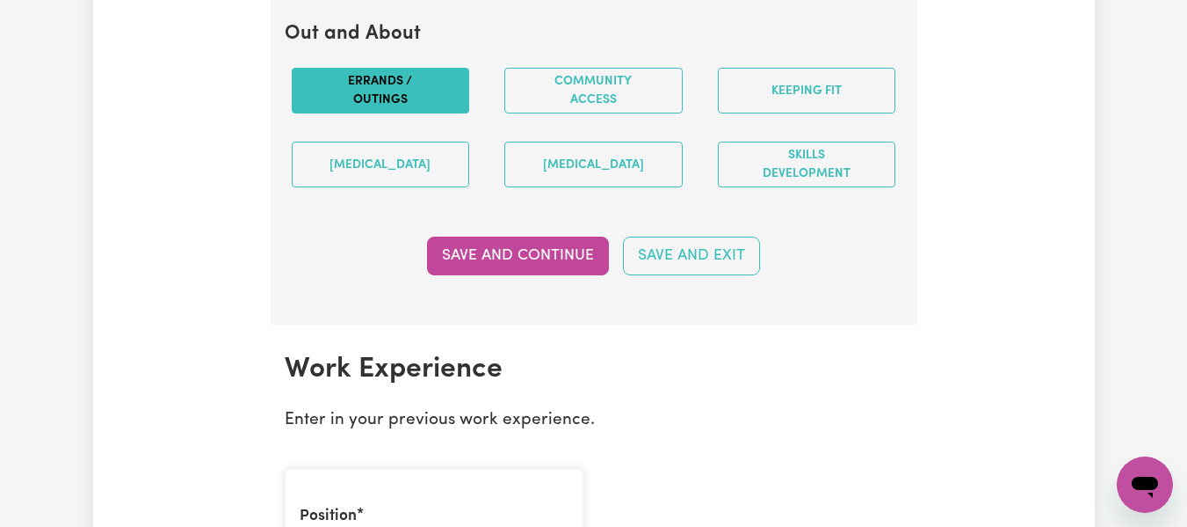
click at [446, 103] on button "Errands / Outings" at bounding box center [381, 91] width 178 height 46
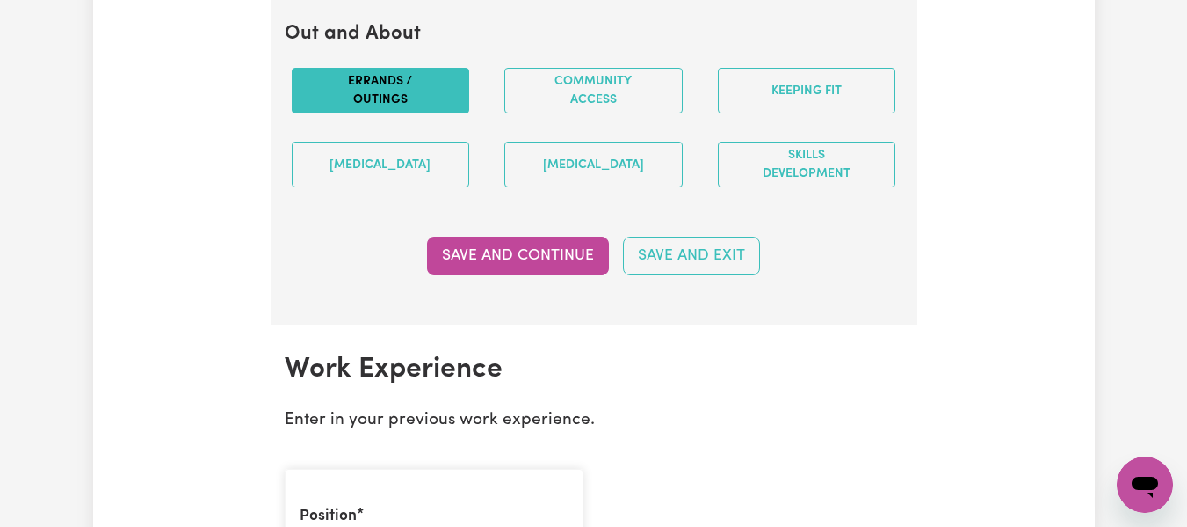
click at [446, 103] on button "Errands / Outings" at bounding box center [381, 91] width 178 height 46
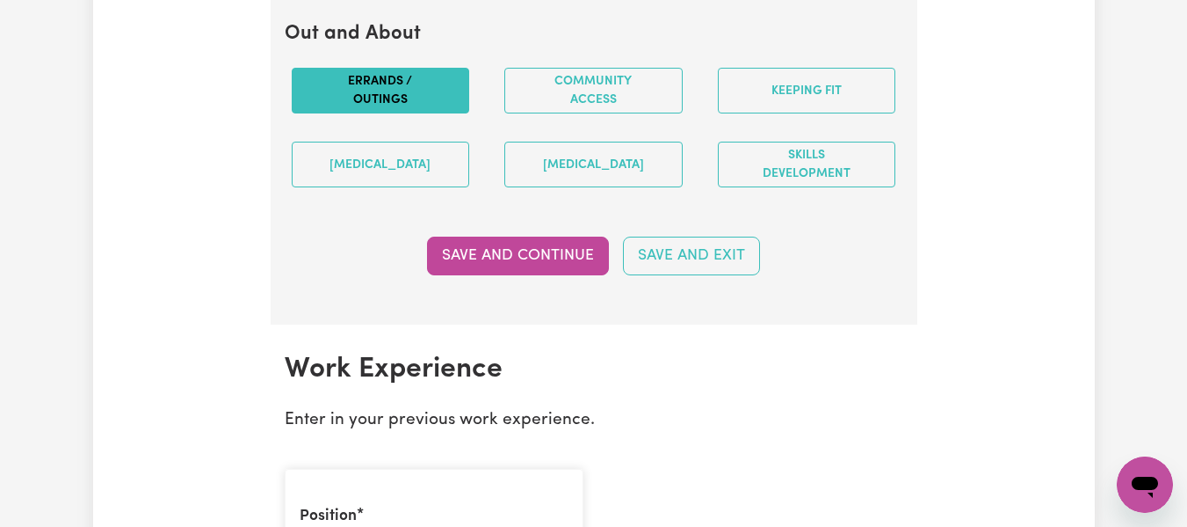
click at [446, 103] on button "Errands / Outings" at bounding box center [381, 91] width 178 height 46
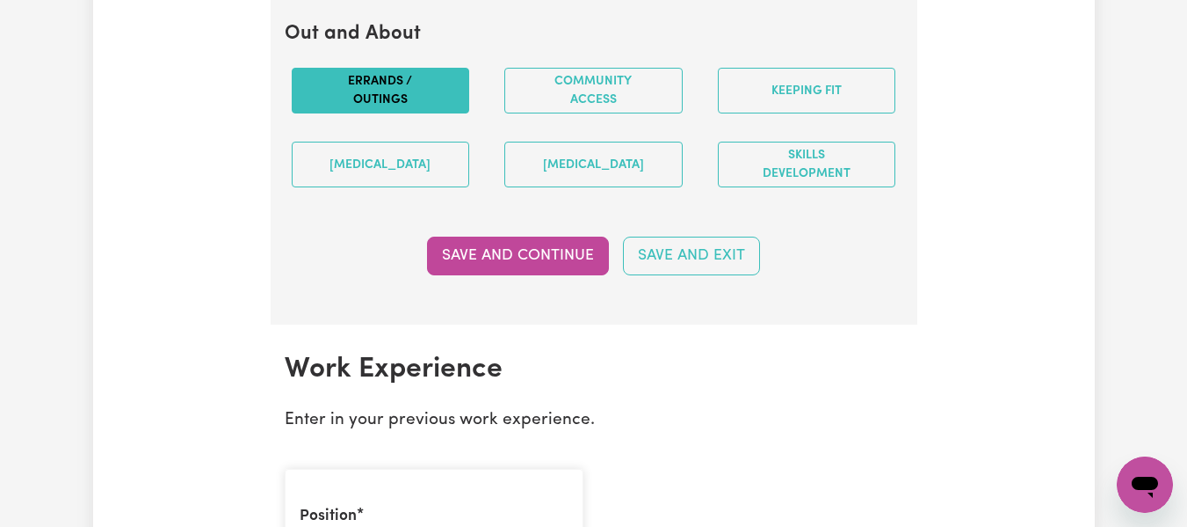
click at [446, 103] on button "Errands / Outings" at bounding box center [381, 91] width 178 height 46
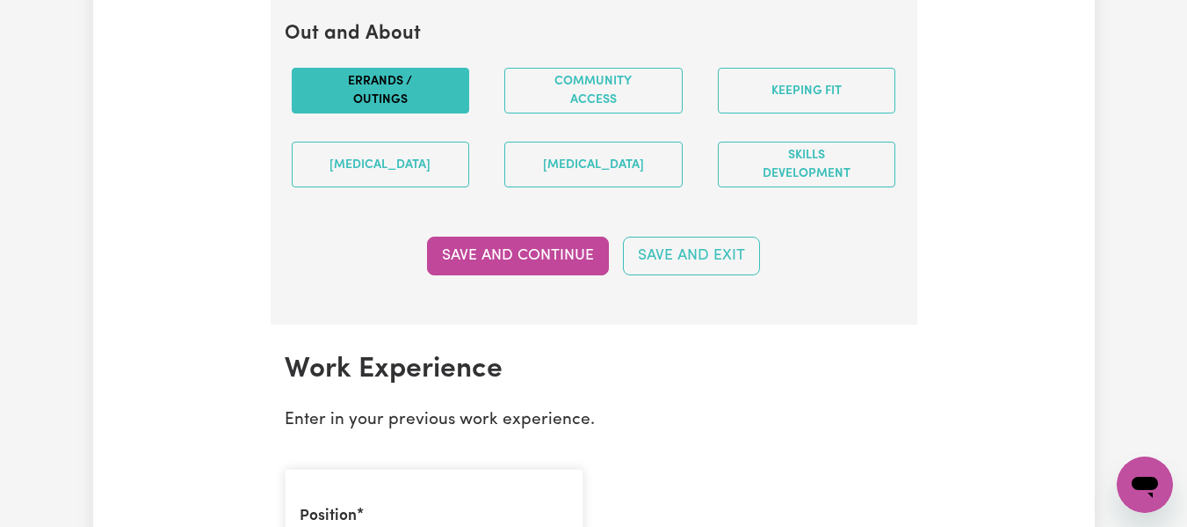
click at [446, 103] on button "Errands / Outings" at bounding box center [381, 91] width 178 height 46
click at [433, 106] on button "Errands / Outings" at bounding box center [381, 91] width 178 height 46
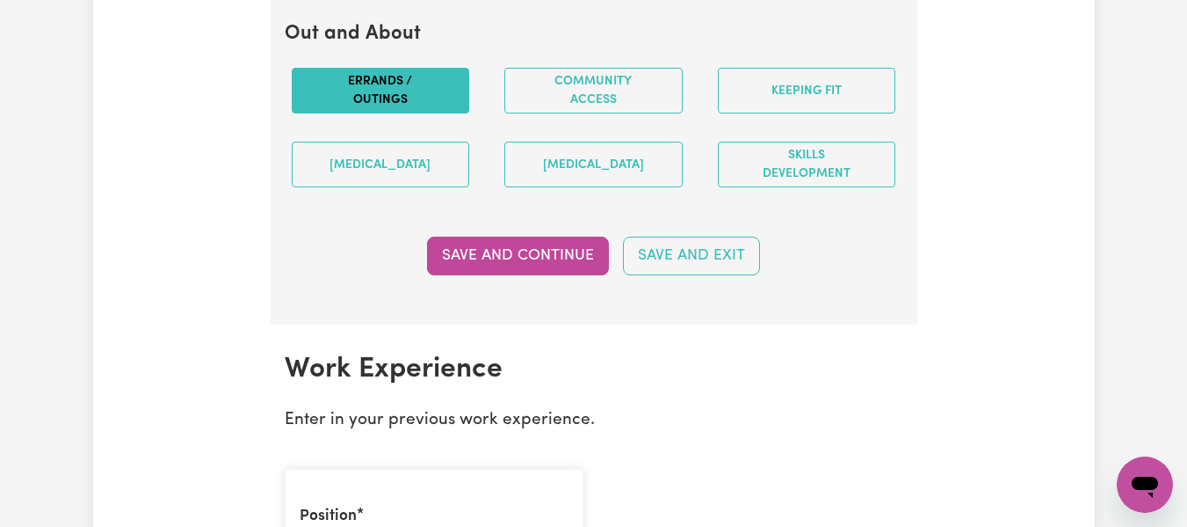
click at [433, 106] on button "Errands / Outings" at bounding box center [381, 91] width 178 height 46
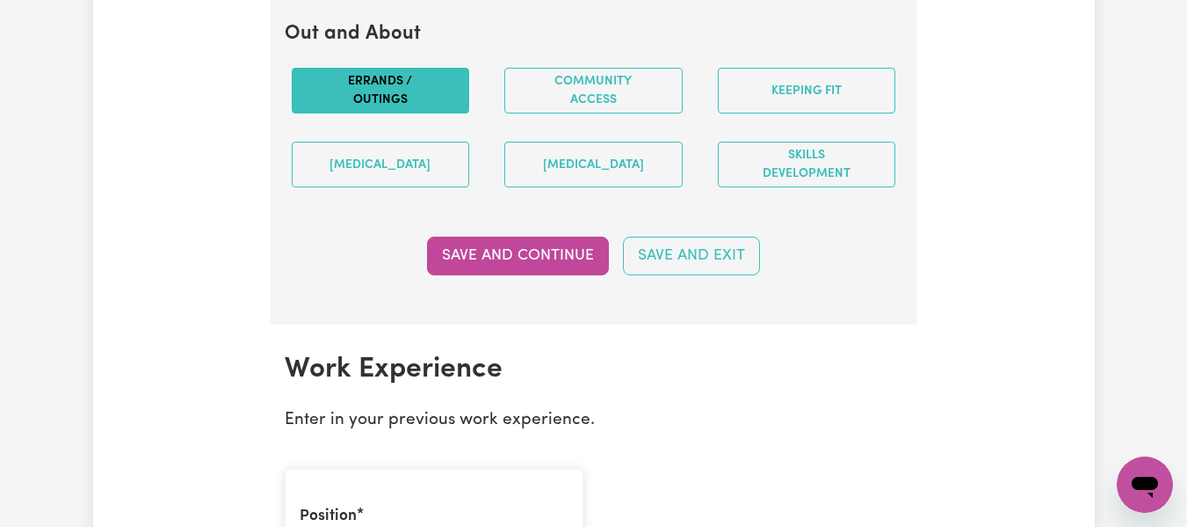
click at [433, 106] on button "Errands / Outings" at bounding box center [381, 91] width 178 height 46
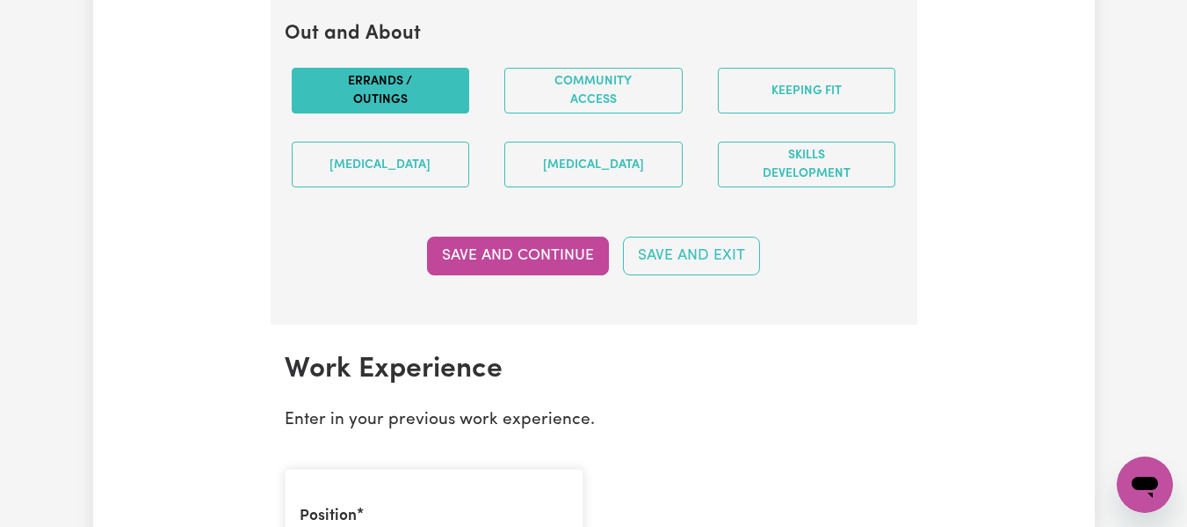
click at [433, 106] on button "Errands / Outings" at bounding box center [381, 91] width 178 height 46
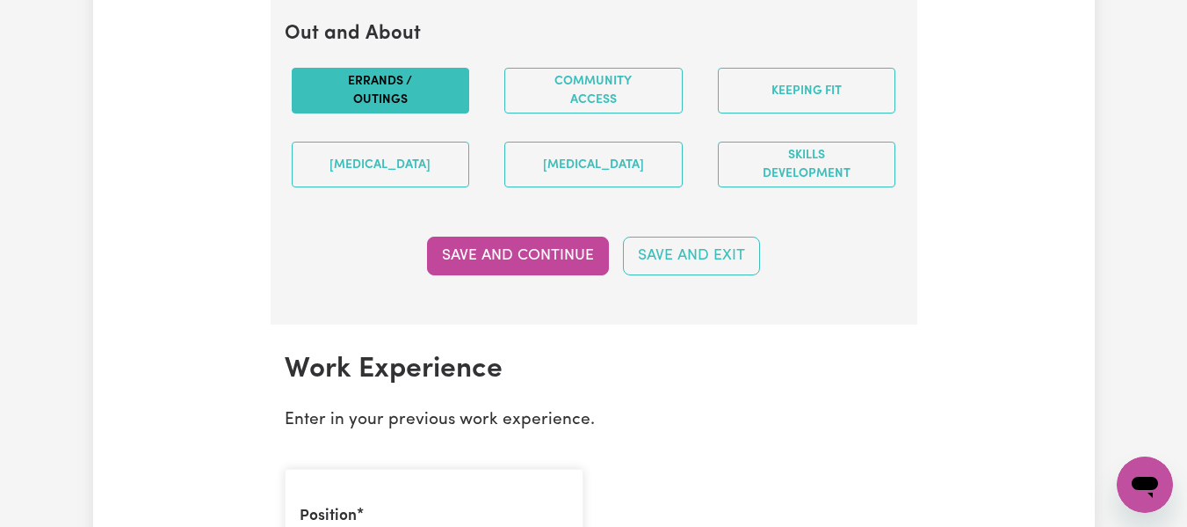
click at [433, 106] on button "Errands / Outings" at bounding box center [381, 91] width 178 height 46
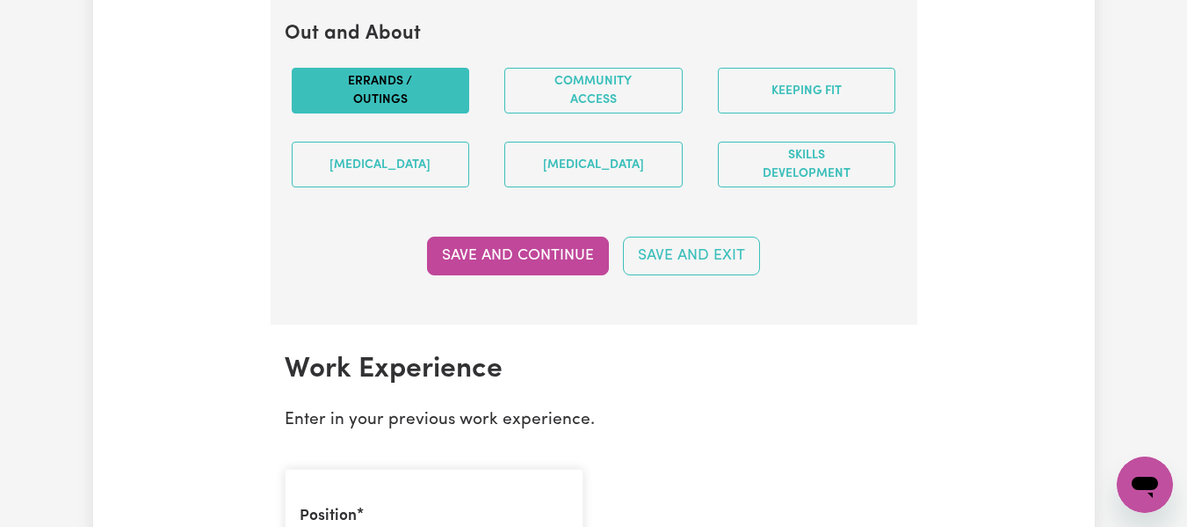
click at [433, 106] on button "Errands / Outings" at bounding box center [381, 91] width 178 height 46
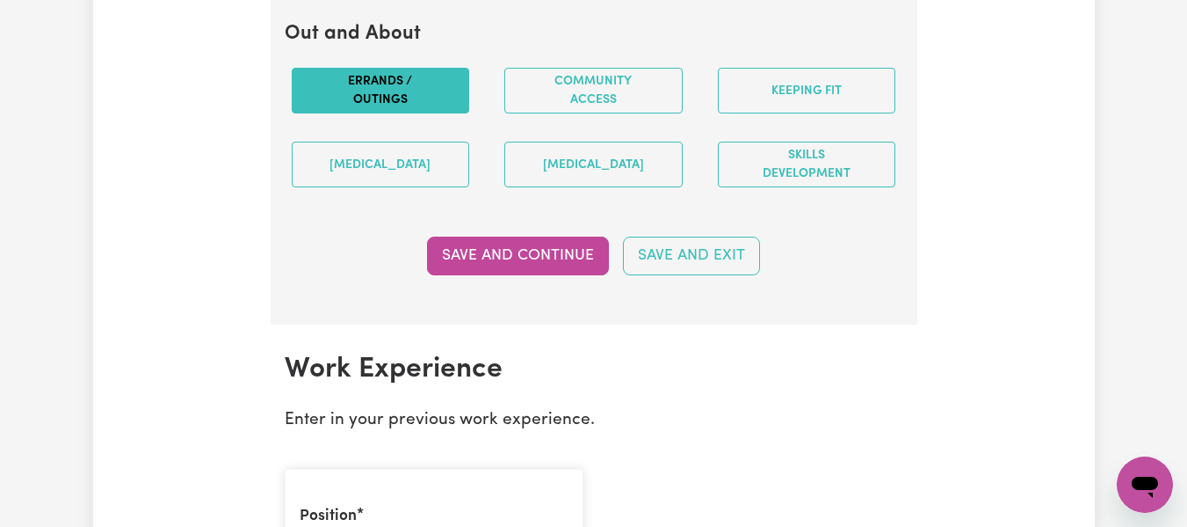
click at [433, 106] on button "Errands / Outings" at bounding box center [381, 91] width 178 height 46
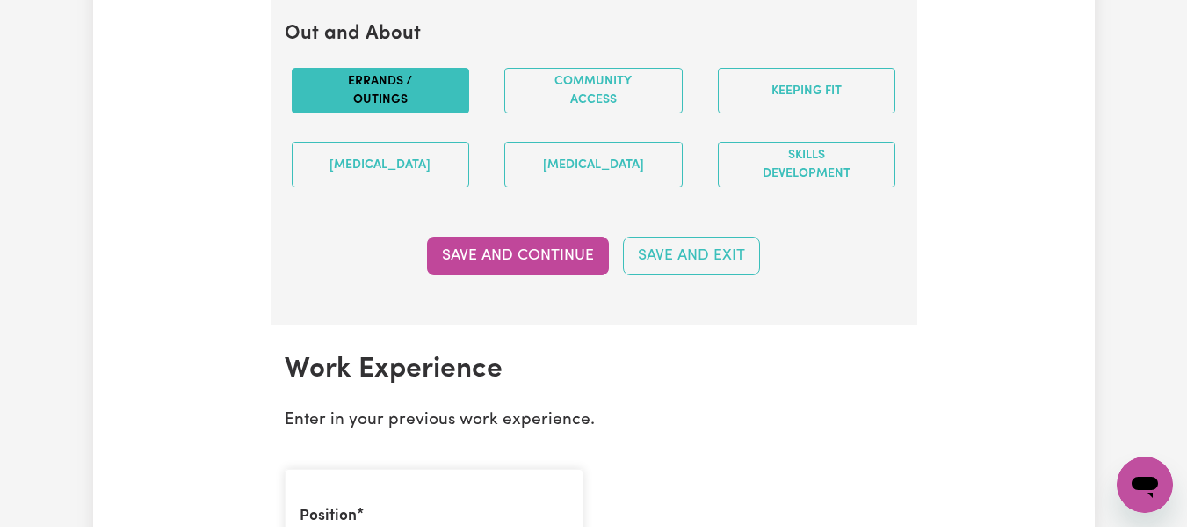
drag, startPoint x: 448, startPoint y: 118, endPoint x: 432, endPoint y: 114, distance: 17.1
click at [432, 113] on button "Errands / Outings" at bounding box center [381, 91] width 178 height 46
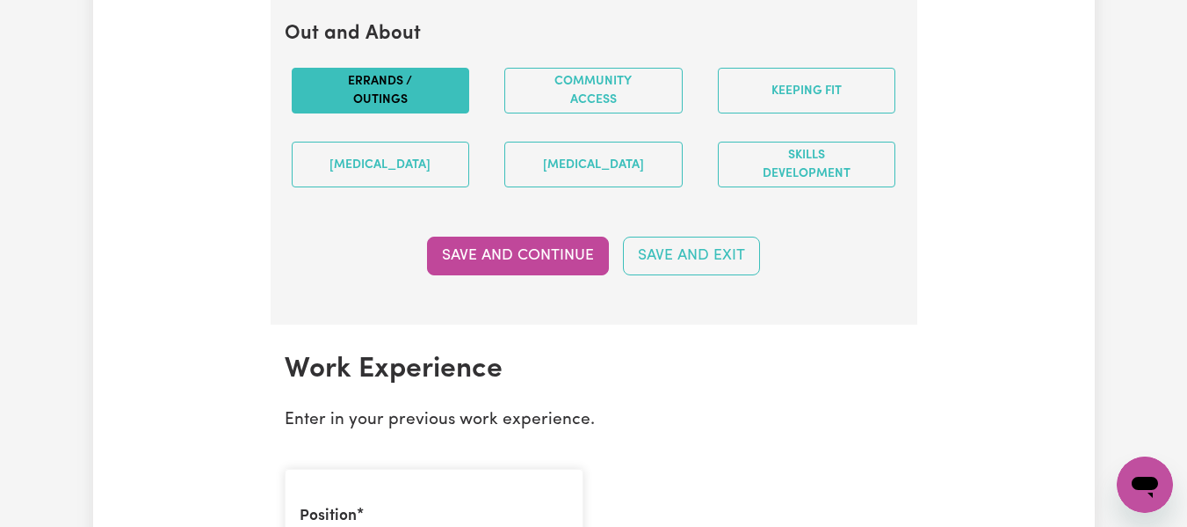
click at [432, 113] on button "Errands / Outings" at bounding box center [381, 91] width 178 height 46
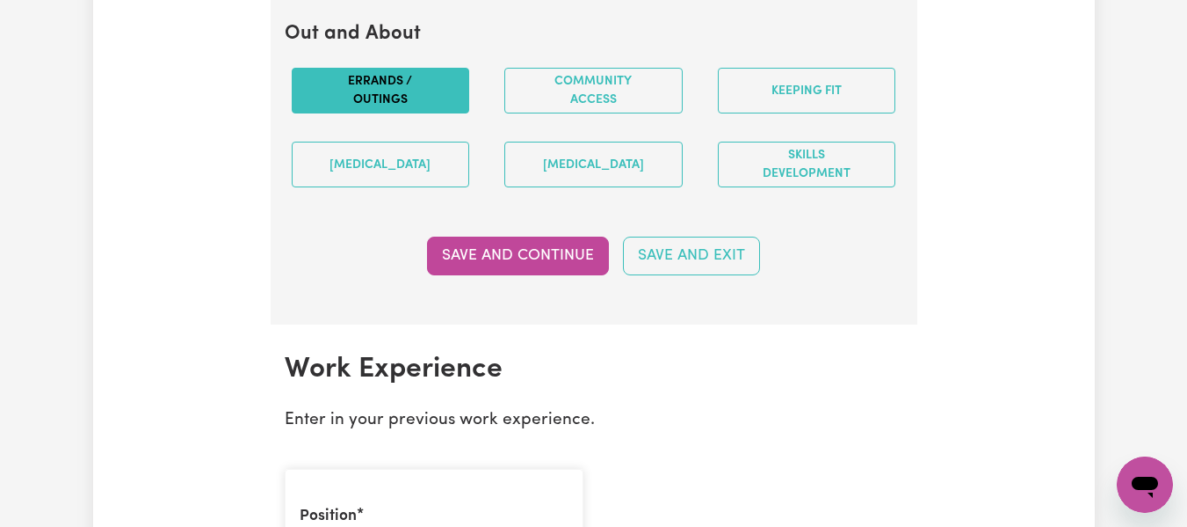
click at [432, 113] on button "Errands / Outings" at bounding box center [381, 91] width 178 height 46
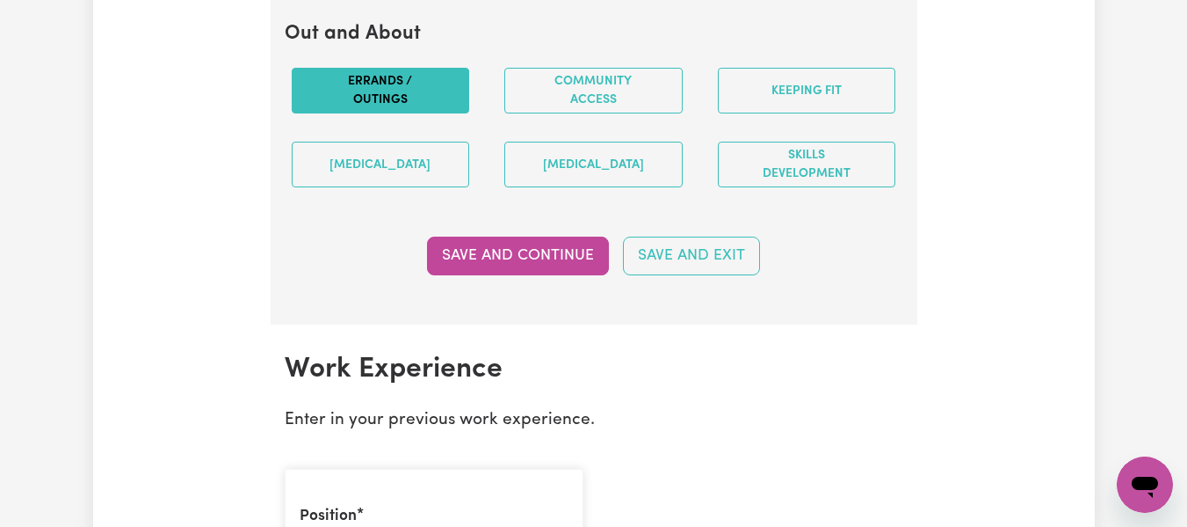
click at [432, 113] on button "Errands / Outings" at bounding box center [381, 91] width 178 height 46
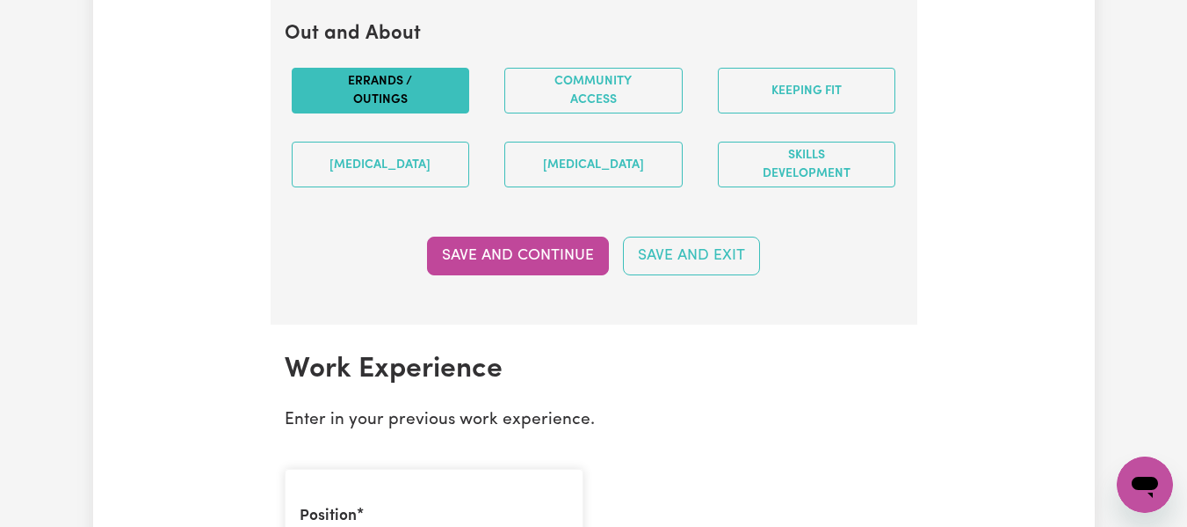
click at [432, 113] on button "Errands / Outings" at bounding box center [381, 91] width 178 height 46
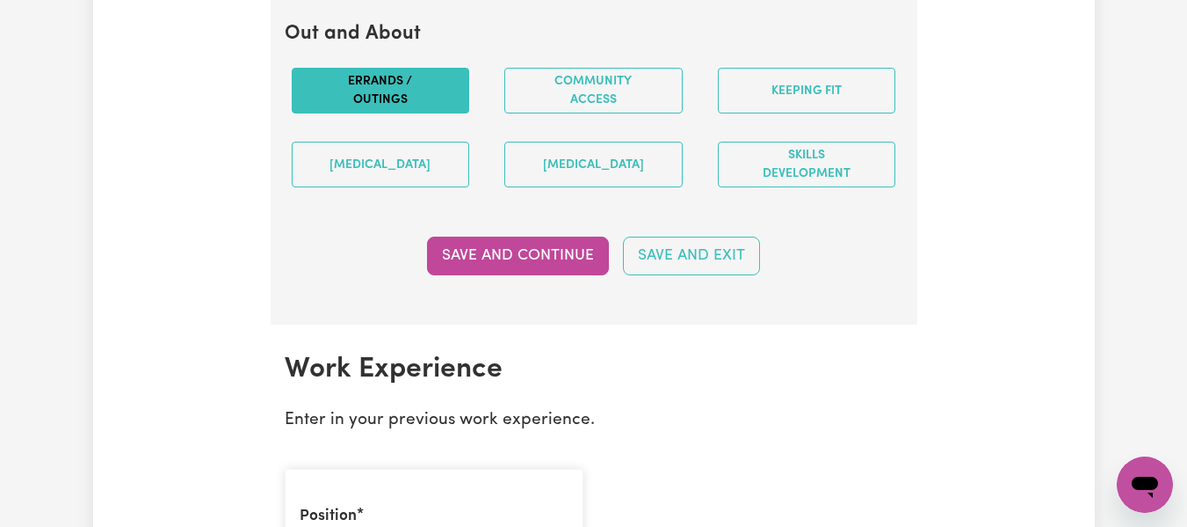
click at [432, 113] on button "Errands / Outings" at bounding box center [381, 91] width 178 height 46
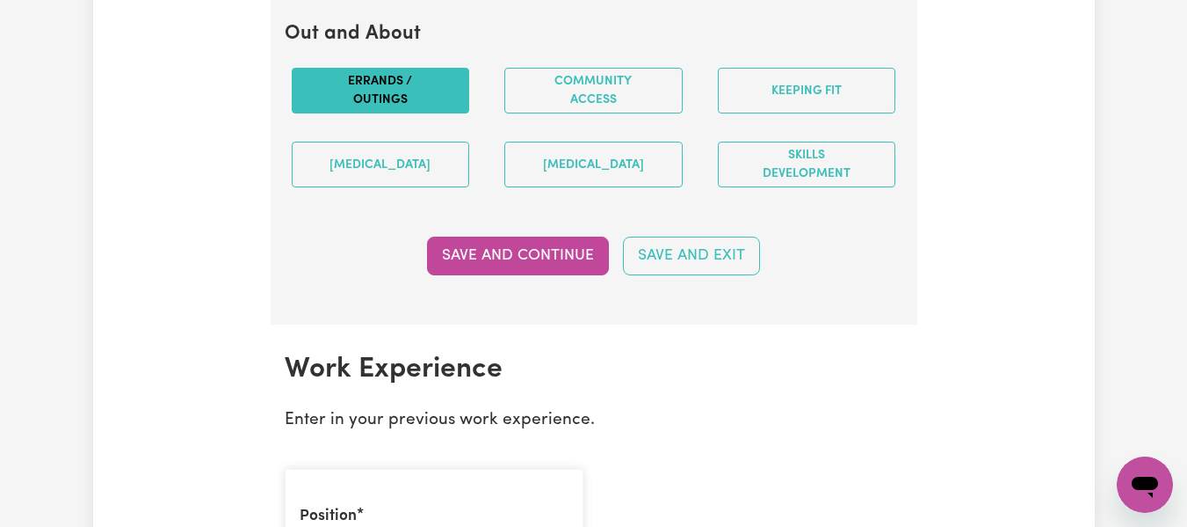
click at [432, 113] on button "Errands / Outings" at bounding box center [381, 91] width 178 height 46
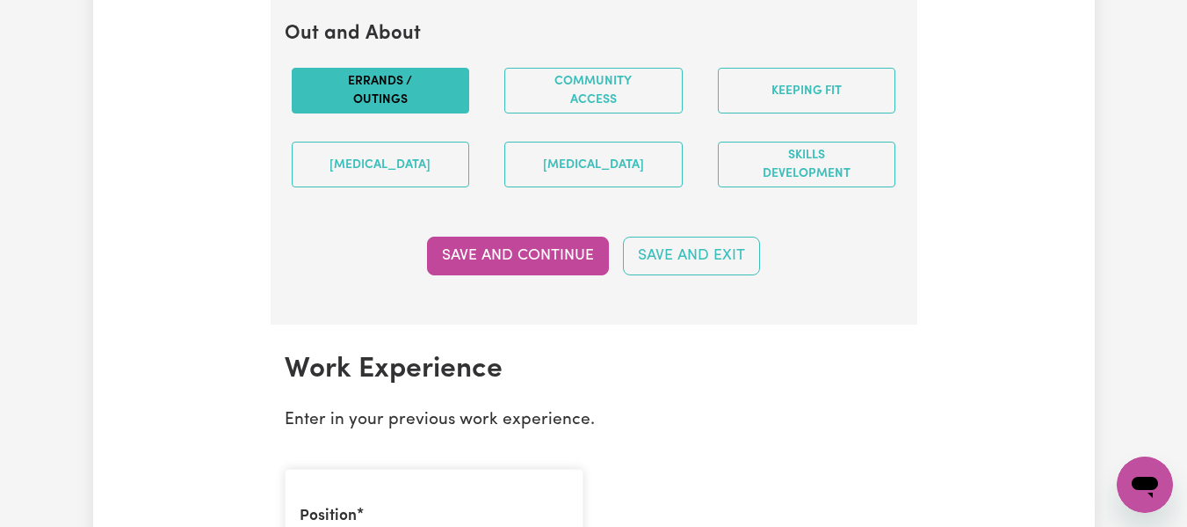
click at [432, 113] on button "Errands / Outings" at bounding box center [381, 91] width 178 height 46
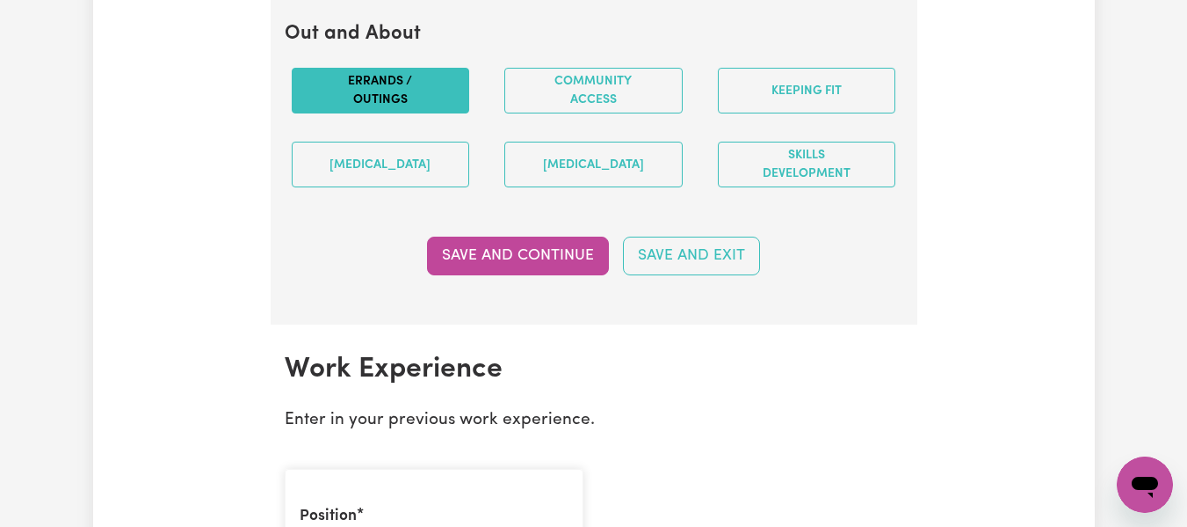
click at [432, 113] on button "Errands / Outings" at bounding box center [381, 91] width 178 height 46
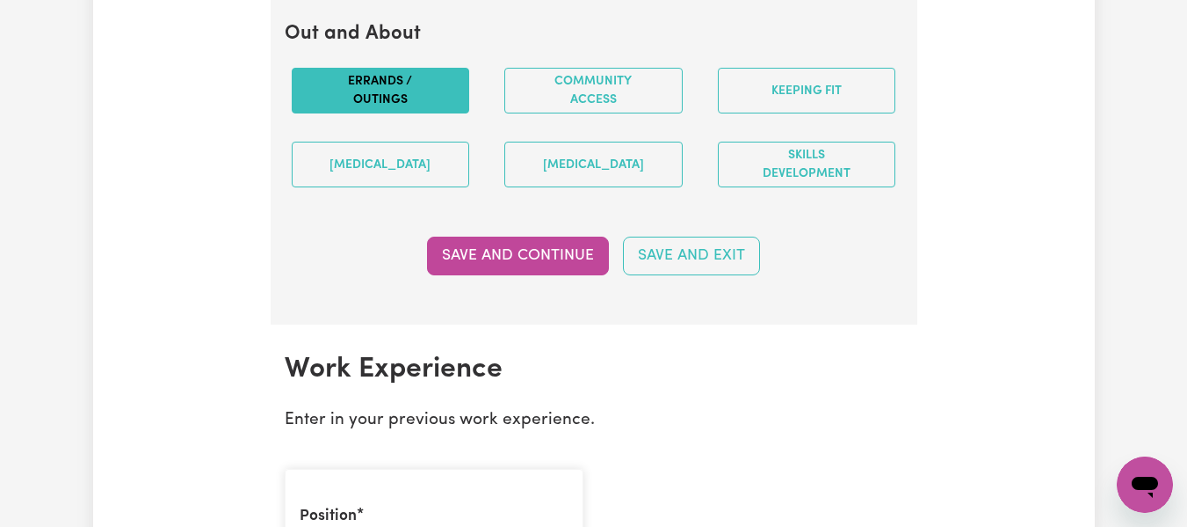
click at [432, 113] on button "Errands / Outings" at bounding box center [381, 91] width 178 height 46
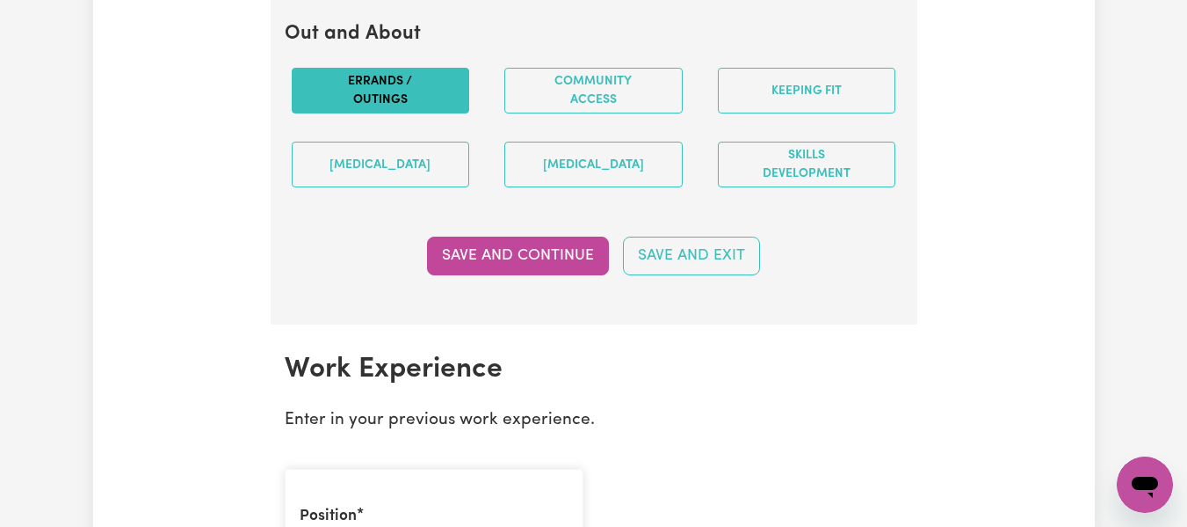
click at [432, 113] on button "Errands / Outings" at bounding box center [381, 91] width 178 height 46
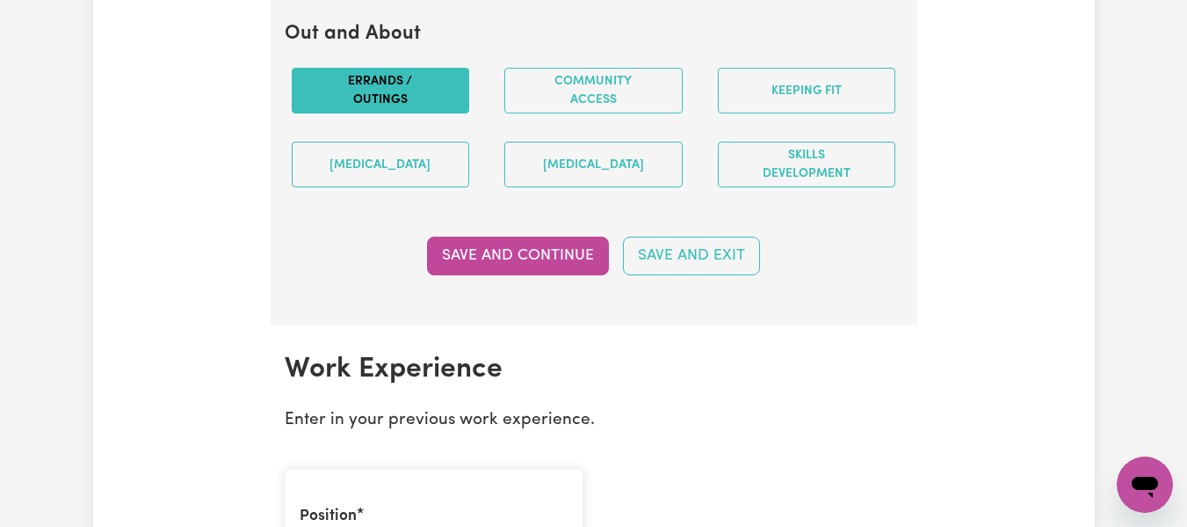
click at [432, 113] on button "Errands / Outings" at bounding box center [381, 91] width 178 height 46
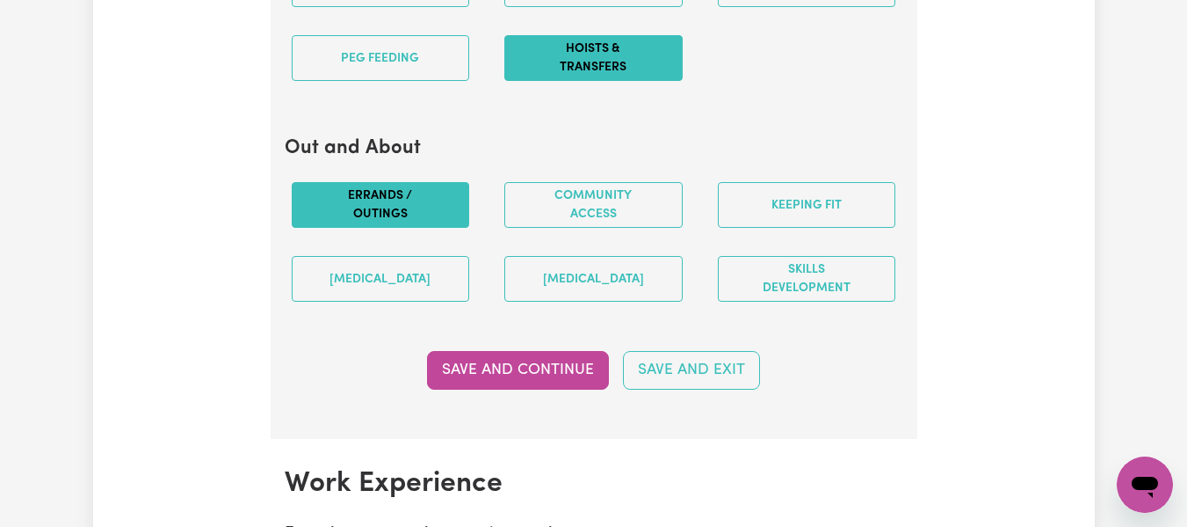
scroll to position [2237, 0]
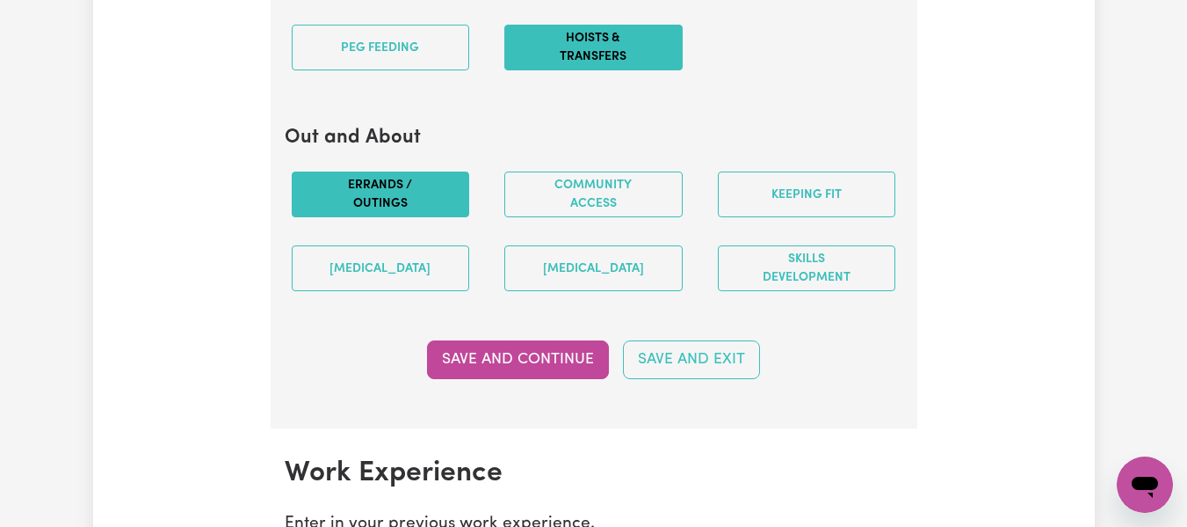
click at [431, 213] on button "Errands / Outings" at bounding box center [381, 194] width 178 height 46
click at [432, 213] on button "Errands / Outings" at bounding box center [381, 194] width 178 height 46
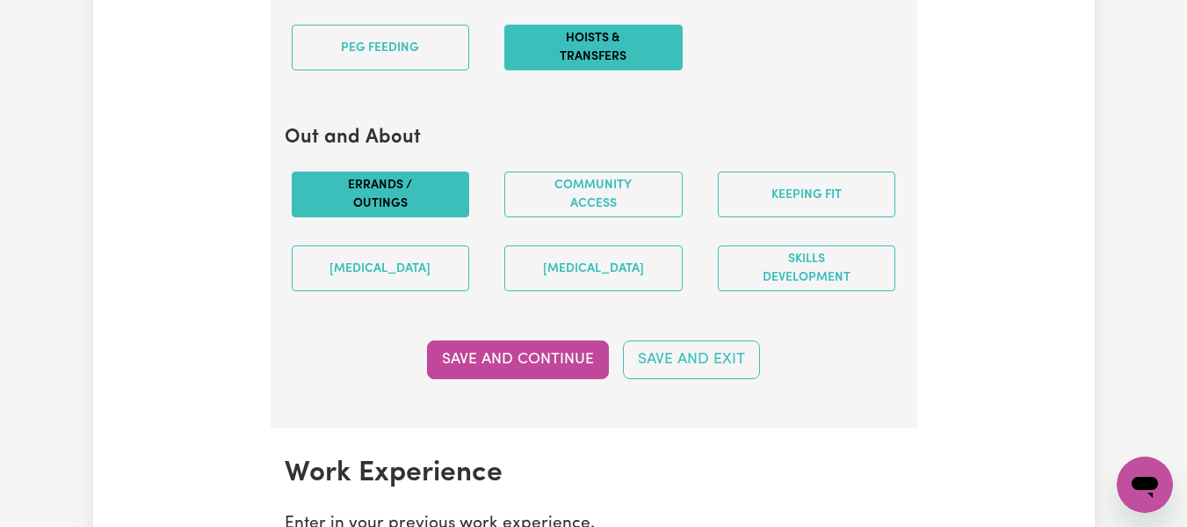
click at [432, 213] on button "Errands / Outings" at bounding box center [381, 194] width 178 height 46
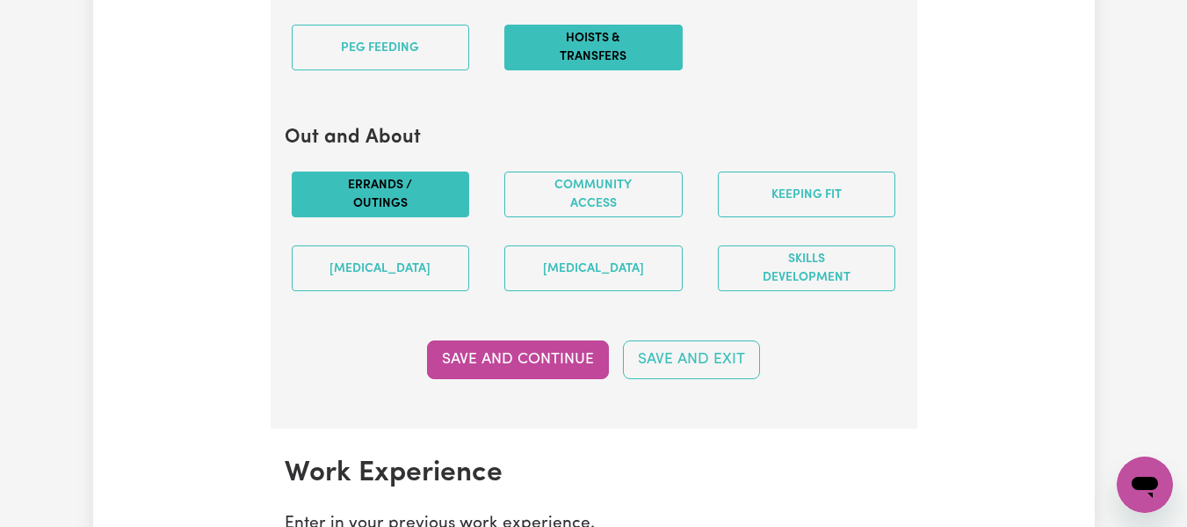
click at [432, 213] on button "Errands / Outings" at bounding box center [381, 194] width 178 height 46
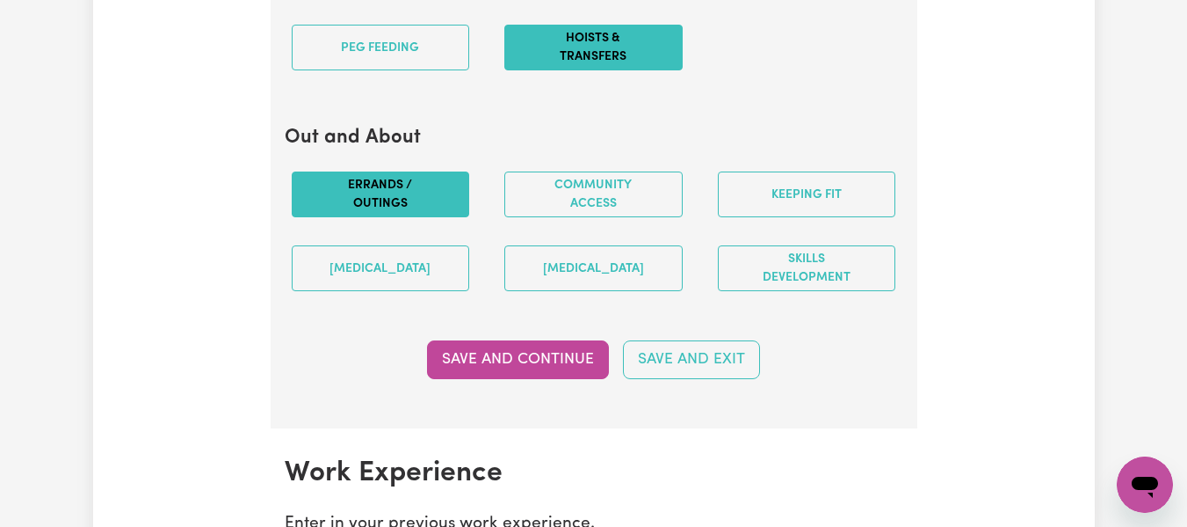
click at [432, 213] on button "Errands / Outings" at bounding box center [381, 194] width 178 height 46
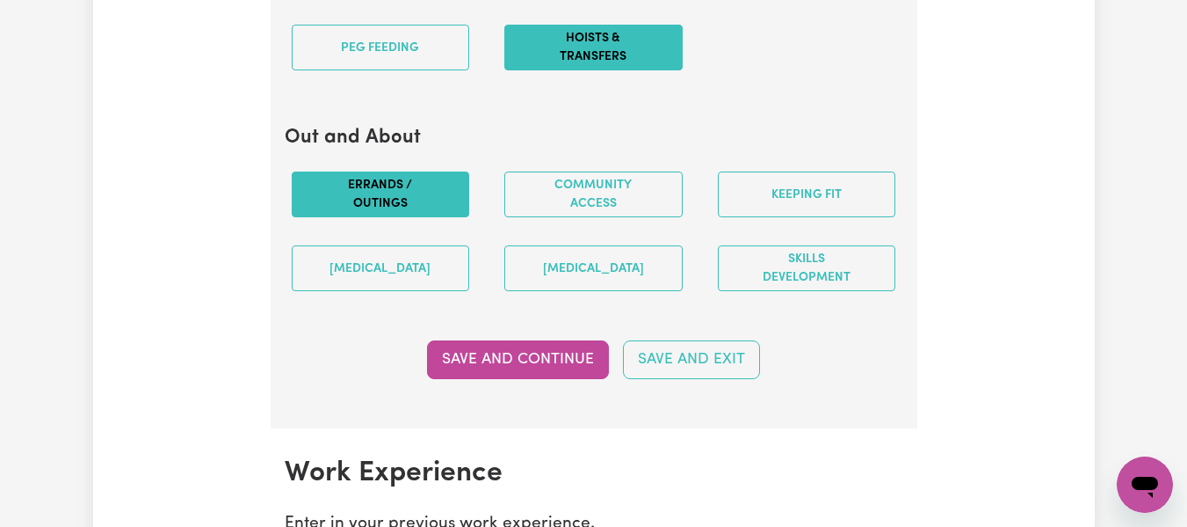
click at [432, 213] on button "Errands / Outings" at bounding box center [381, 194] width 178 height 46
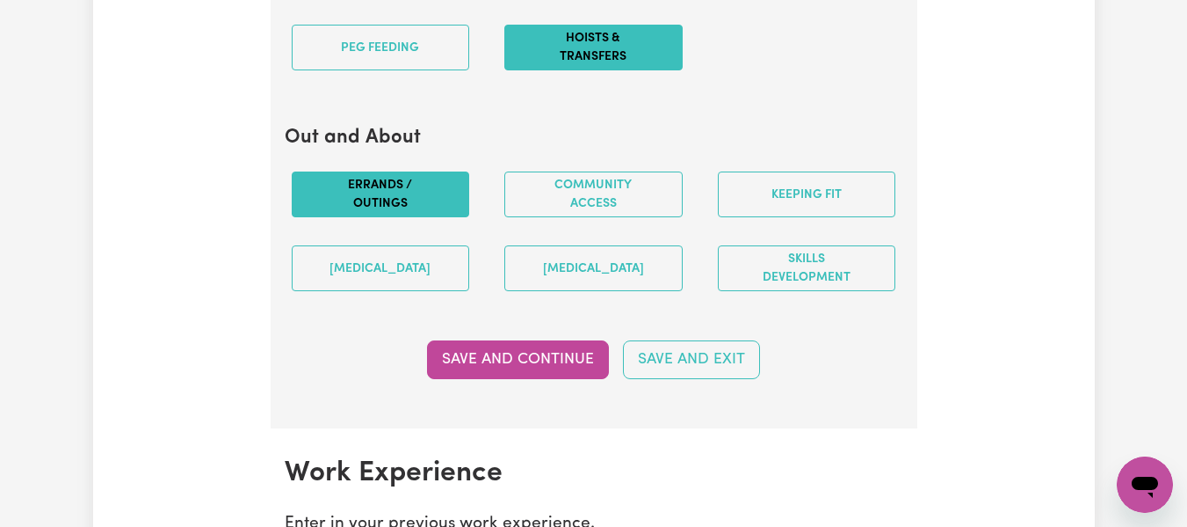
click at [432, 213] on button "Errands / Outings" at bounding box center [381, 194] width 178 height 46
click at [418, 217] on button "Errands / Outings" at bounding box center [381, 194] width 178 height 46
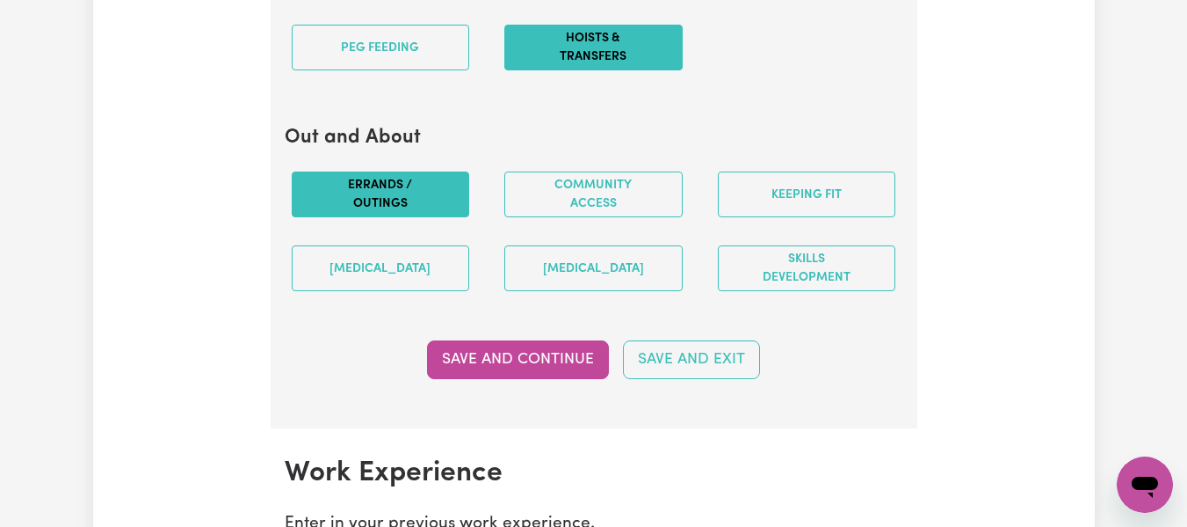
click at [418, 217] on button "Errands / Outings" at bounding box center [381, 194] width 178 height 46
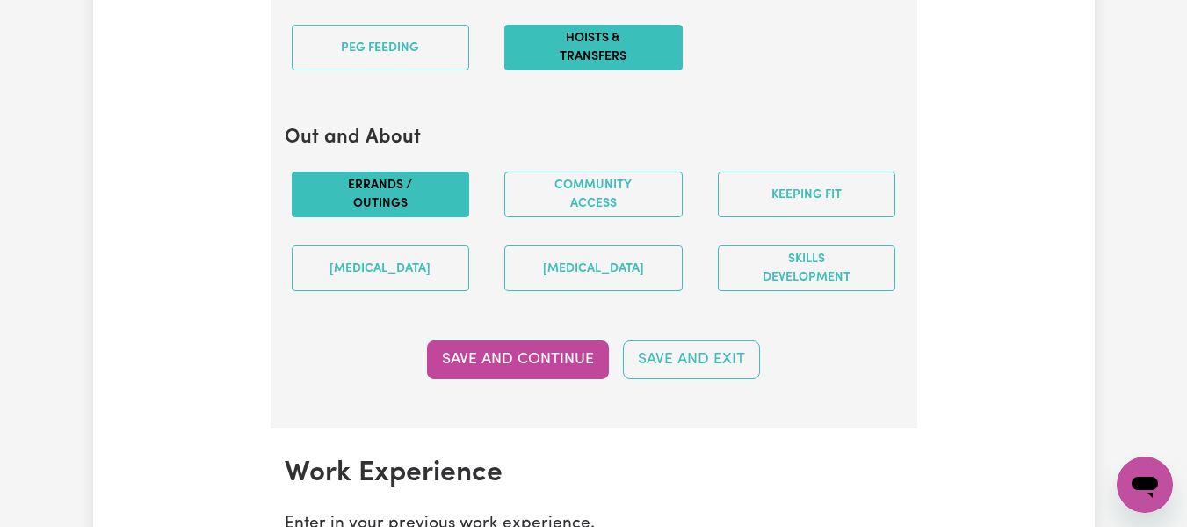
click at [418, 217] on button "Errands / Outings" at bounding box center [381, 194] width 178 height 46
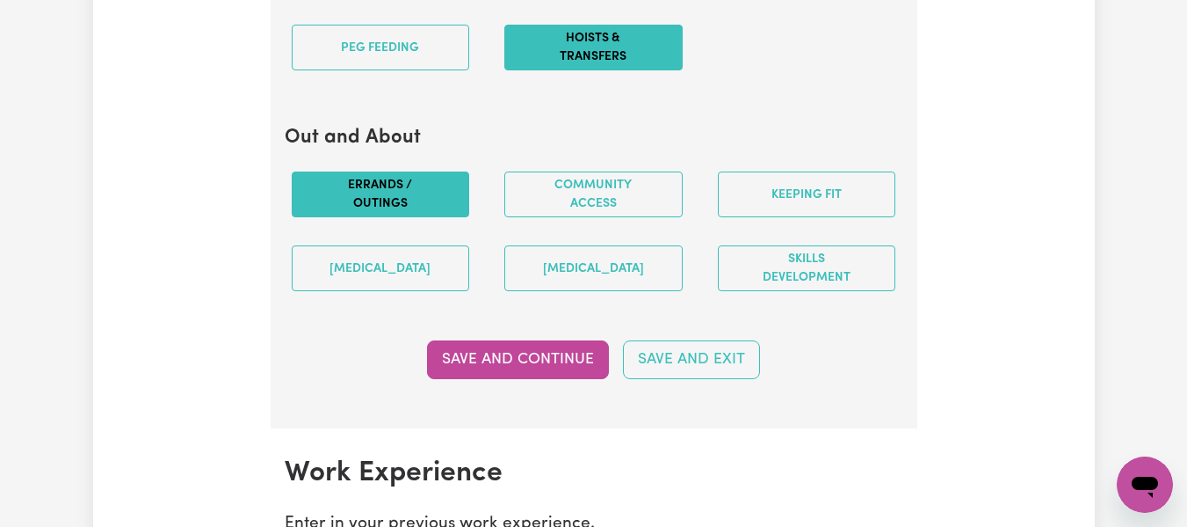
click at [418, 217] on button "Errands / Outings" at bounding box center [381, 194] width 178 height 46
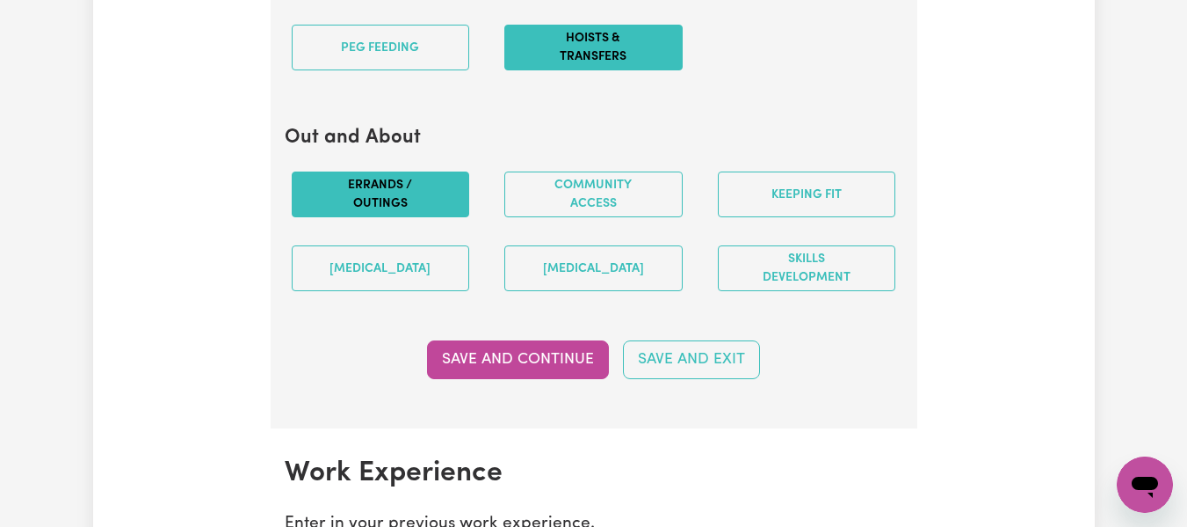
click at [418, 217] on button "Errands / Outings" at bounding box center [381, 194] width 178 height 46
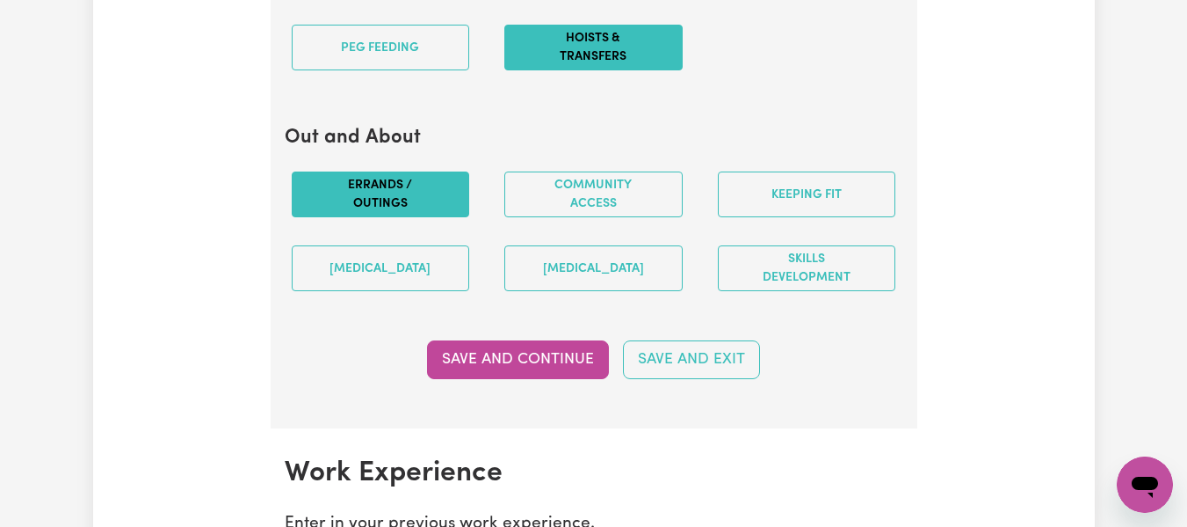
click at [418, 217] on button "Errands / Outings" at bounding box center [381, 194] width 178 height 46
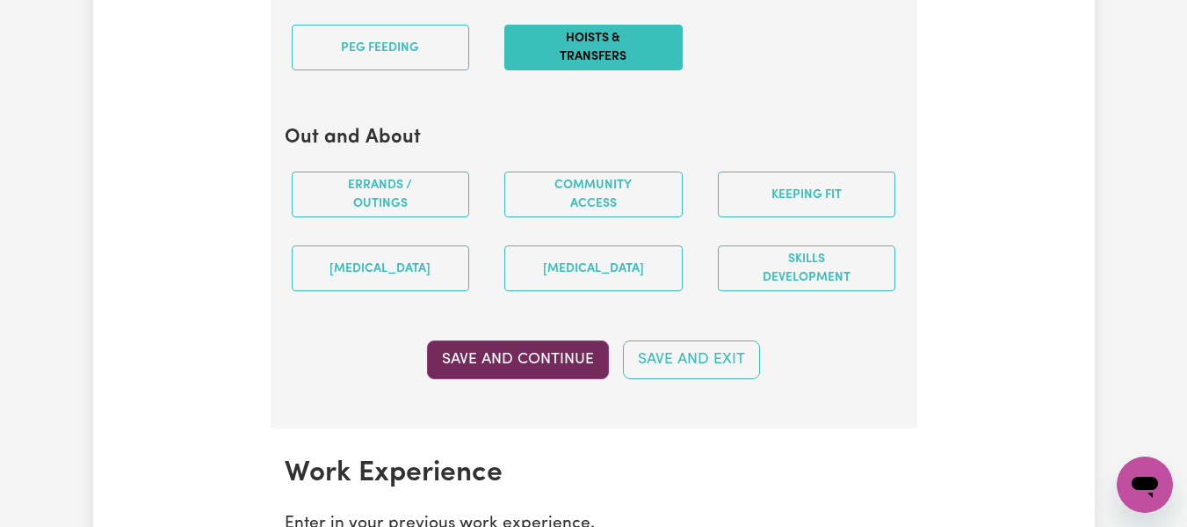
click at [575, 374] on button "Save and Continue" at bounding box center [518, 359] width 182 height 39
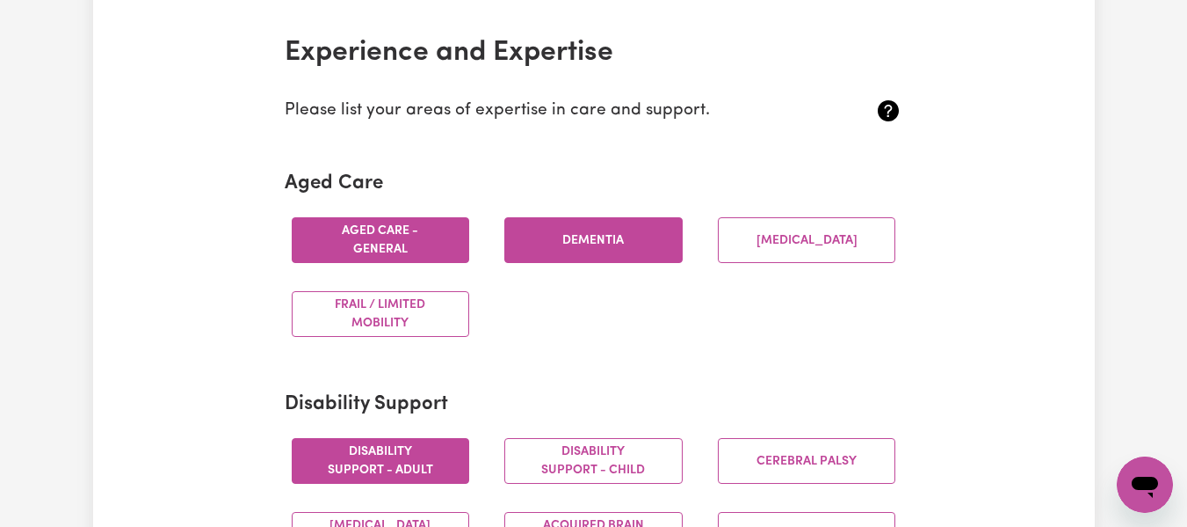
scroll to position [0, 0]
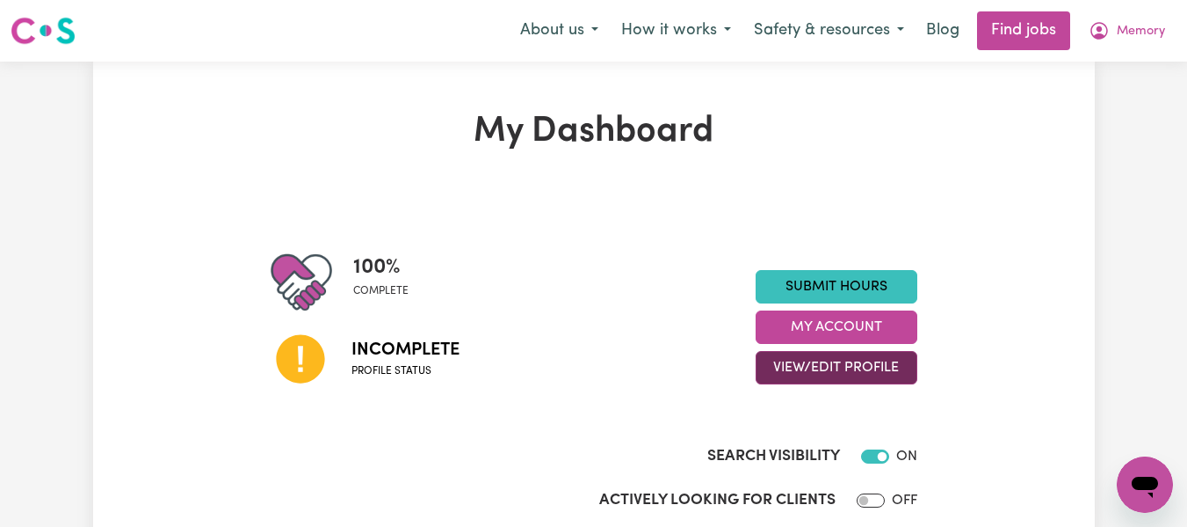
click at [832, 366] on button "View/Edit Profile" at bounding box center [837, 367] width 162 height 33
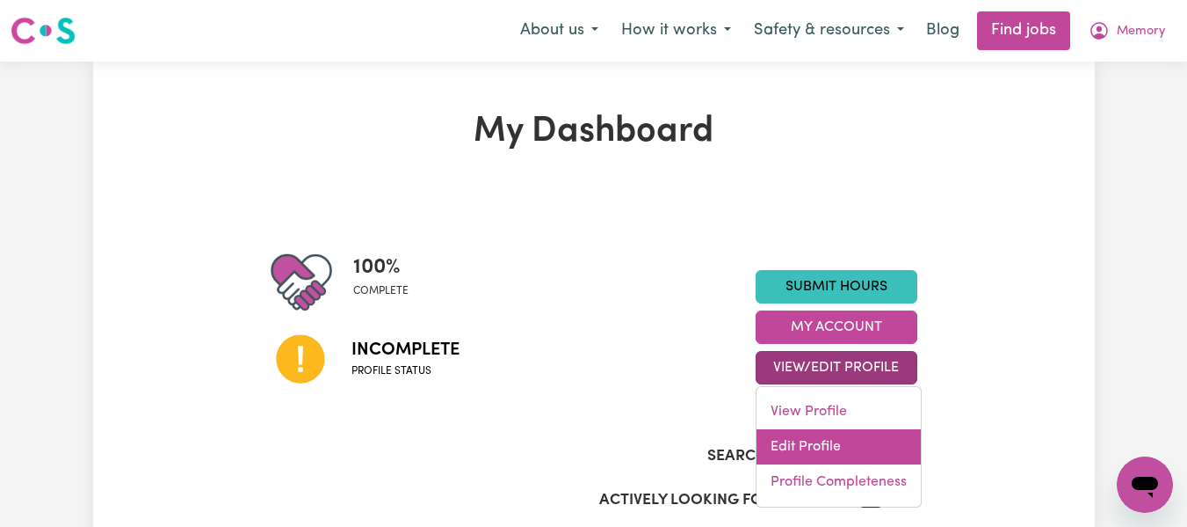
click at [833, 447] on link "Edit Profile" at bounding box center [839, 446] width 164 height 35
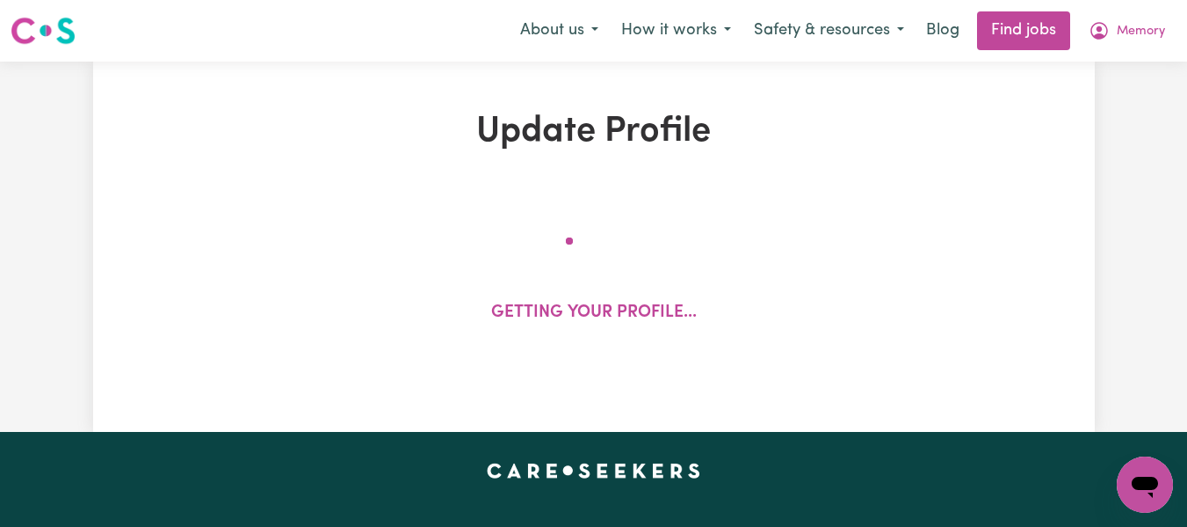
select select "[DEMOGRAPHIC_DATA]"
select select "[DEMOGRAPHIC_DATA] Work Visa"
select select "Studying a healthcare related degree or qualification"
select select "45"
select select "62"
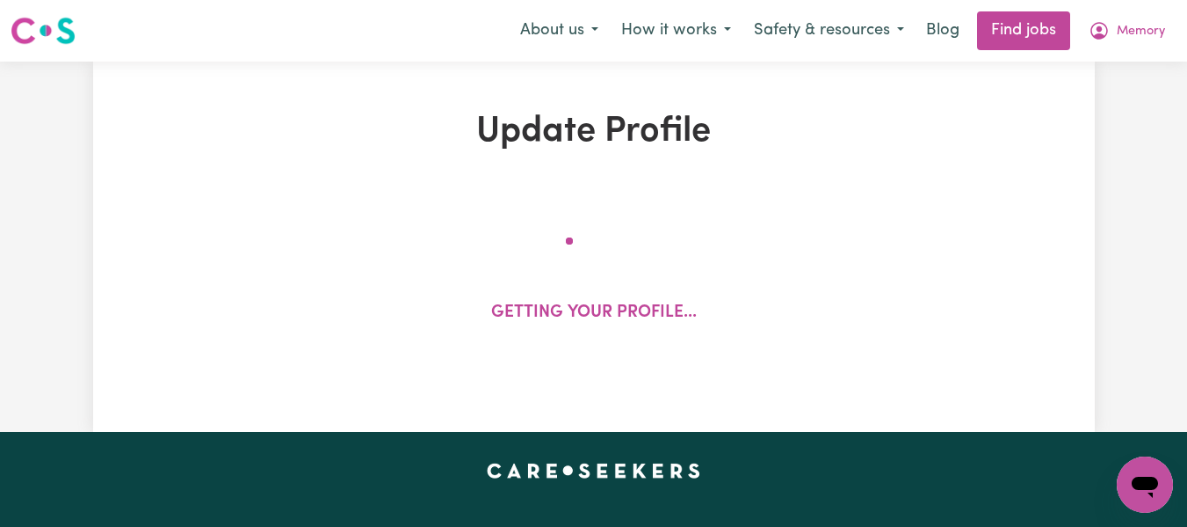
select select "67"
select select "76"
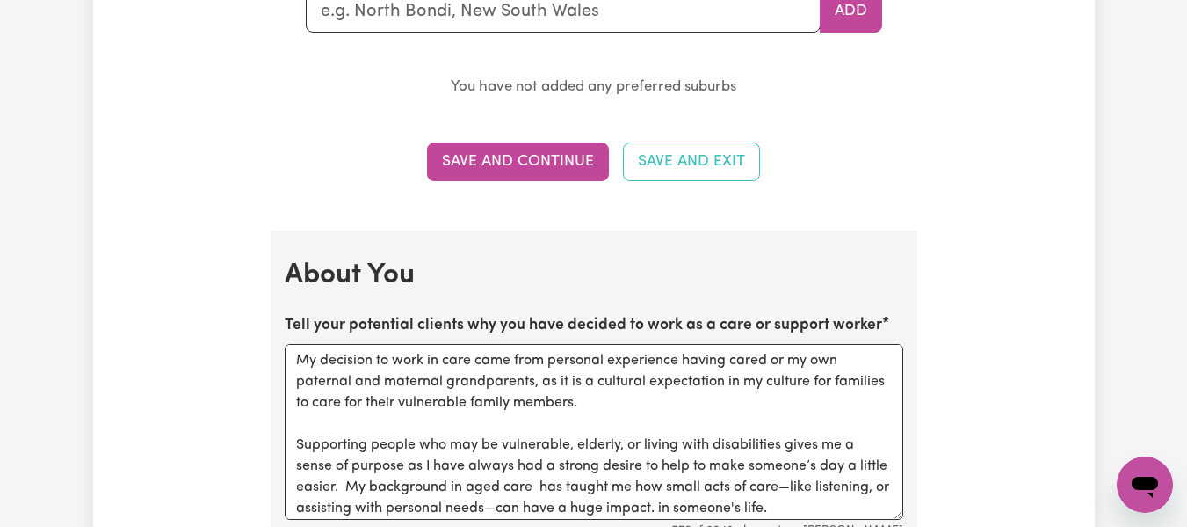
scroll to position [2190, 0]
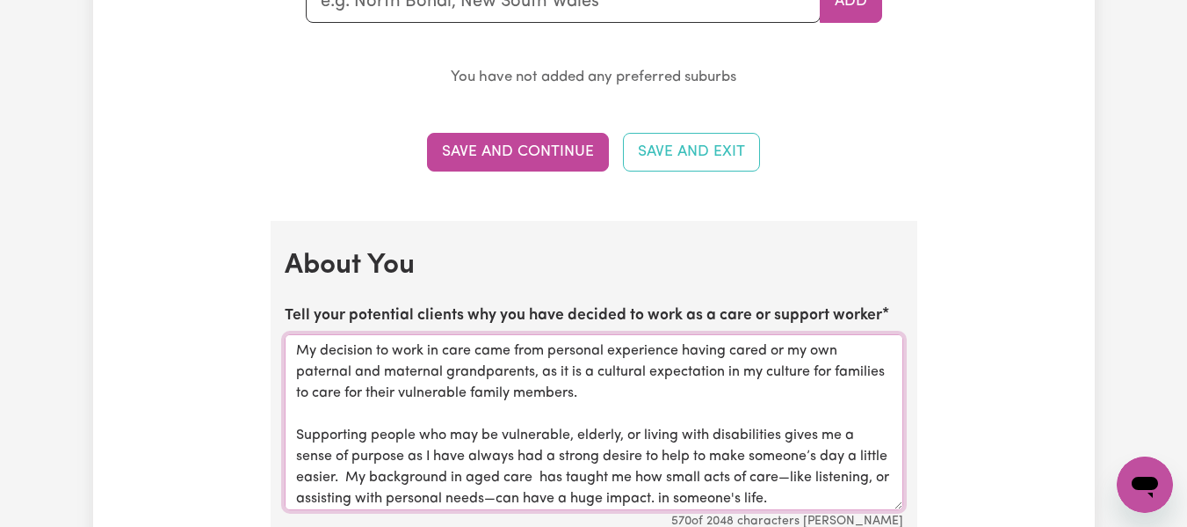
click at [644, 367] on textarea "My decision to work in care came from personal experience having cared or my ow…" at bounding box center [594, 422] width 619 height 176
click at [474, 360] on textarea "My decision to work in care came from personal experience having cared or my ow…" at bounding box center [594, 422] width 619 height 176
drag, startPoint x: 637, startPoint y: 396, endPoint x: 258, endPoint y: 350, distance: 382.5
click at [258, 350] on div "Update Profile 1 2 3 4 5 Step 1 : Personal Details Let potential clients know w…" at bounding box center [594, 237] width 1002 height 4634
paste textarea "for some of my own vulnerable family members, as it is a cultural expectation i…"
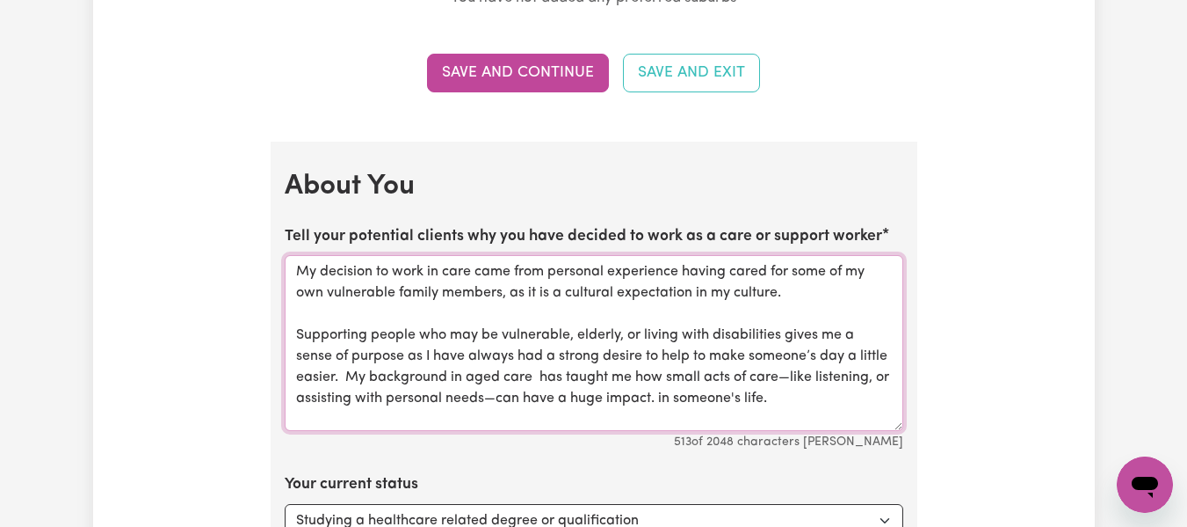
scroll to position [2279, 0]
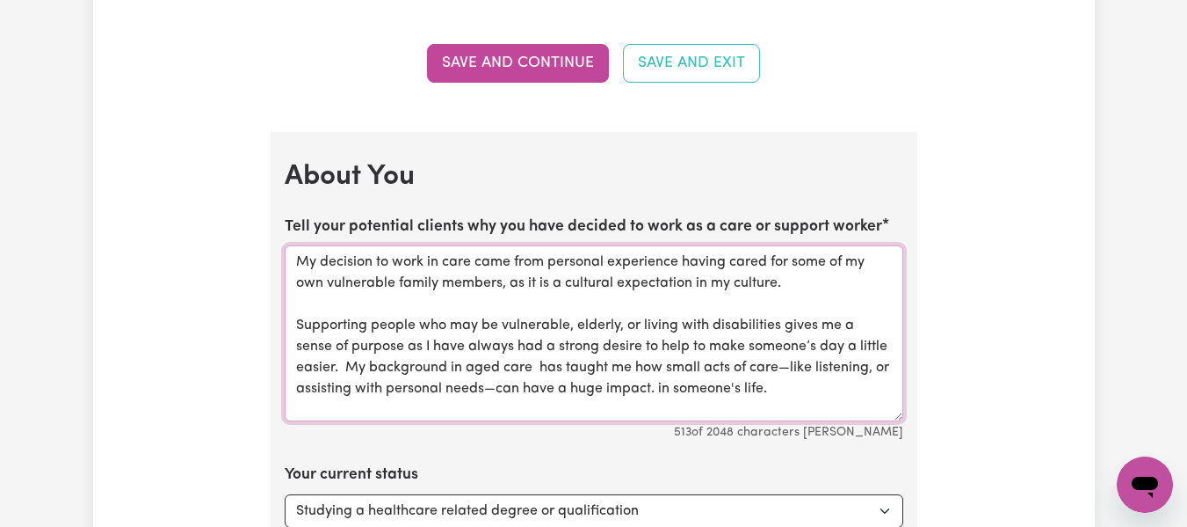
drag, startPoint x: 787, startPoint y: 280, endPoint x: 273, endPoint y: 264, distance: 513.6
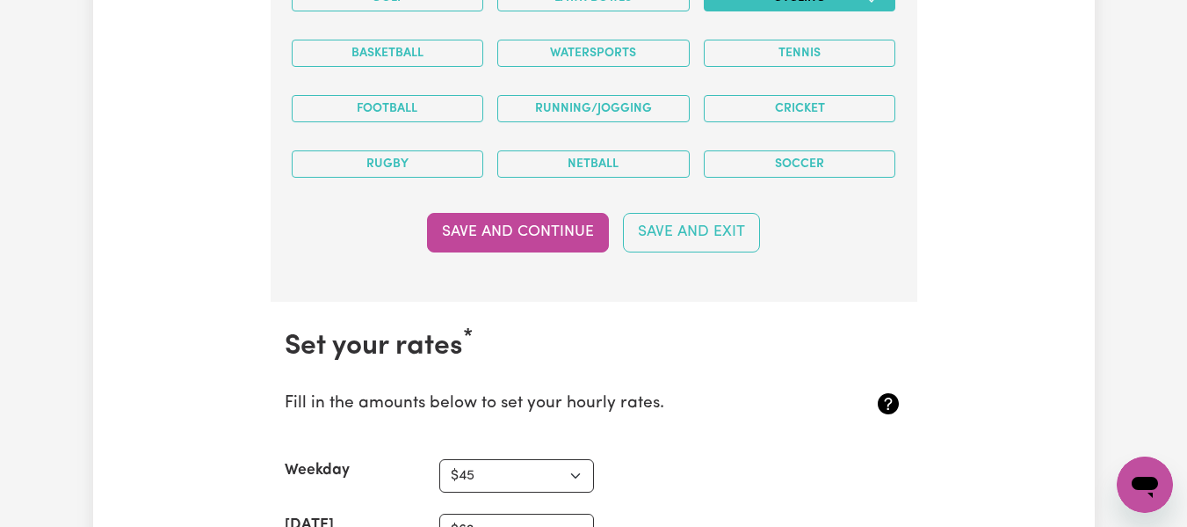
scroll to position [3796, 0]
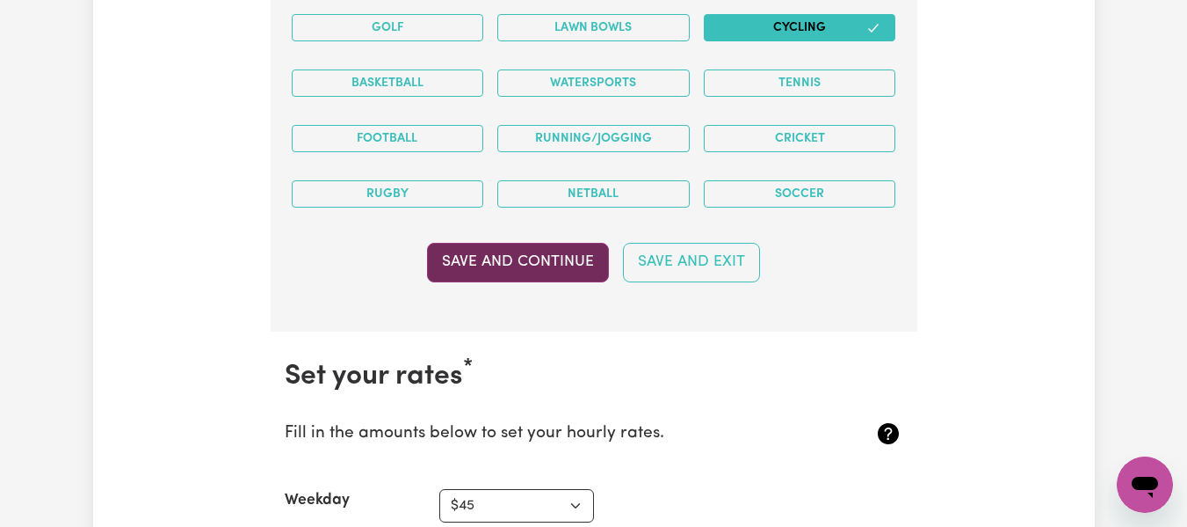
type textarea "Supporting people who may be vulnerable, elderly, or living with disabilities g…"
click at [571, 263] on button "Save and Continue" at bounding box center [518, 262] width 182 height 39
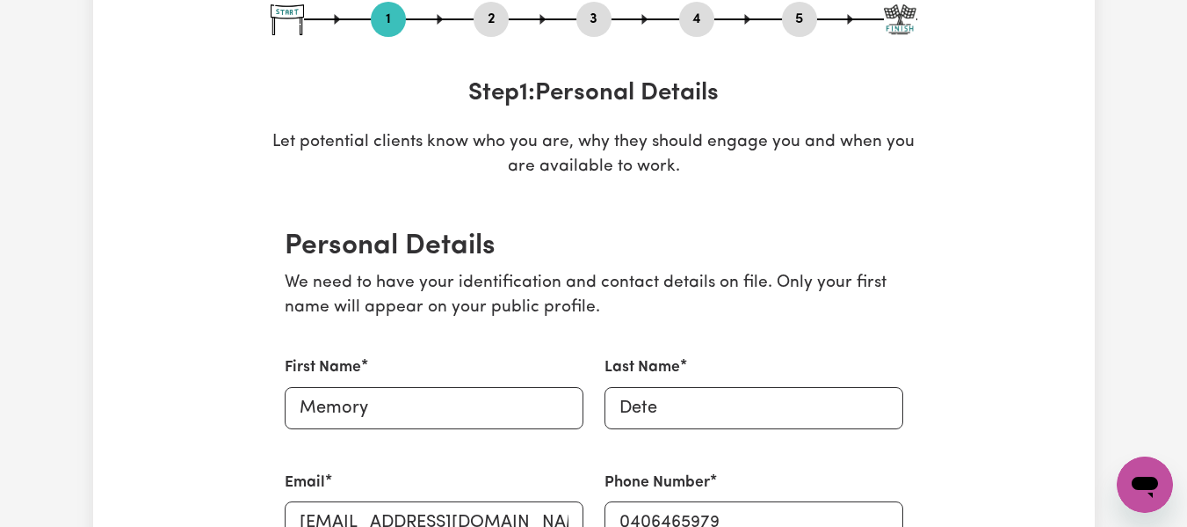
scroll to position [0, 0]
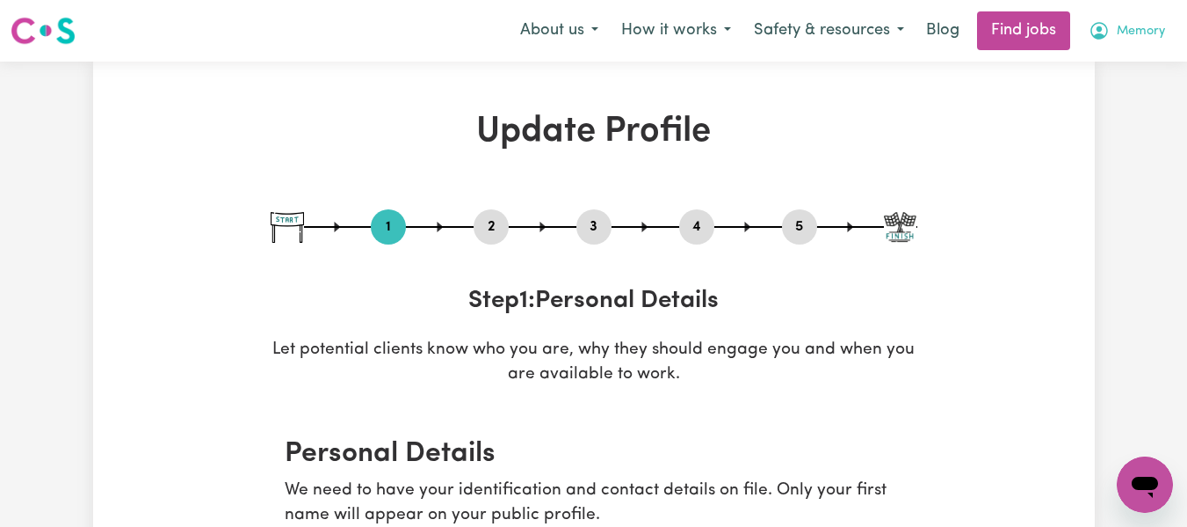
click at [1130, 26] on span "Memory" at bounding box center [1141, 31] width 48 height 19
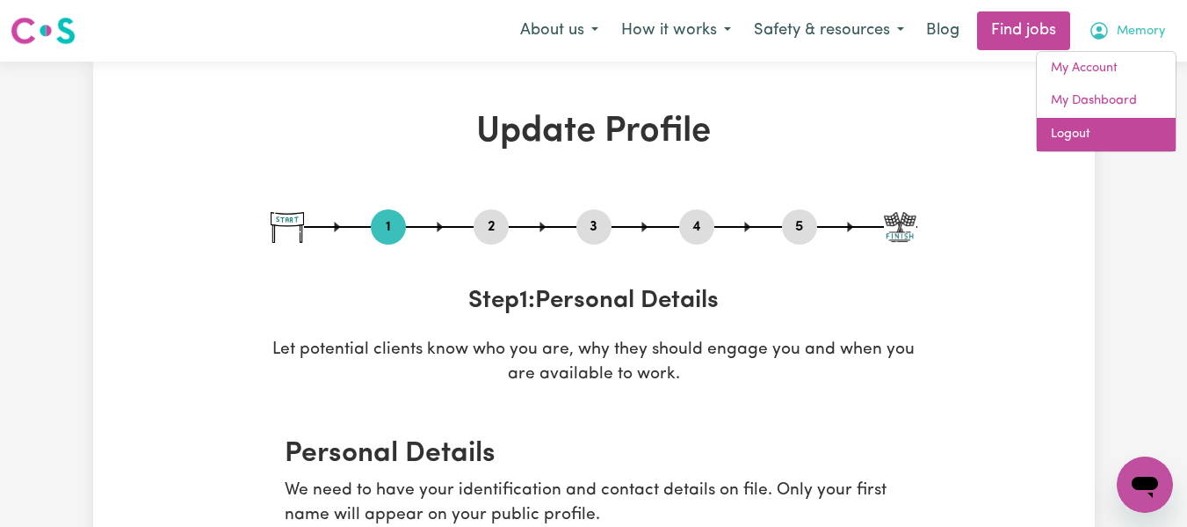
click at [1094, 132] on link "Logout" at bounding box center [1106, 134] width 139 height 33
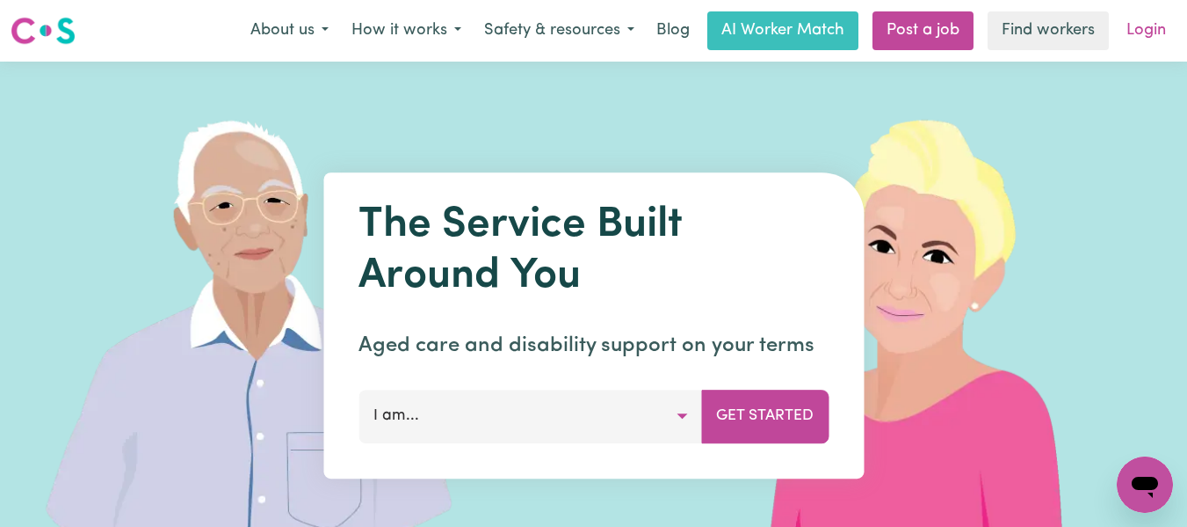
click at [1138, 34] on link "Login" at bounding box center [1146, 30] width 61 height 39
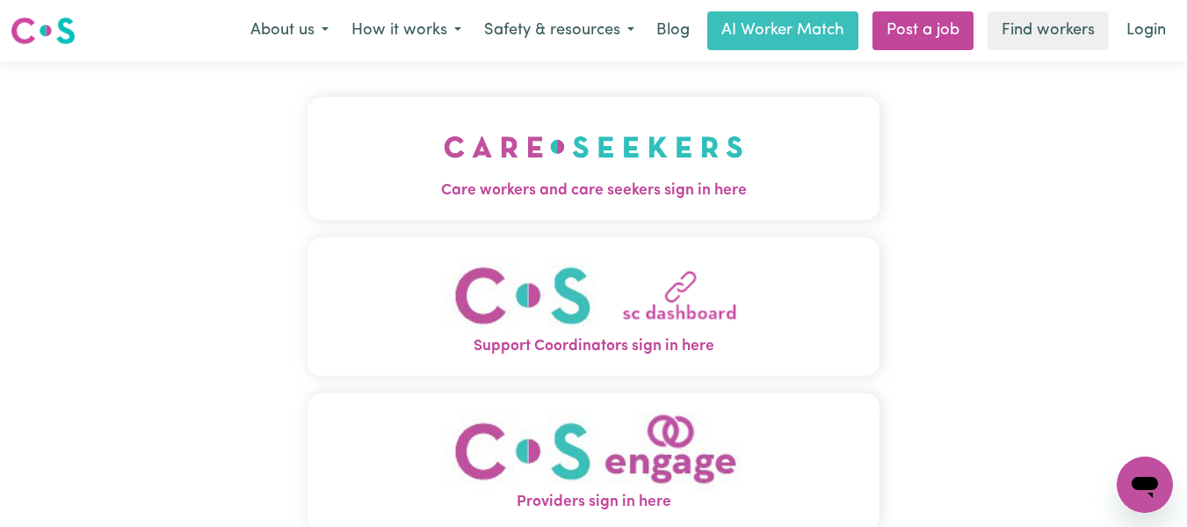
click at [686, 160] on img "Care workers and care seekers sign in here" at bounding box center [594, 146] width 300 height 65
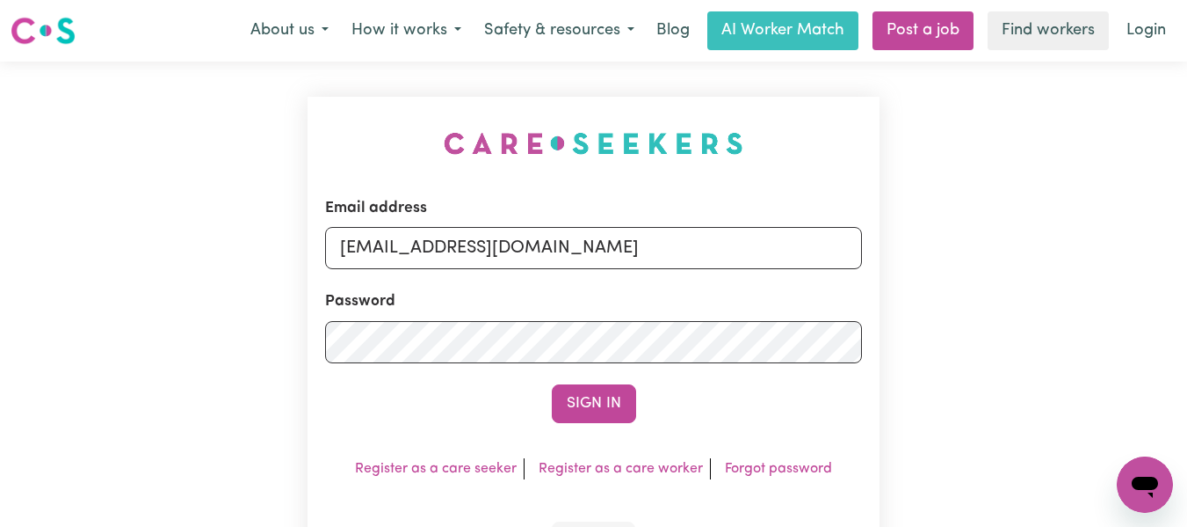
click at [990, 262] on div "Email address [EMAIL_ADDRESS][DOMAIN_NAME] Password Sign In Register as a care …" at bounding box center [593, 347] width 1187 height 570
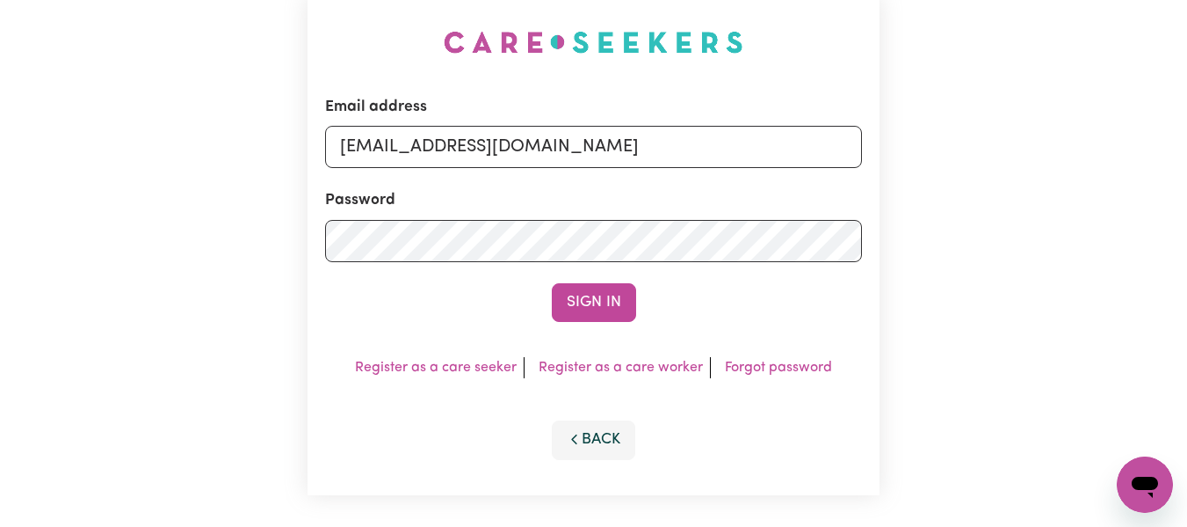
scroll to position [104, 0]
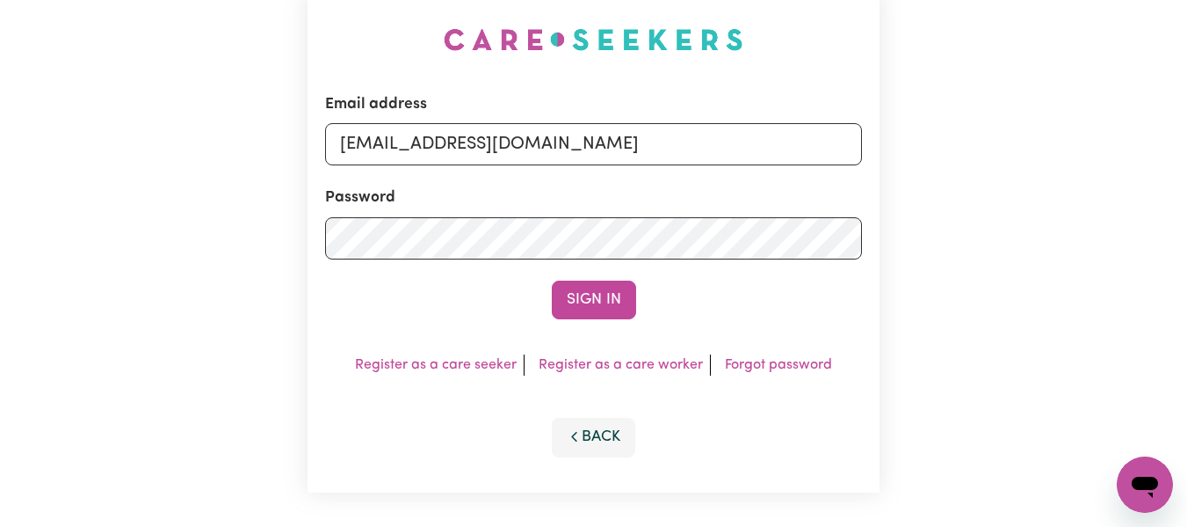
click at [1072, 258] on div "Email address [EMAIL_ADDRESS][DOMAIN_NAME] Password Sign In Register as a care …" at bounding box center [593, 243] width 1187 height 570
click at [618, 301] on button "Sign In" at bounding box center [594, 299] width 84 height 39
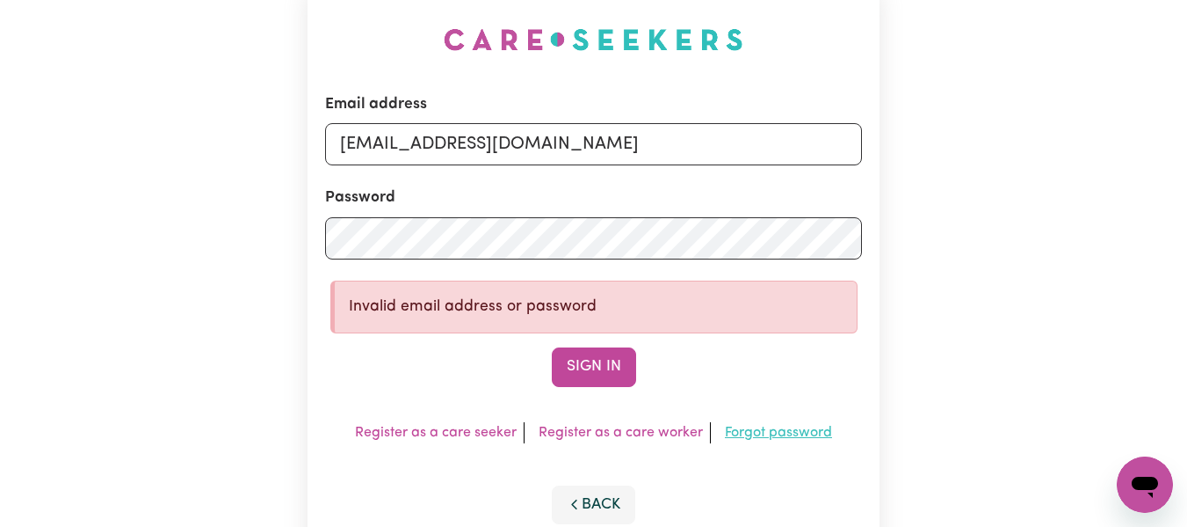
click at [782, 432] on link "Forgot password" at bounding box center [778, 432] width 107 height 14
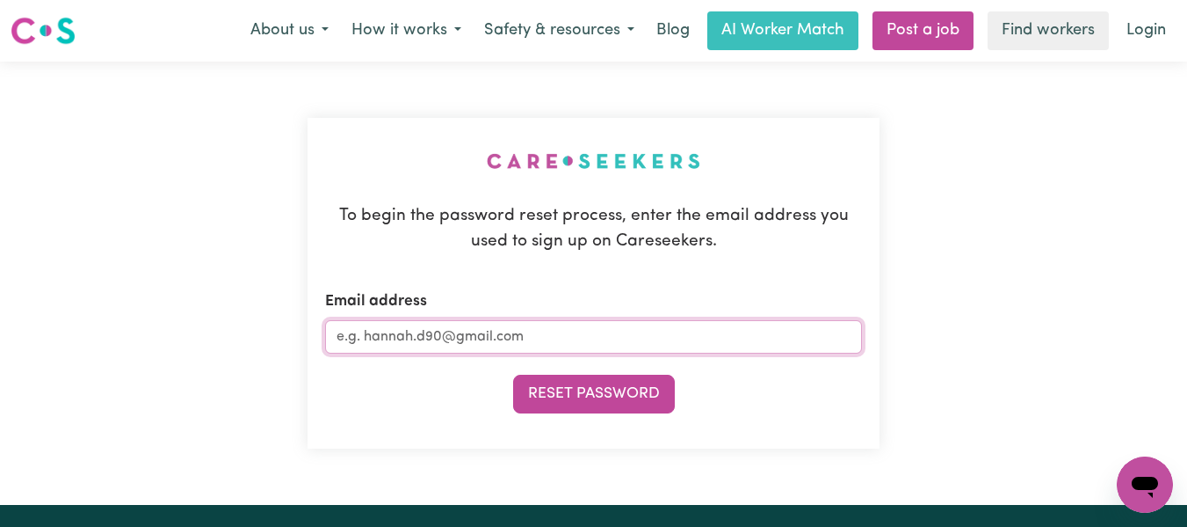
click at [719, 336] on input "Email address" at bounding box center [594, 336] width 538 height 33
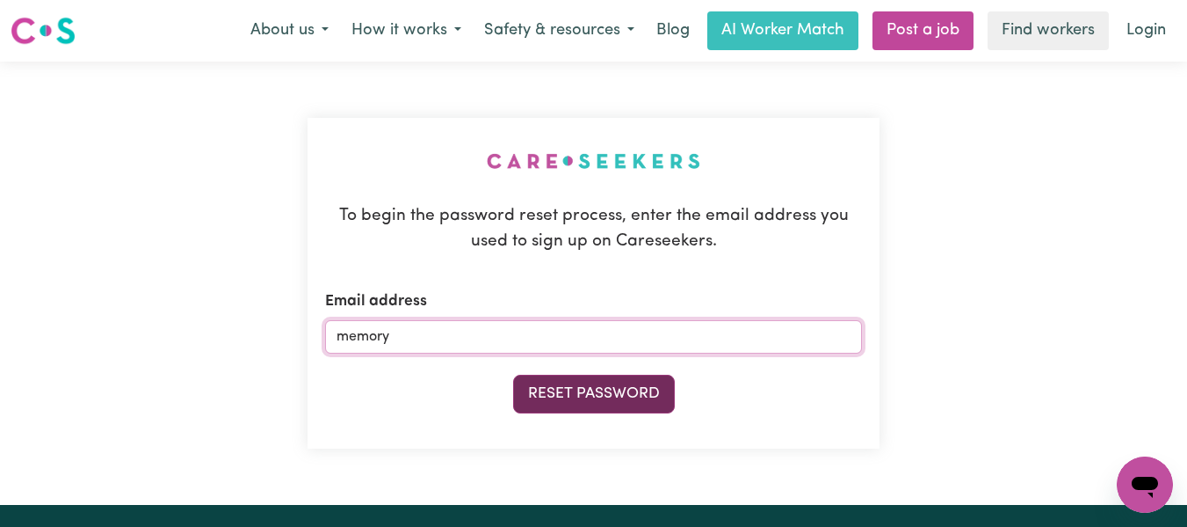
type input "[EMAIL_ADDRESS][DOMAIN_NAME]"
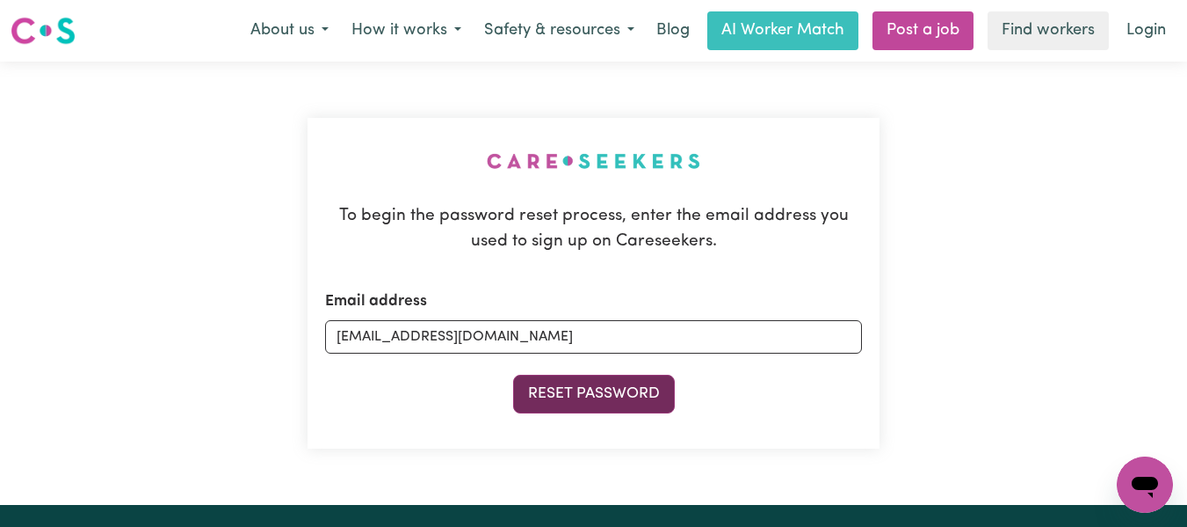
click at [613, 396] on button "Reset Password" at bounding box center [594, 393] width 162 height 39
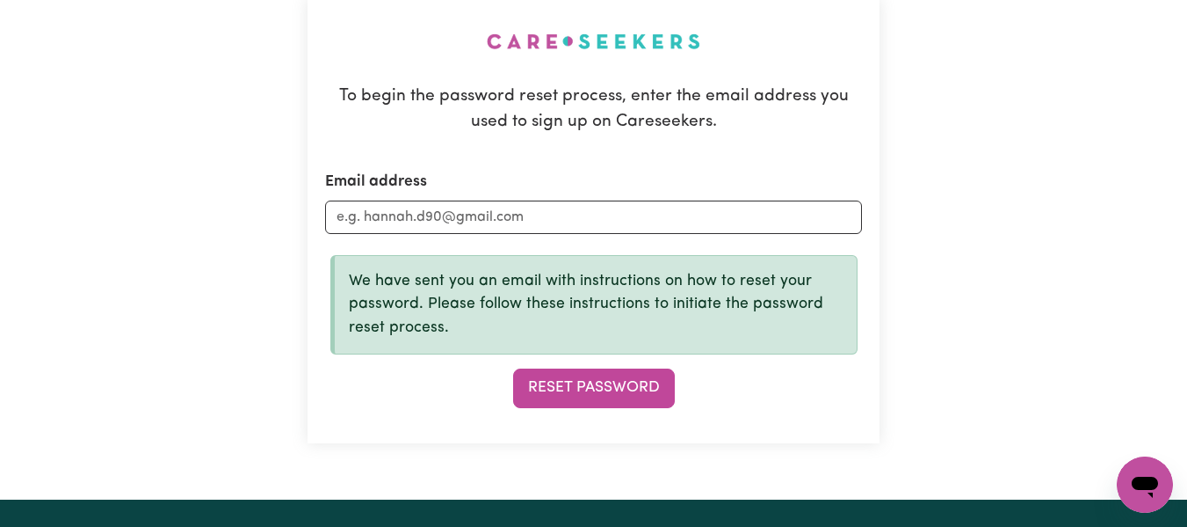
scroll to position [122, 0]
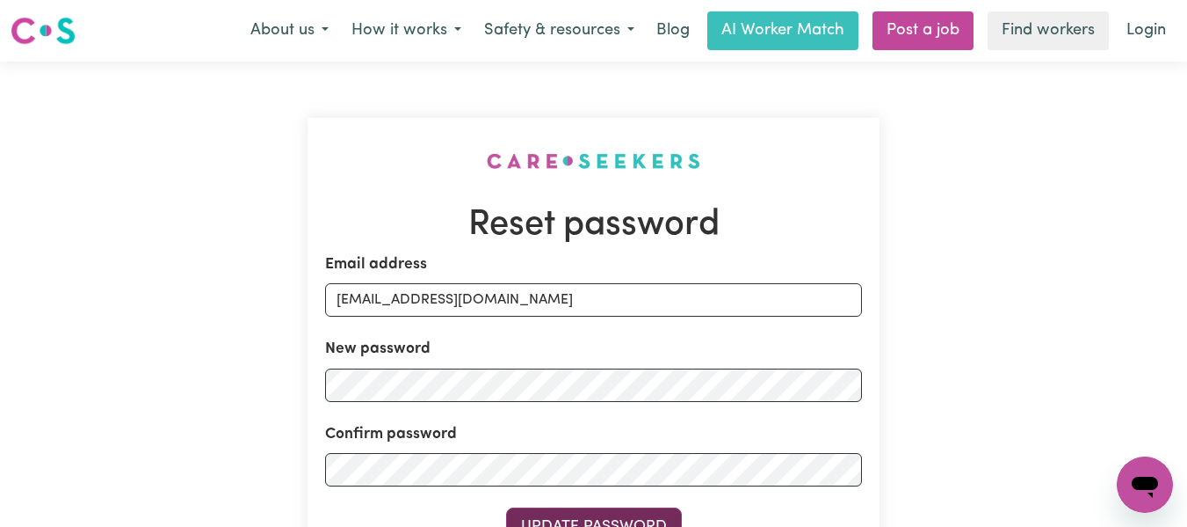
click at [629, 513] on button "Update Password" at bounding box center [594, 526] width 176 height 39
